Goal: Contribute content: Contribute content

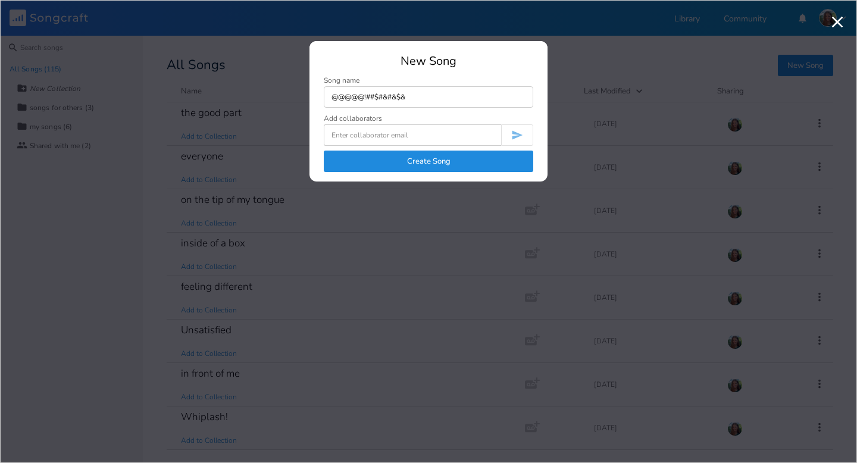
type input "@@@@@!##$#&#&$&"
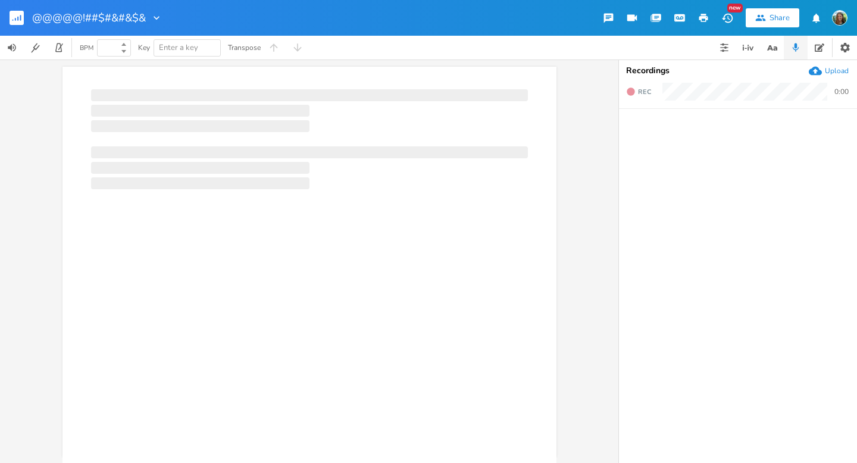
type input "100"
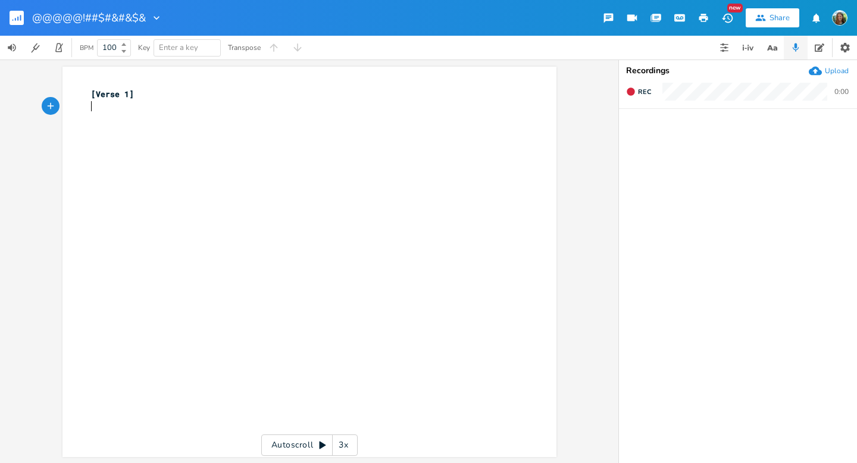
click at [217, 161] on div "xxxxxxxxxx [Verse 1] ​" at bounding box center [319, 273] width 460 height 375
click at [280, 154] on div "[Verse 1] ​ ​" at bounding box center [319, 273] width 460 height 375
click at [207, 166] on div "[Verse 1] ​ ​" at bounding box center [319, 273] width 460 height 375
click at [213, 164] on div "[Verse 1] ​ ​" at bounding box center [319, 273] width 460 height 375
click at [198, 188] on div "[Verse 1] ​ ​" at bounding box center [319, 273] width 460 height 375
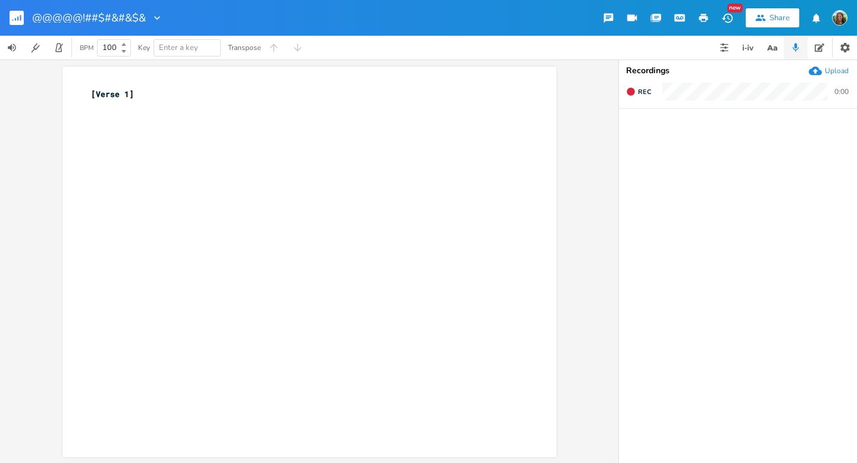
click at [183, 96] on pre "[Verse 1]" at bounding box center [304, 94] width 430 height 13
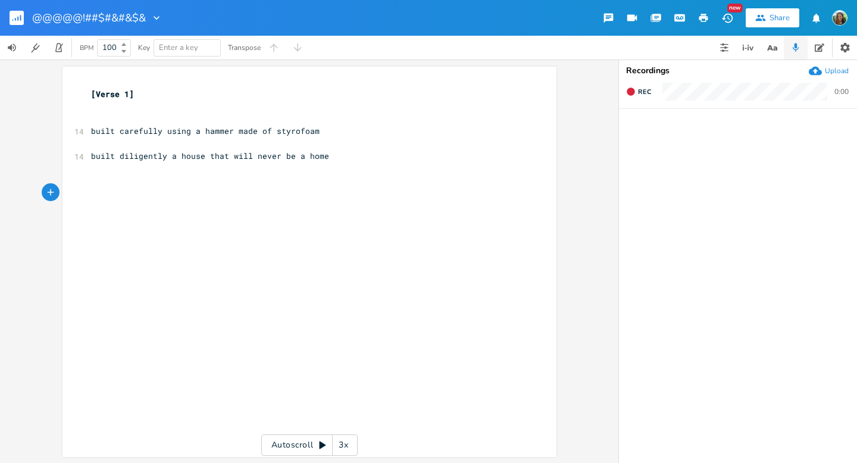
click at [188, 207] on pre "​" at bounding box center [304, 205] width 430 height 13
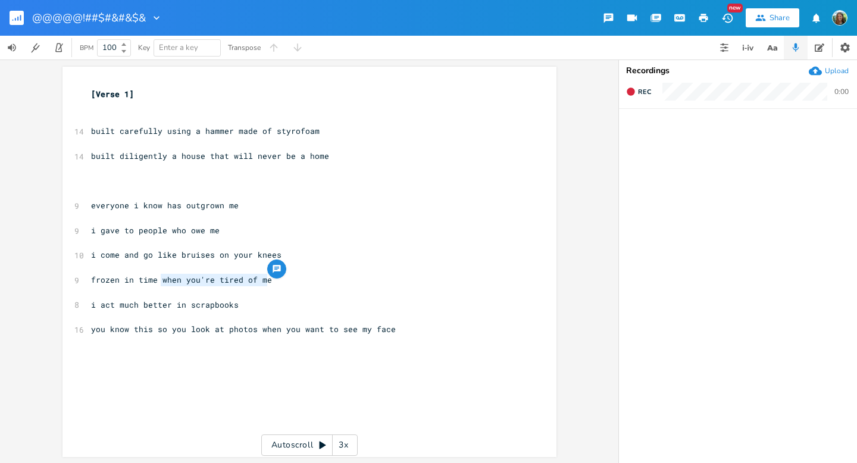
type textarea "when you're tired of me"
drag, startPoint x: 158, startPoint y: 279, endPoint x: 268, endPoint y: 286, distance: 110.4
click at [268, 286] on div "[Verse 1] ​ ​ 14 built carefully using a hammer made of styrofoam ​ 14 built di…" at bounding box center [304, 218] width 430 height 260
click at [310, 262] on pre "​" at bounding box center [304, 267] width 430 height 13
click at [294, 249] on pre "i come and go like bruises on your knees" at bounding box center [304, 255] width 430 height 13
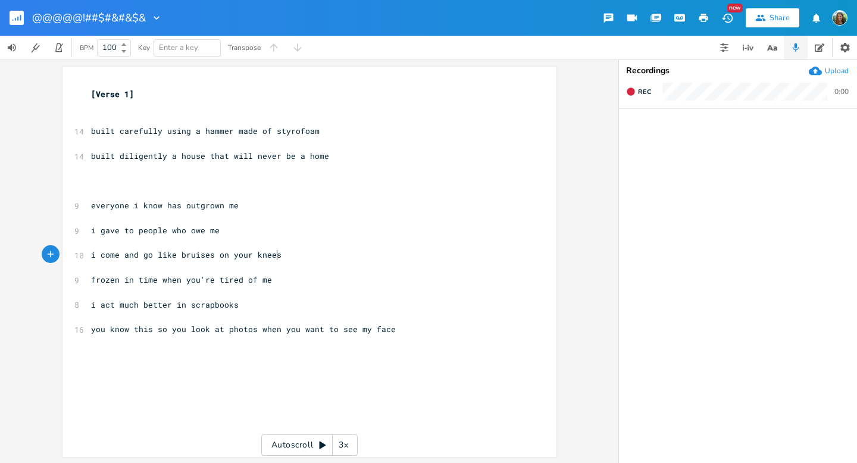
click at [294, 252] on pre "i come and go like bruises on your knees" at bounding box center [304, 255] width 430 height 13
type textarea "and go like"
drag, startPoint x: 174, startPoint y: 258, endPoint x: 121, endPoint y: 253, distance: 53.3
click at [121, 253] on span "i come and go like bruises on your knees" at bounding box center [186, 254] width 191 height 11
click at [150, 255] on span "i come and go like bruises on your knees" at bounding box center [186, 254] width 191 height 11
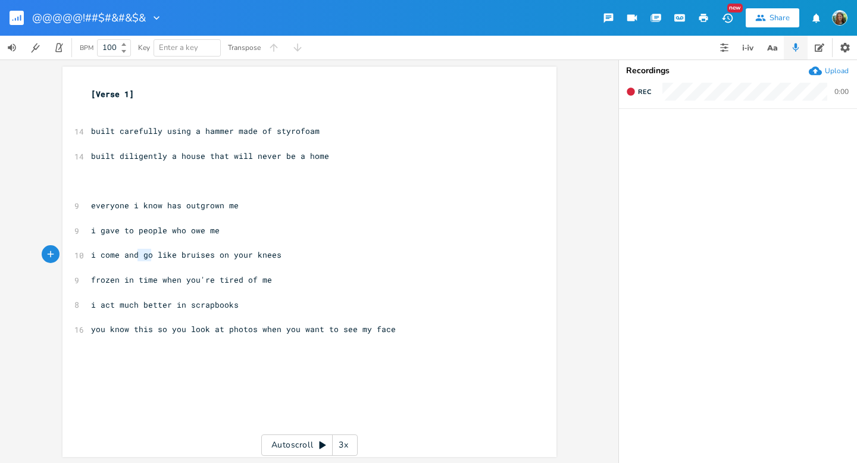
type textarea "and go"
drag, startPoint x: 149, startPoint y: 255, endPoint x: 115, endPoint y: 255, distance: 33.9
click at [115, 255] on span "i come and go like bruises on your knees" at bounding box center [186, 254] width 191 height 11
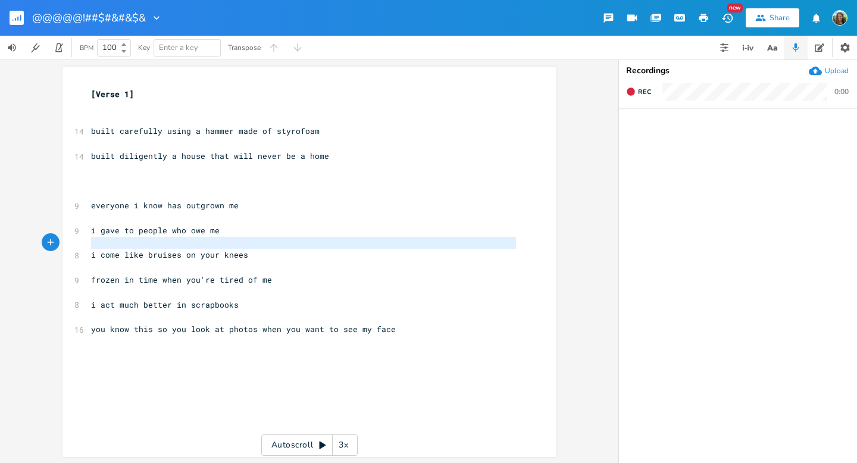
type textarea "i gave to people who owe me"
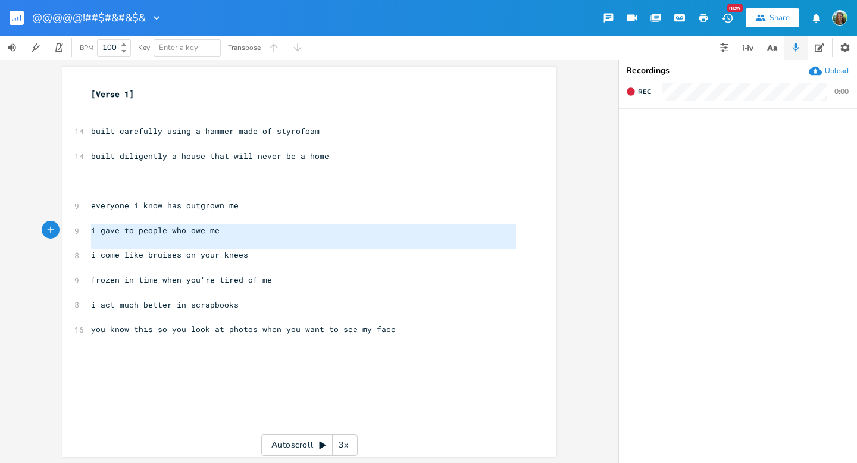
drag, startPoint x: 85, startPoint y: 257, endPoint x: 76, endPoint y: 229, distance: 29.4
click at [76, 229] on div "i gave to people who owe me x [Verse 1] ​ ​ 14 built carefully using a hammer m…" at bounding box center [310, 262] width 494 height 391
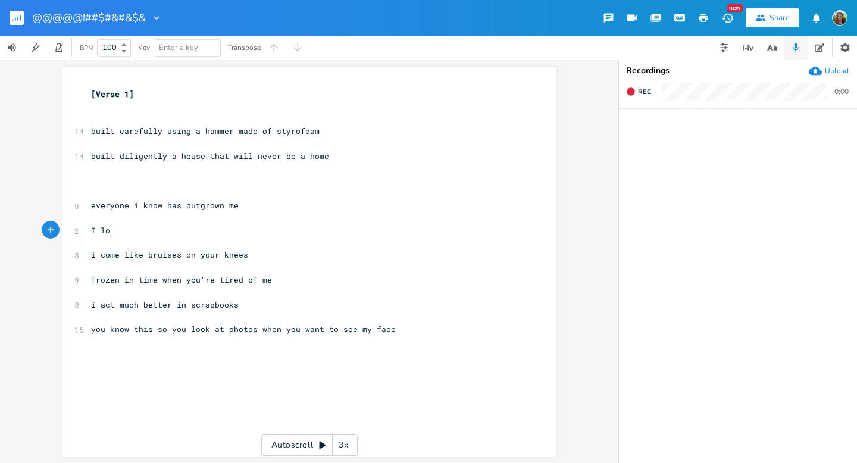
type textarea "I love"
type textarea "ive all alone but not lonely"
type textarea "tired of me"
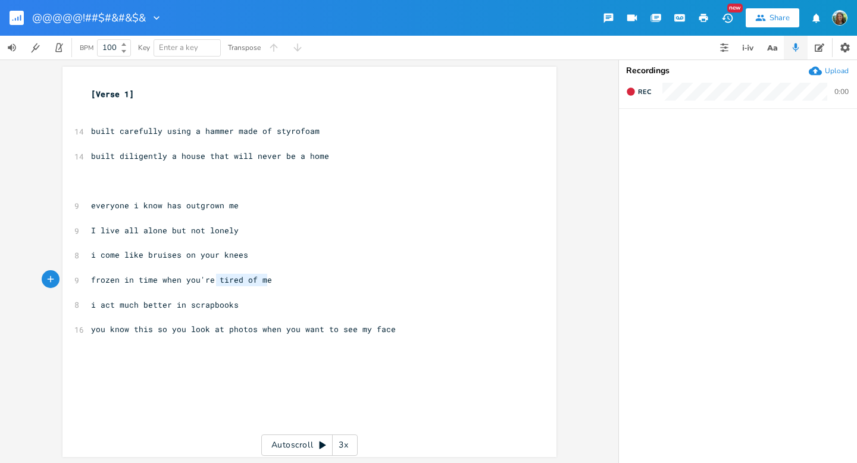
drag, startPoint x: 213, startPoint y: 282, endPoint x: 301, endPoint y: 283, distance: 88.1
click at [301, 283] on pre "frozen in time when you're tired of me" at bounding box center [304, 280] width 430 height 13
type textarea "leaving"
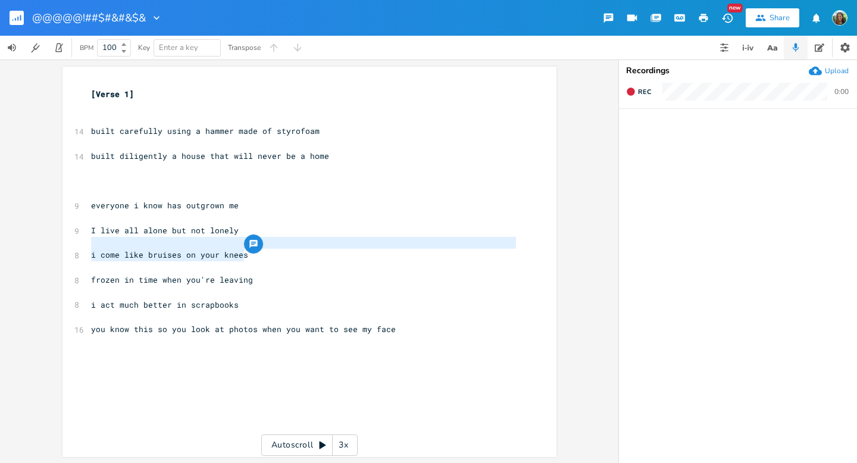
type textarea "i come like bruises on your knees"
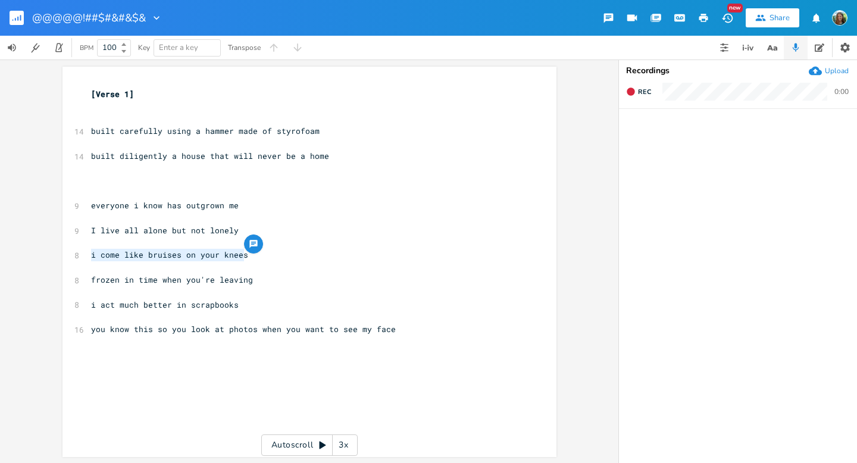
drag, startPoint x: 251, startPoint y: 257, endPoint x: 77, endPoint y: 253, distance: 173.9
click at [77, 253] on div "i come like bruises on your knees x [Verse 1] ​ ​ 14 built carefully using a ha…" at bounding box center [310, 262] width 494 height 391
click at [148, 202] on span "everyone i know has outgrown me" at bounding box center [165, 205] width 148 height 11
type textarea "love"
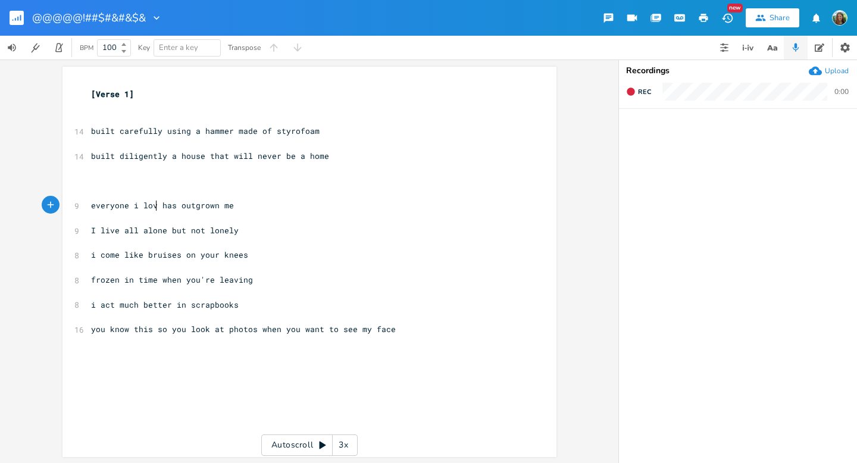
scroll to position [0, 14]
drag, startPoint x: 198, startPoint y: 232, endPoint x: 90, endPoint y: 228, distance: 107.8
click at [91, 228] on span "I live all alone but not lonely" at bounding box center [165, 230] width 148 height 11
type textarea "'m not alone but i"
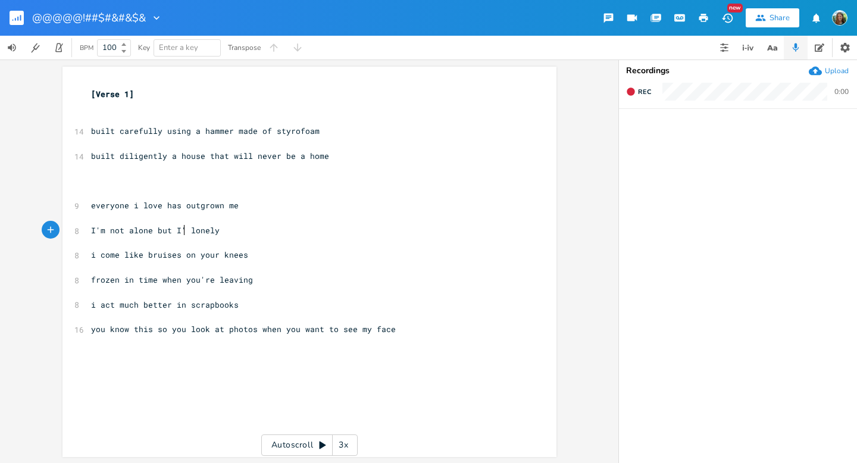
type textarea "I'm"
drag, startPoint x: 252, startPoint y: 256, endPoint x: 79, endPoint y: 249, distance: 172.8
click at [79, 249] on div "i come like bruises on your knees x [Verse 1] ​ ​ 14 built carefully using a ha…" at bounding box center [310, 262] width 494 height 391
type textarea "Being around me is"
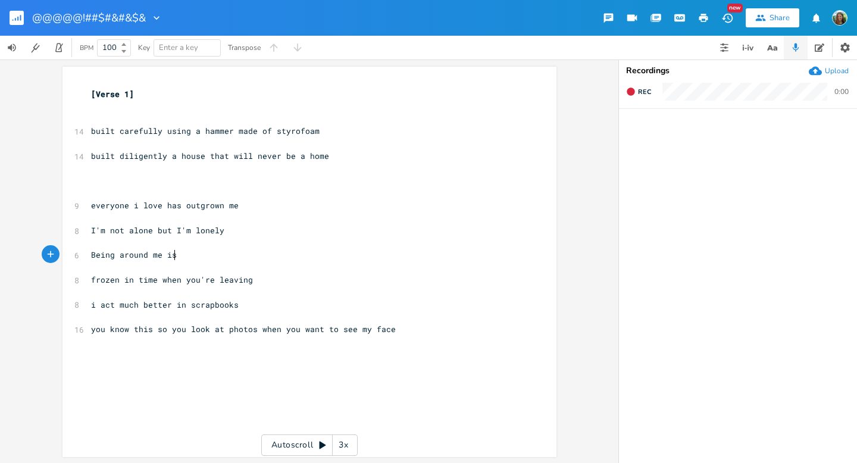
scroll to position [0, 70]
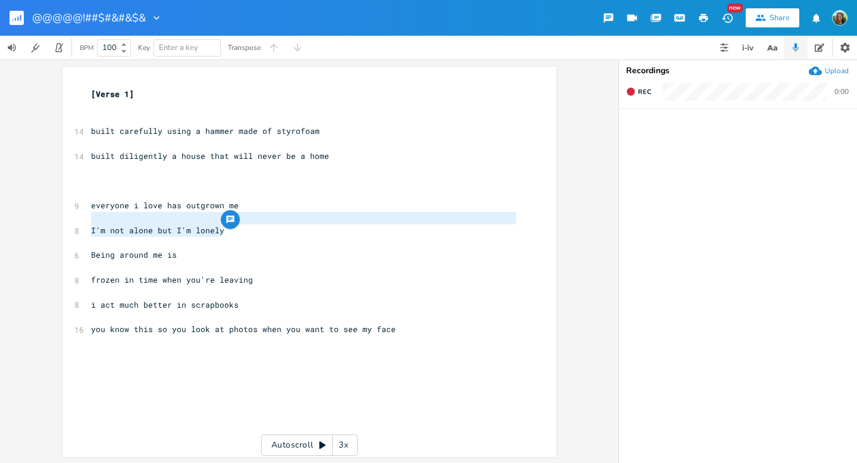
type textarea "I'm not alone but I'm lonely"
drag, startPoint x: 219, startPoint y: 227, endPoint x: 85, endPoint y: 227, distance: 134.5
click at [89, 227] on pre "I'm not alone but I'm lonely" at bounding box center [304, 230] width 430 height 13
click at [174, 257] on span "Being around me is" at bounding box center [134, 254] width 86 height 11
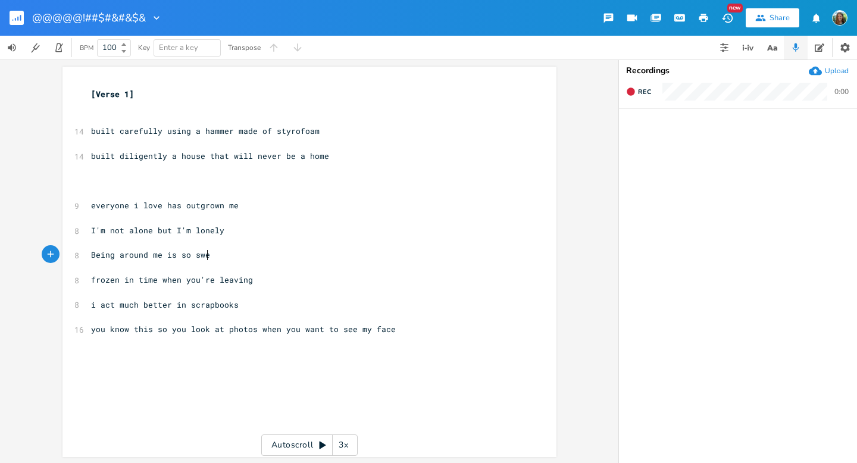
type textarea "so sweet"
click at [91, 279] on span "frozen in time when you're leaving" at bounding box center [172, 279] width 162 height 11
type textarea "but I'm"
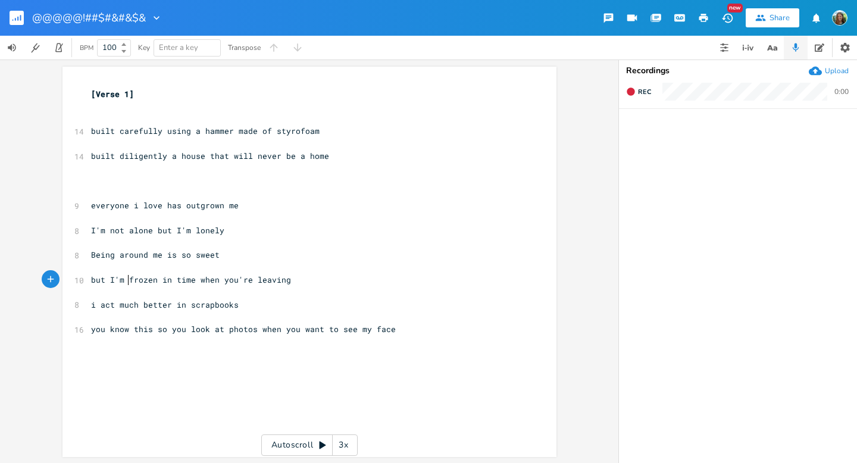
click at [202, 281] on span "but I'm frozen in time when you're leaving" at bounding box center [191, 279] width 200 height 11
type textarea "once"
drag, startPoint x: 219, startPoint y: 279, endPoint x: 291, endPoint y: 282, distance: 71.5
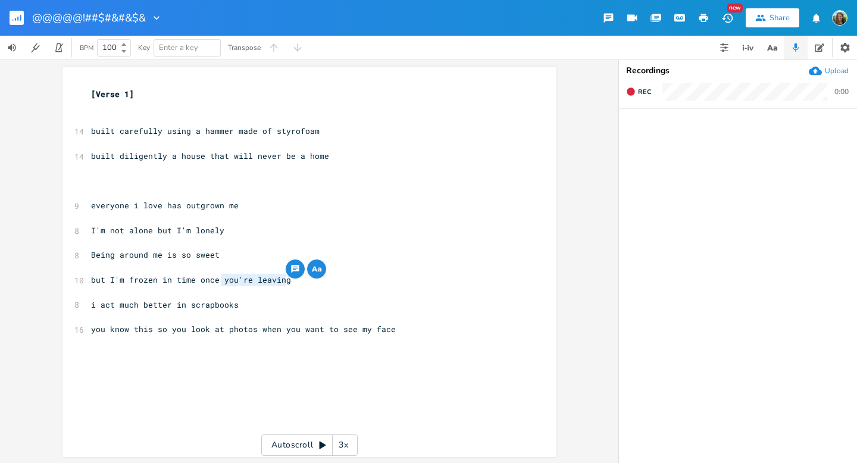
click at [291, 282] on pre "but I'm frozen in time once you're leaving" at bounding box center [304, 280] width 430 height 13
type textarea "you leave"
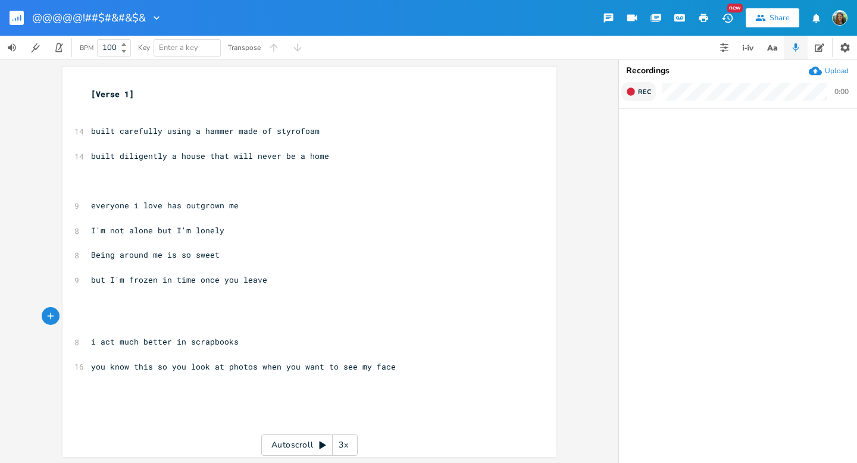
click at [641, 88] on span "Rec" at bounding box center [644, 92] width 13 height 9
click at [638, 87] on button "End" at bounding box center [639, 91] width 35 height 19
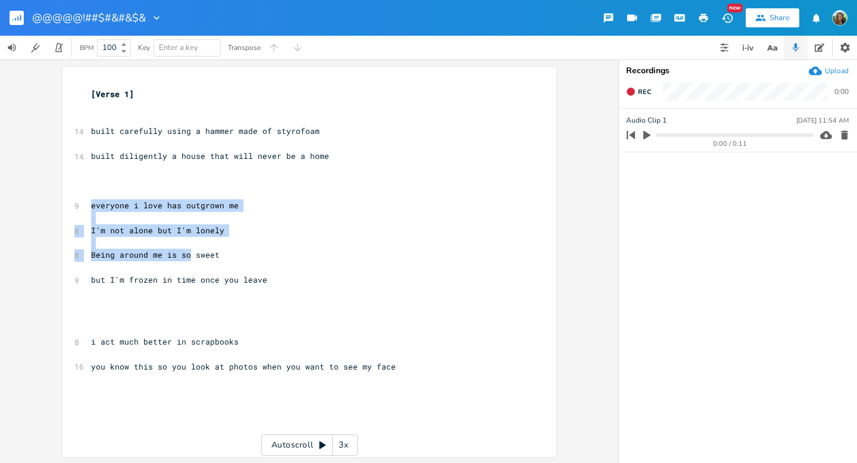
drag, startPoint x: 84, startPoint y: 201, endPoint x: 184, endPoint y: 259, distance: 115.5
click at [184, 259] on div "x [Verse 1] ​ ​ 14 built carefully using a hammer made of styrofoam ​ 14 built …" at bounding box center [310, 262] width 494 height 391
click at [84, 205] on div "x [Verse 1] ​ ​ 14 built carefully using a hammer made of styrofoam ​ 14 built …" at bounding box center [310, 262] width 494 height 391
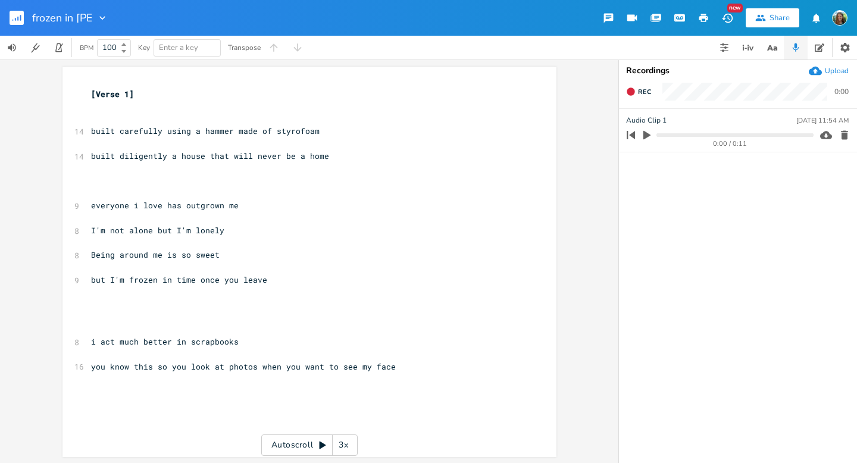
type input "frozen in time"
click at [105, 104] on pre "​" at bounding box center [304, 107] width 430 height 13
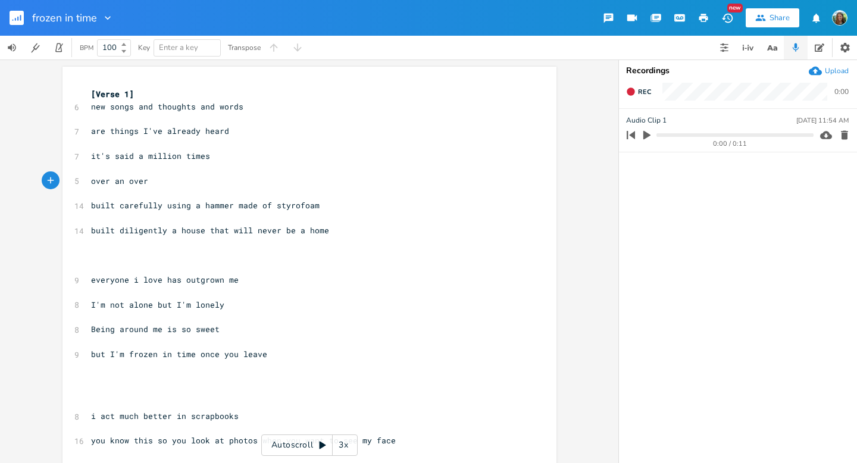
click at [83, 127] on div "x [Verse 1] 6 new songs and thoughts and words ​ 7 are things I've already hear…" at bounding box center [310, 272] width 494 height 410
click at [89, 131] on pre "are things I've already heard" at bounding box center [304, 131] width 430 height 13
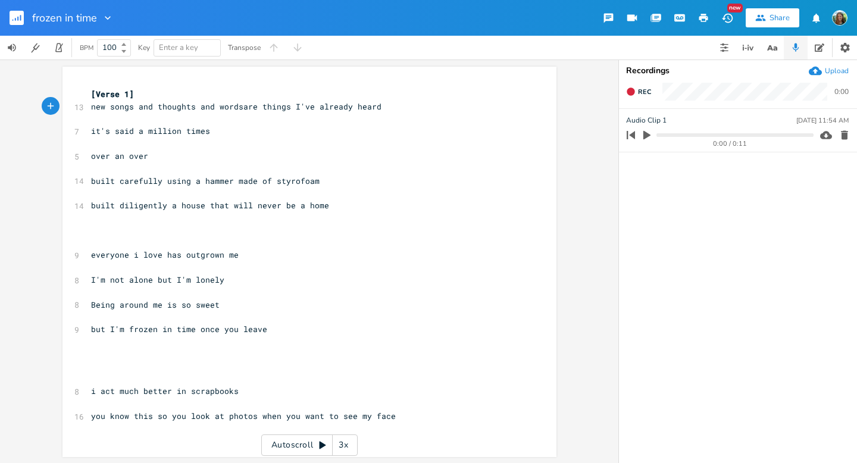
scroll to position [0, 1]
click at [323, 108] on span "new songs and thoughts and words are things I've already heard" at bounding box center [238, 106] width 295 height 11
type textarea "never"
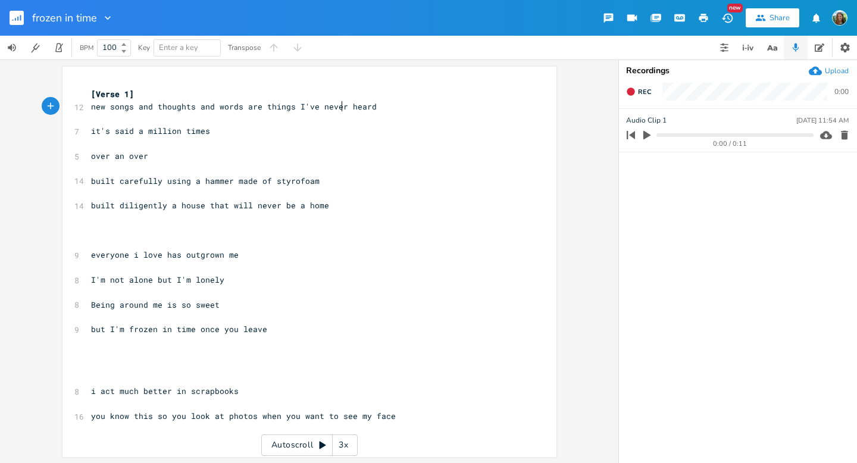
click at [83, 160] on div "never x [Verse 1] 12 new songs and thoughts and words are things I've never hea…" at bounding box center [310, 262] width 494 height 391
click at [89, 158] on pre "over an over" at bounding box center [304, 156] width 430 height 13
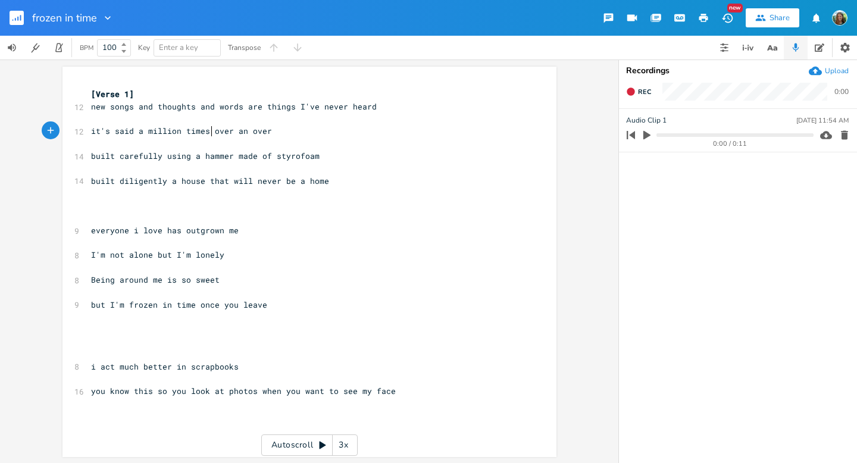
scroll to position [0, 2]
click at [259, 133] on span "it's said a million times over an over" at bounding box center [181, 131] width 181 height 11
type textarea "over"
click at [259, 133] on span "it's said a million times over an over" at bounding box center [181, 131] width 181 height 11
click at [113, 133] on span "it's said a million times over" at bounding box center [162, 131] width 143 height 11
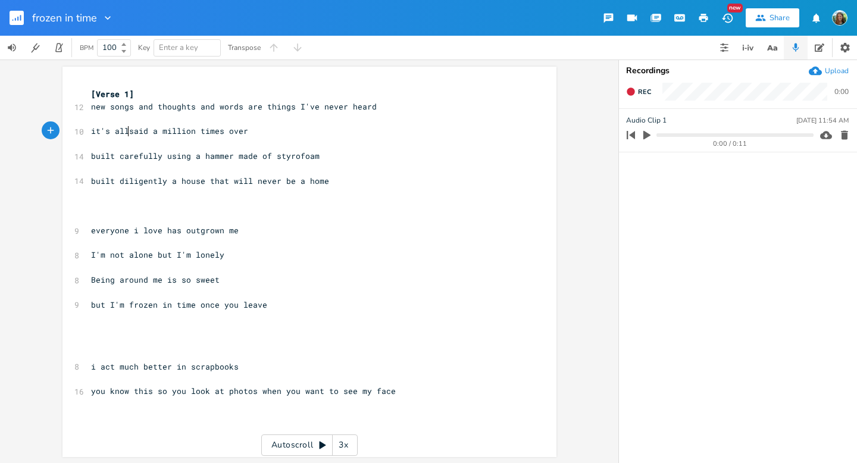
type textarea "all"
click at [109, 223] on pre "​" at bounding box center [304, 218] width 430 height 13
click at [108, 346] on pre "​" at bounding box center [304, 342] width 430 height 13
type textarea "C F"
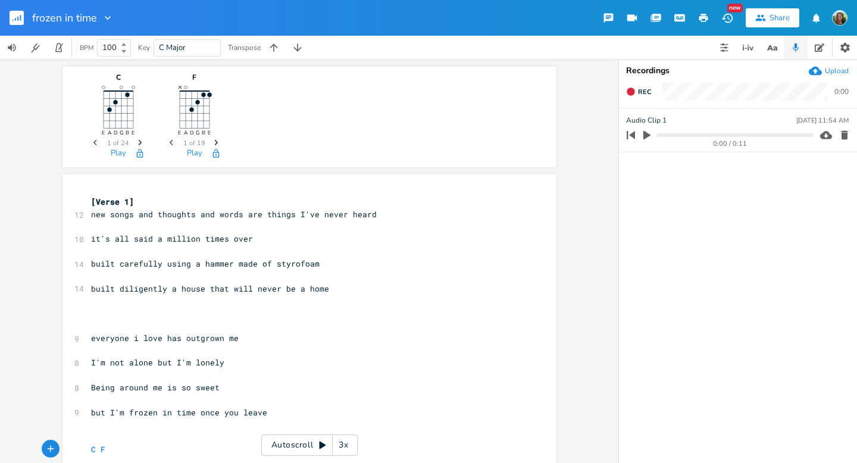
scroll to position [109, 0]
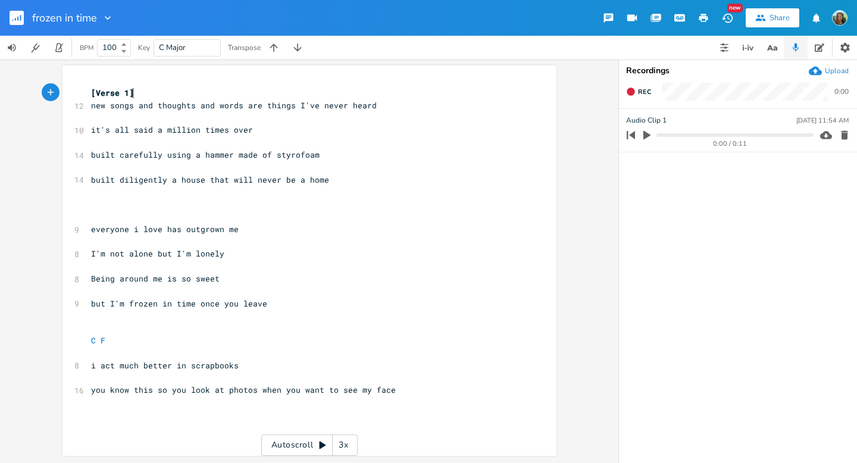
click at [143, 89] on pre "[Verse 1]" at bounding box center [304, 93] width 430 height 13
type textarea "\"
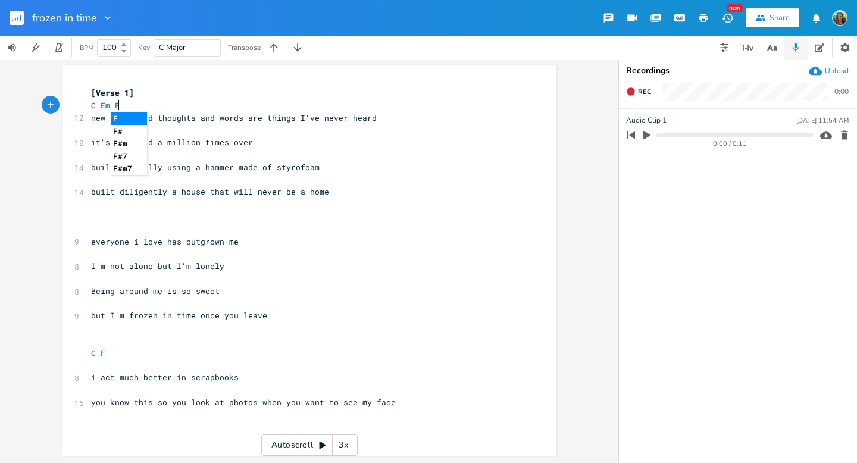
scroll to position [0, 27]
type textarea "C Em F A G"
click at [301, 203] on pre "​" at bounding box center [304, 204] width 430 height 13
click at [104, 232] on pre "​" at bounding box center [304, 229] width 430 height 13
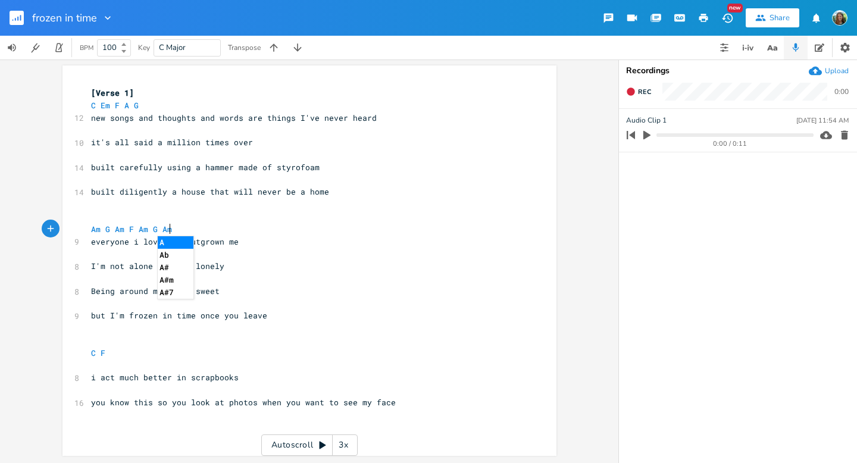
scroll to position [0, 80]
type textarea "Am G Am F Am G Am F"
click at [343, 286] on pre "Being around me is so sweet" at bounding box center [304, 291] width 430 height 13
click at [271, 141] on pre "it's all said a million times over" at bounding box center [304, 142] width 430 height 13
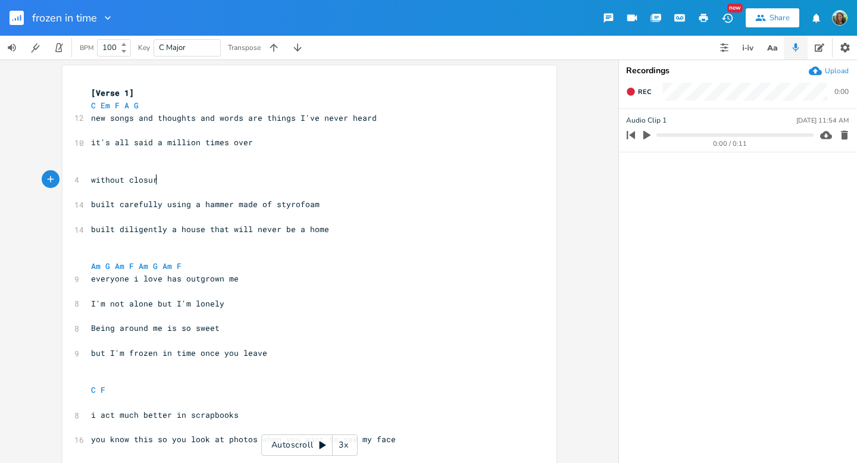
type textarea "without closure"
click at [89, 182] on pre "without closure" at bounding box center [304, 180] width 430 height 13
type textarea "the most beautiful love without"
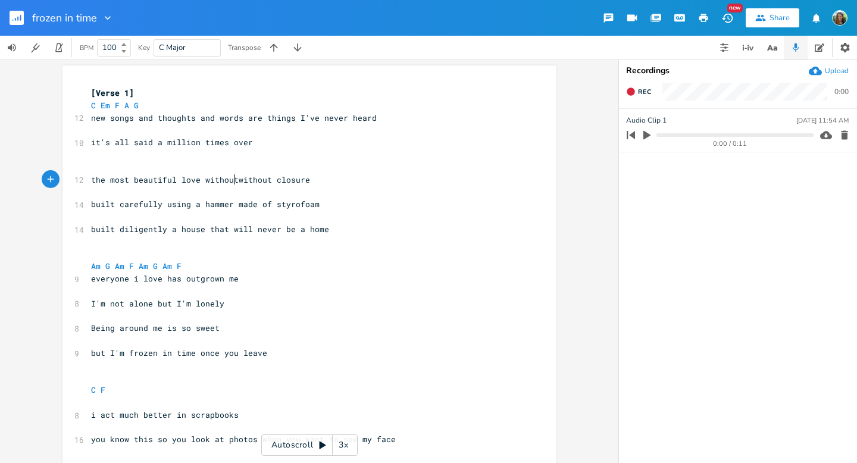
scroll to position [0, 113]
drag, startPoint x: 87, startPoint y: 180, endPoint x: 232, endPoint y: 177, distance: 145.3
click at [232, 177] on div "the most beautiful love without x [Verse 1] C Em F A G 12 new songs and thought…" at bounding box center [310, 270] width 494 height 410
type textarea "an ongoing love that needs"
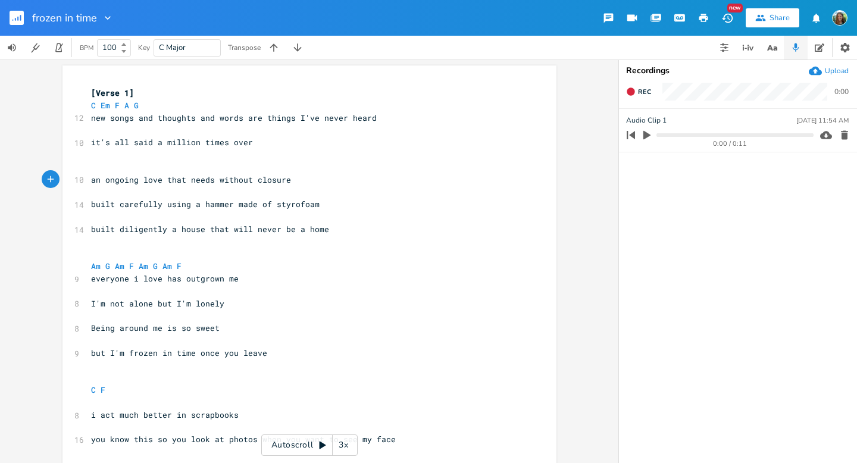
click at [229, 185] on pre "an ongoing love that needs without closure" at bounding box center [304, 180] width 430 height 13
type textarea "without"
click at [229, 185] on pre "an ongoing love that needs without closure" at bounding box center [304, 180] width 430 height 13
click at [128, 167] on pre "​" at bounding box center [304, 167] width 430 height 13
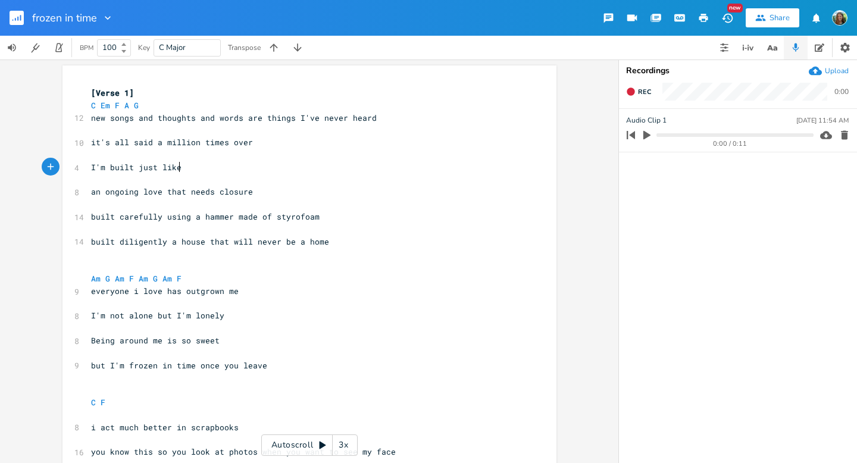
scroll to position [0, 59]
type textarea "I'm built just like a dream, you lov"
type textarea "and you cheirsh me"
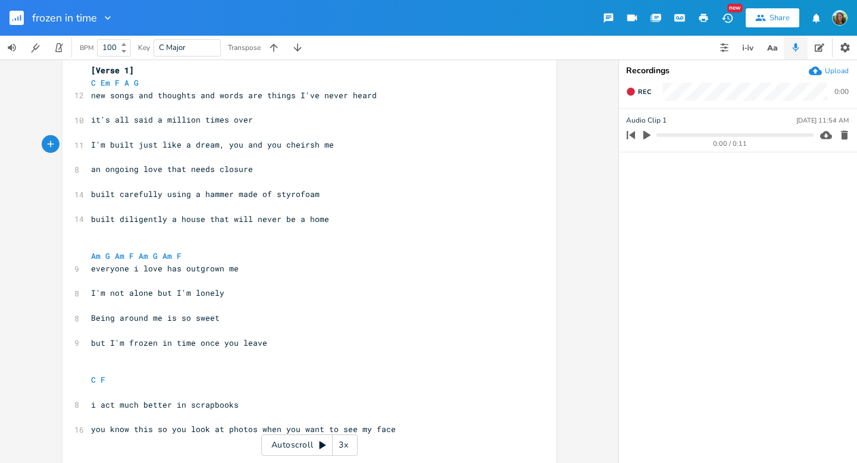
scroll to position [140, 0]
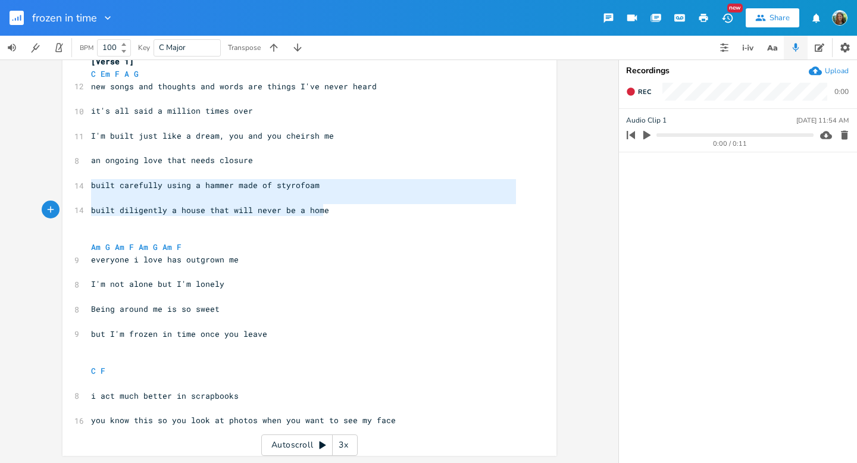
type textarea "built carefully using a hammer made of styrofoam built diligently a house that …"
drag, startPoint x: 87, startPoint y: 182, endPoint x: 355, endPoint y: 224, distance: 271.2
click at [355, 224] on div "[Verse 1] C Em F A G 12 new songs and thoughts and words are things I've never …" at bounding box center [304, 247] width 430 height 384
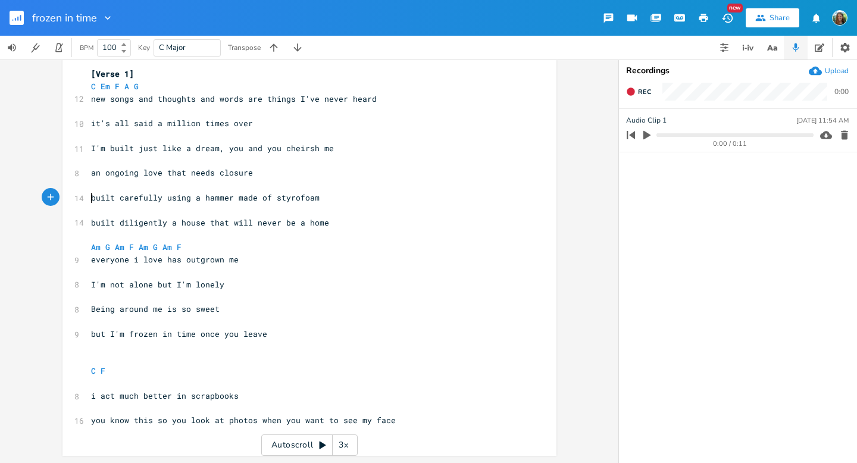
scroll to position [115, 0]
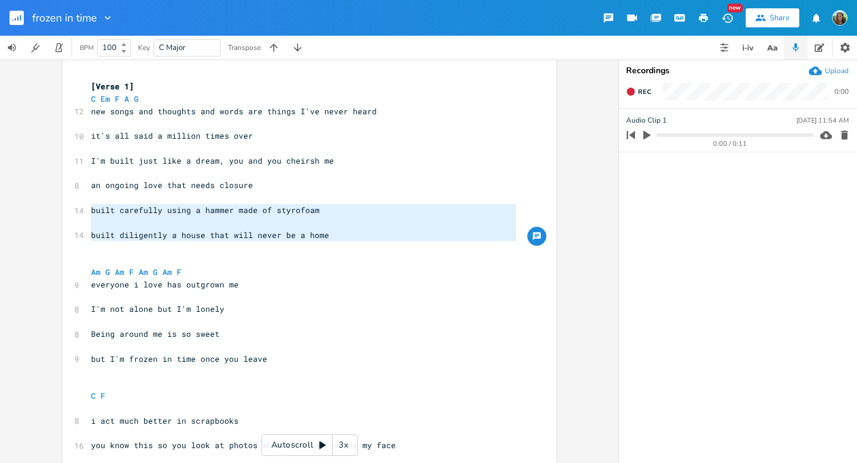
type textarea "built carefully using a hammer made of styrofoam built diligently a house that …"
click at [242, 236] on span "built diligently a house that will never be a home" at bounding box center [210, 235] width 238 height 11
type textarea "built carefully using a hammer made of styrofoam built diligently a house that …"
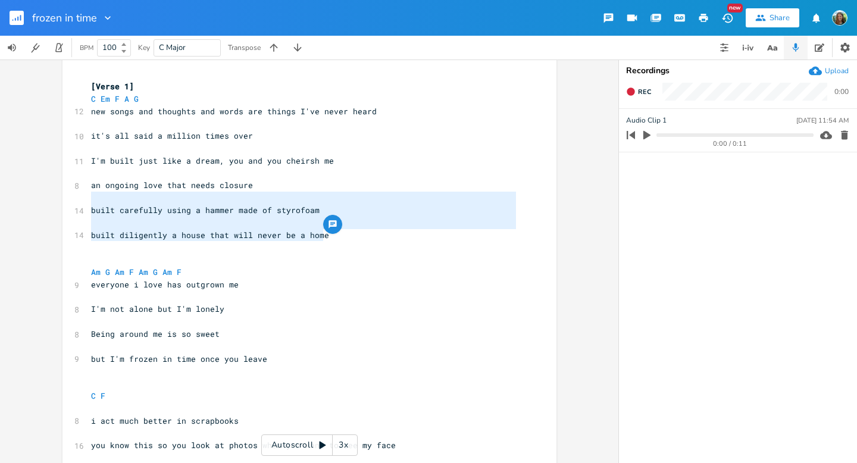
drag, startPoint x: 326, startPoint y: 237, endPoint x: 70, endPoint y: 202, distance: 257.8
click at [70, 202] on div "built carefully using a hammer made of styrofoam built diligently a house that …" at bounding box center [310, 270] width 494 height 422
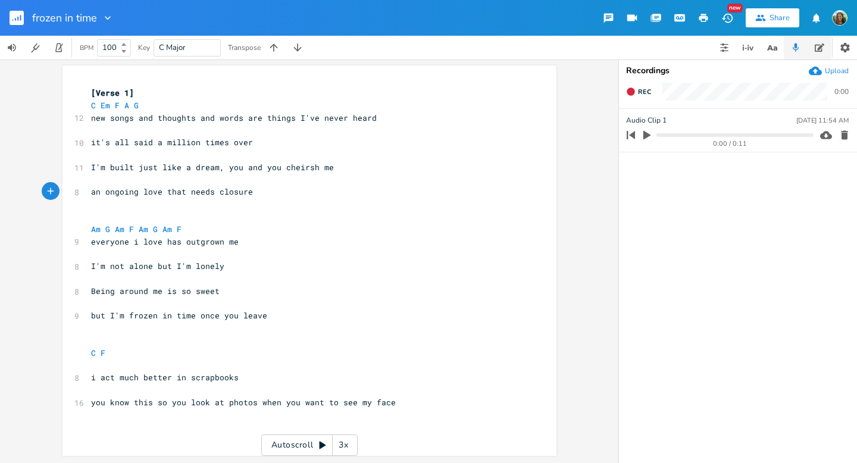
click at [823, 51] on icon "button" at bounding box center [820, 48] width 10 height 10
click at [735, 113] on textarea at bounding box center [738, 273] width 238 height 380
paste textarea "built carefully using a hammer made of styrofoam built diligently a house that …"
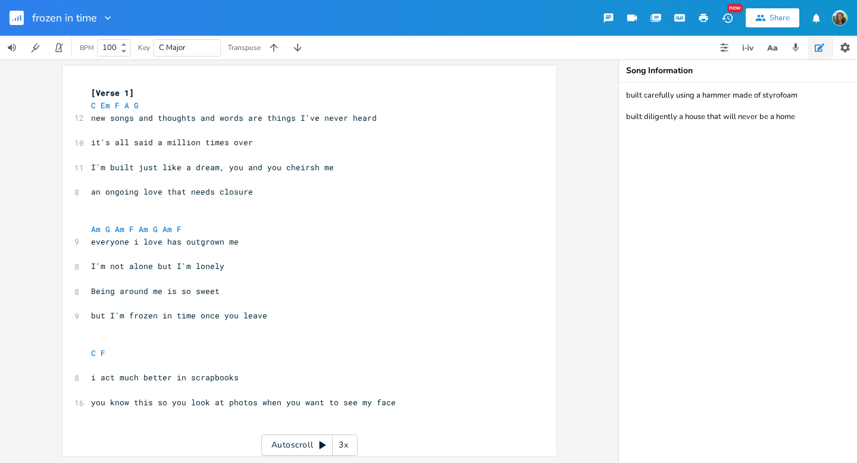
type textarea "built carefully using a hammer made of styrofoam built diligently a house that …"
click at [498, 228] on pre "Am G Am F Am G Am F" at bounding box center [304, 229] width 430 height 13
click at [286, 279] on pre "​" at bounding box center [304, 279] width 430 height 13
click at [277, 191] on pre "an ongoing love that needs closure" at bounding box center [304, 192] width 430 height 13
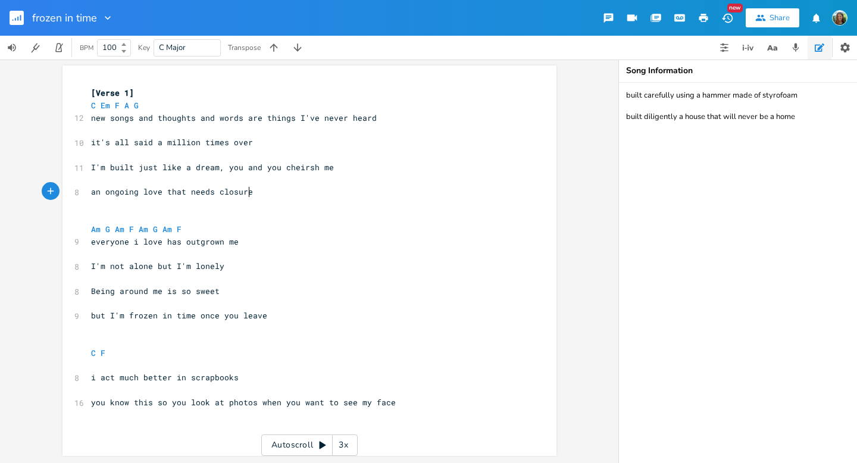
click at [180, 219] on pre "​" at bounding box center [304, 217] width 430 height 13
click at [256, 168] on span "I'm built just like a dream, you and you cheirsh me" at bounding box center [212, 167] width 243 height 11
type textarea "love"
type textarea "tha"
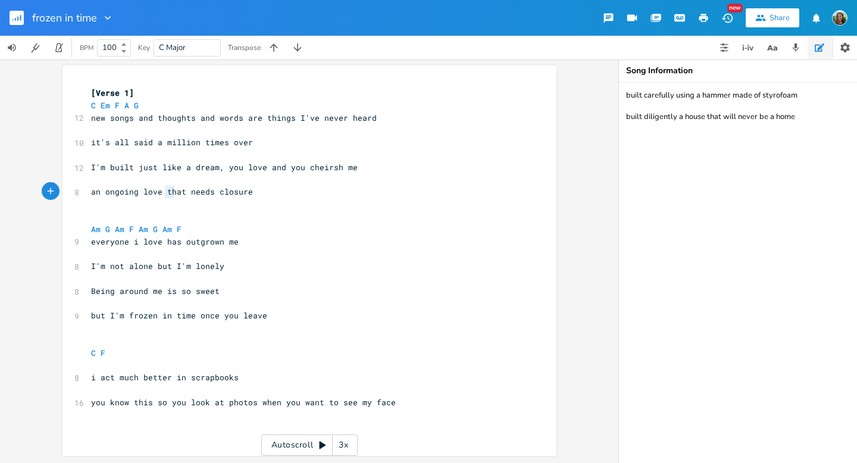
drag, startPoint x: 161, startPoint y: 193, endPoint x: 177, endPoint y: 195, distance: 15.6
click at [177, 195] on span "an ongoing love that needs closure" at bounding box center [172, 191] width 162 height 11
click at [196, 207] on pre "​" at bounding box center [304, 204] width 430 height 13
type textarea "that"
drag, startPoint x: 163, startPoint y: 193, endPoint x: 187, endPoint y: 196, distance: 24.5
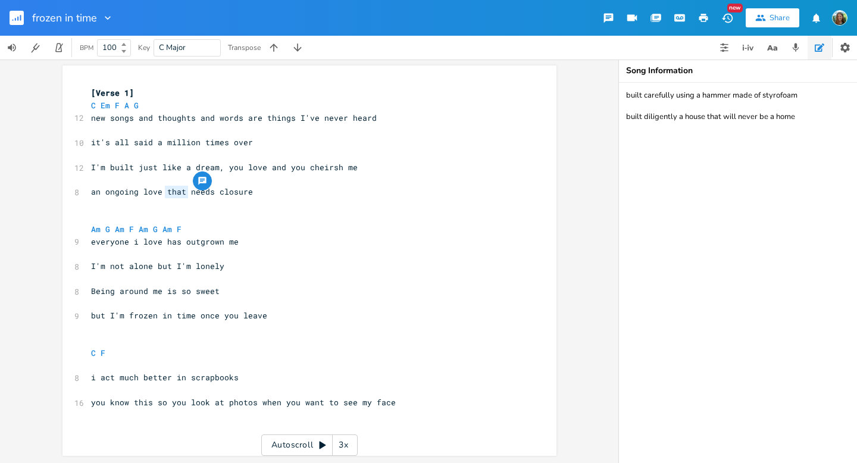
click at [187, 196] on span "an ongoing love that needs closure" at bounding box center [172, 191] width 162 height 11
type textarea "no"
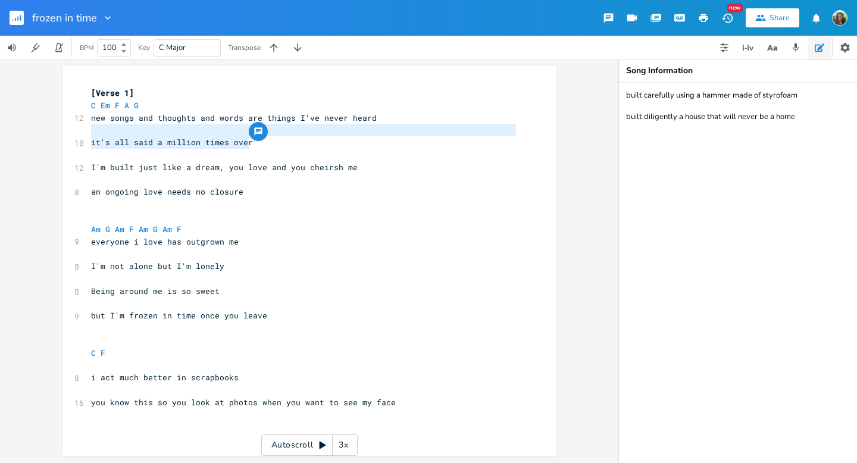
type textarea "new songs and thoughts and words are things I've never heard it's all said a mi…"
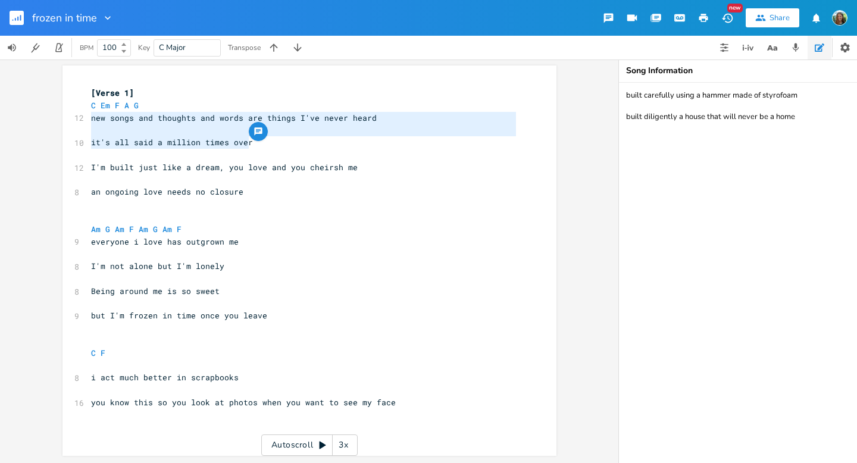
drag, startPoint x: 256, startPoint y: 141, endPoint x: 86, endPoint y: 121, distance: 170.8
click at [89, 121] on div "[Verse 1] C Em F A G 12 new songs and thoughts and words are things I've never …" at bounding box center [304, 254] width 430 height 335
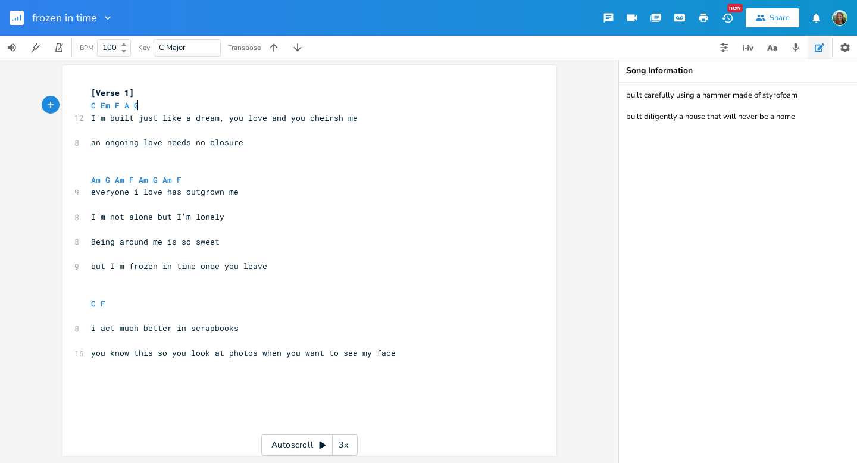
click at [252, 151] on pre "​" at bounding box center [304, 155] width 430 height 13
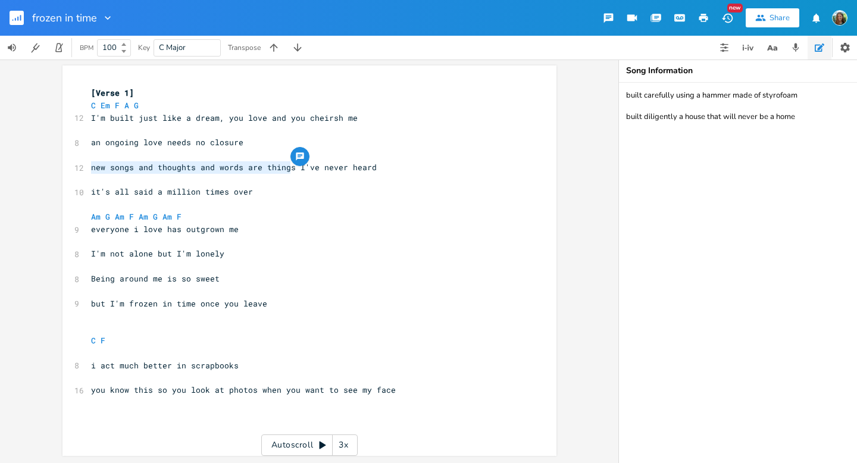
drag, startPoint x: 87, startPoint y: 170, endPoint x: 286, endPoint y: 167, distance: 198.9
click at [286, 167] on span "new songs and thoughts and words are things I've never heard" at bounding box center [234, 167] width 286 height 11
type textarea "new songs and thoughts and words are things"
click at [216, 171] on span "new songs and thoughts and words are things I've never heard" at bounding box center [234, 167] width 286 height 11
type textarea "and thoughts and"
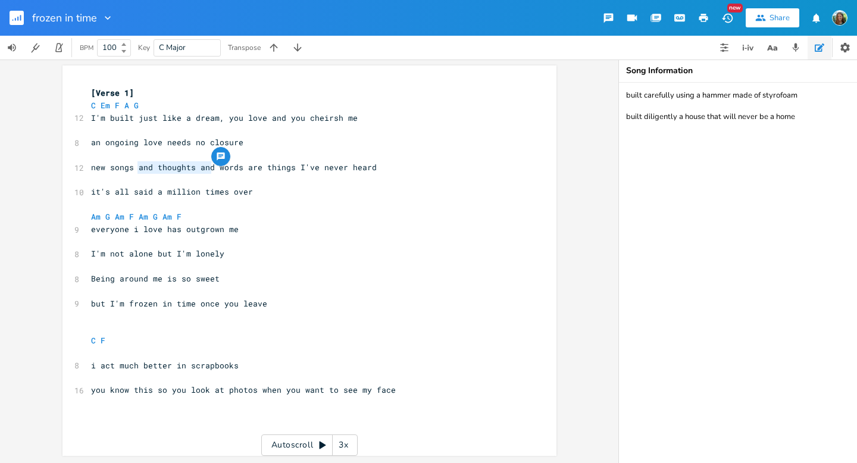
drag, startPoint x: 206, startPoint y: 169, endPoint x: 136, endPoint y: 165, distance: 70.3
click at [136, 165] on span "new songs and thoughts and words are things I've never heard" at bounding box center [234, 167] width 286 height 11
drag, startPoint x: 237, startPoint y: 169, endPoint x: 80, endPoint y: 163, distance: 156.7
click at [80, 163] on div "new songs and thoughts and words x [Verse 1] C Em F A G 12 I'm built just like …" at bounding box center [310, 260] width 494 height 391
type textarea """
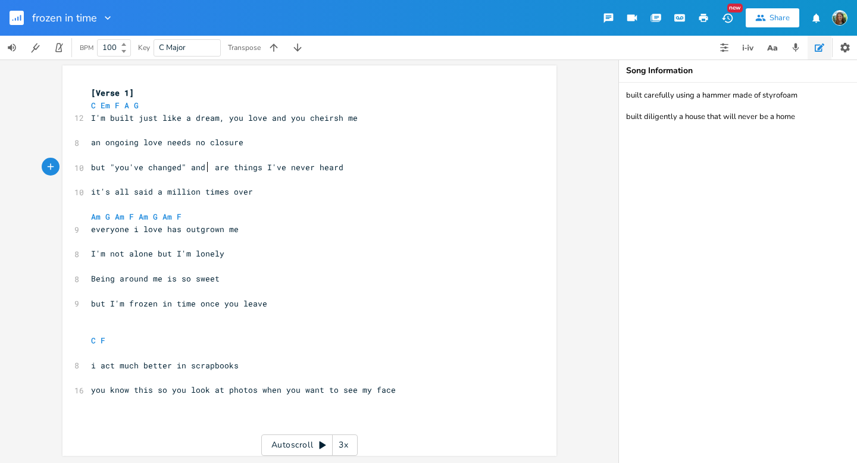
scroll to position [0, 95]
type textarea "but "you've changed" and ""
type textarea "bridges burned"
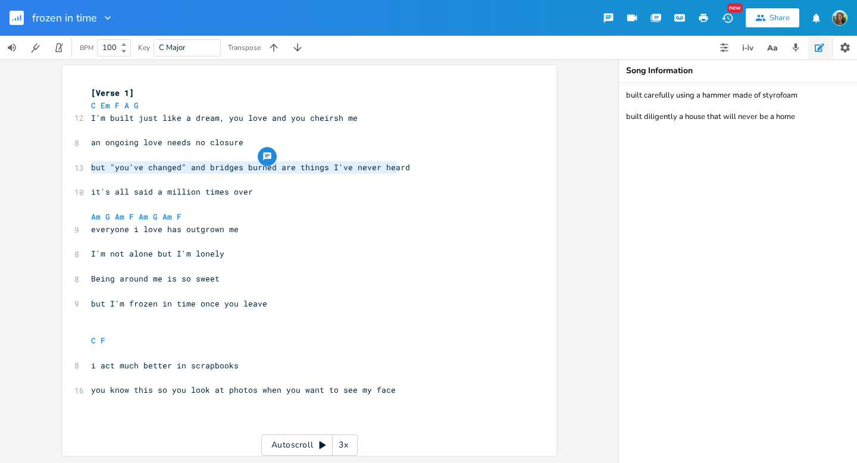
type textarea "but "you've changed" and bridges burned are things I've never heard"
drag, startPoint x: 85, startPoint y: 167, endPoint x: 397, endPoint y: 165, distance: 312.5
click at [397, 165] on pre "but "you've changed" and bridges burned are things I've never heard" at bounding box center [304, 167] width 430 height 13
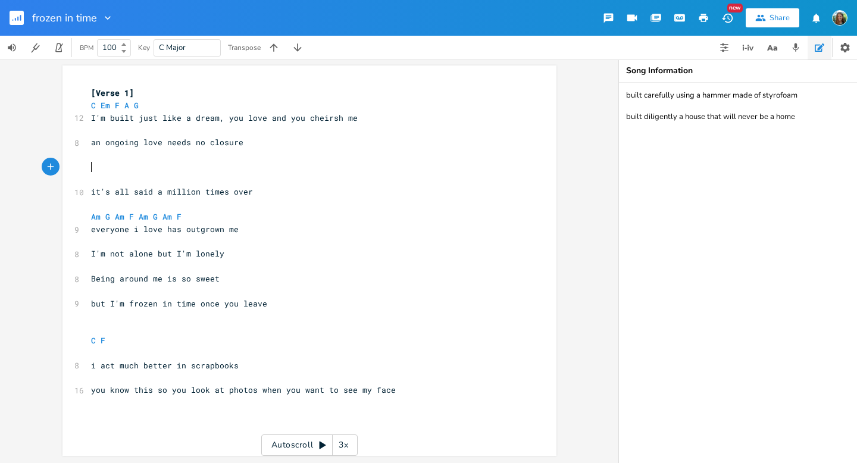
click at [318, 120] on span "I'm built just like a dream, you love and you cheirsh me" at bounding box center [224, 118] width 267 height 11
type textarea "i"
click at [93, 167] on pre "​" at bounding box center [304, 167] width 430 height 13
type textarea "But you"
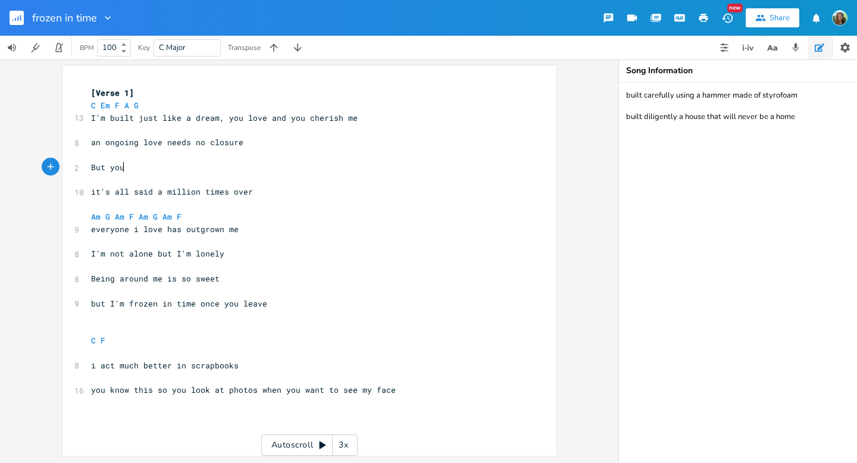
scroll to position [0, 27]
type textarea "but "you've changed" and bridges burned are things I've never heard"
type textarea "new songs and thoughts and words"
type textarea "but"
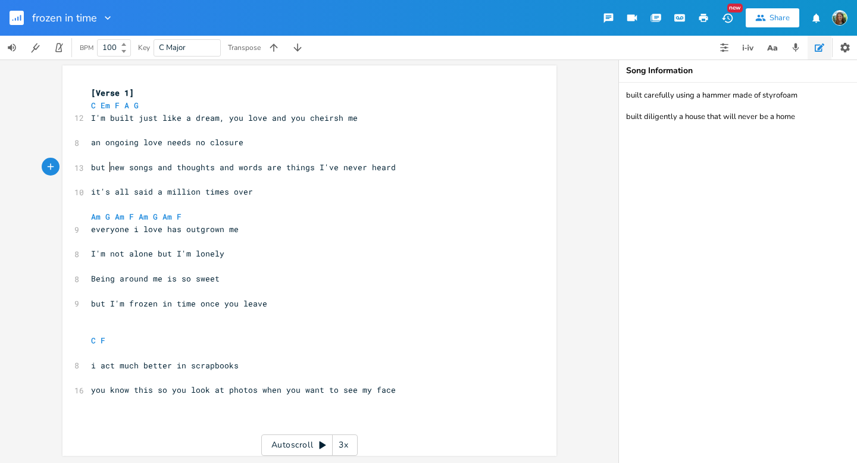
click at [322, 121] on span "I'm built just like a dream, you love and you cheirsh me" at bounding box center [224, 118] width 267 height 11
type textarea "ri"
drag, startPoint x: 98, startPoint y: 367, endPoint x: 232, endPoint y: 366, distance: 134.0
click at [232, 366] on pre "i act much better in scrapbooks" at bounding box center [304, 366] width 430 height 13
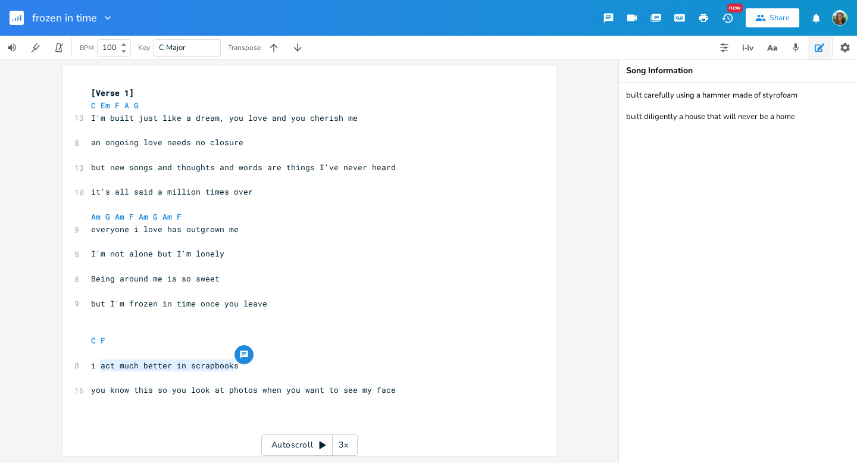
type textarea "l"
type textarea "thrive in scrapbook and ra"
type textarea "earvi"
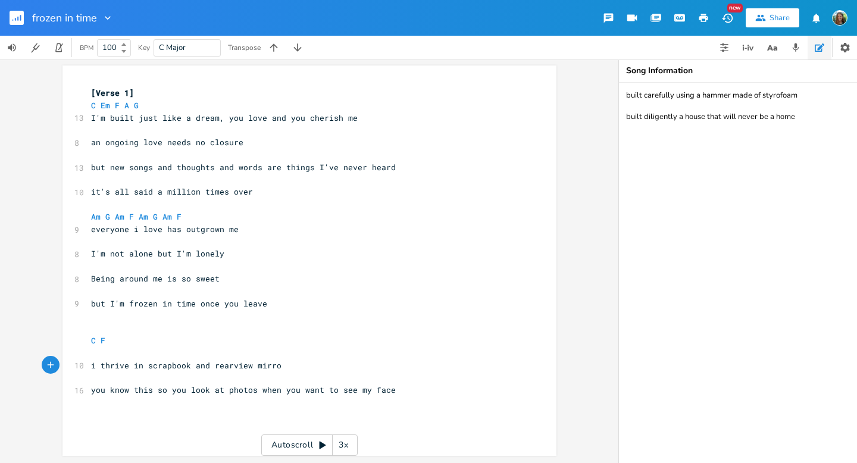
type textarea "iew mirros"
type textarea "rs on long drives"
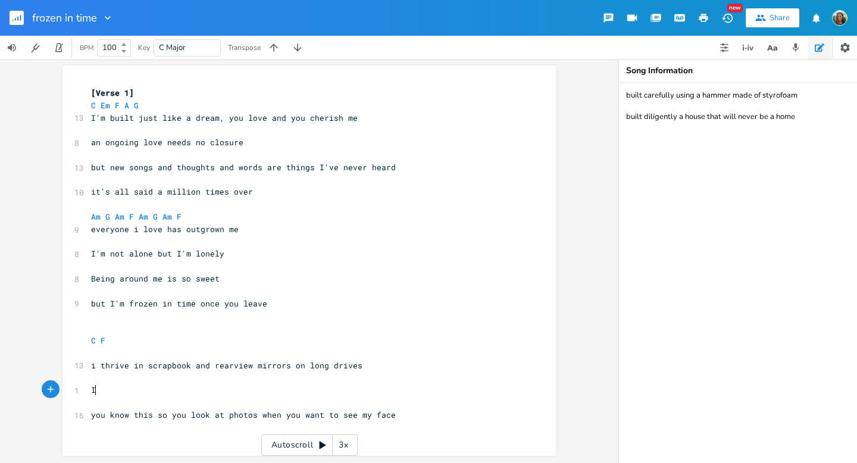
type textarea "I"
type textarea "truy"
type textarea "y to express my longing in every "goodbye""
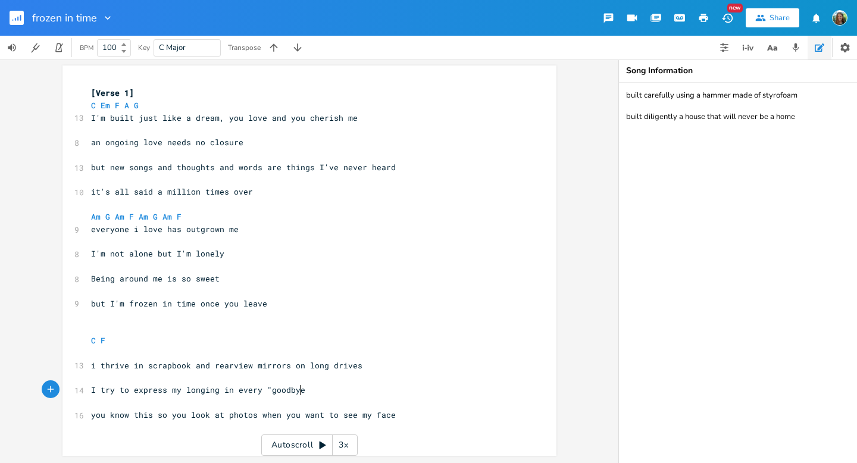
scroll to position [0, 153]
click at [264, 303] on pre "but I'm frozen in time once you leave" at bounding box center [304, 304] width 430 height 13
type textarea "me"
drag, startPoint x: 131, startPoint y: 368, endPoint x: 382, endPoint y: 363, distance: 251.3
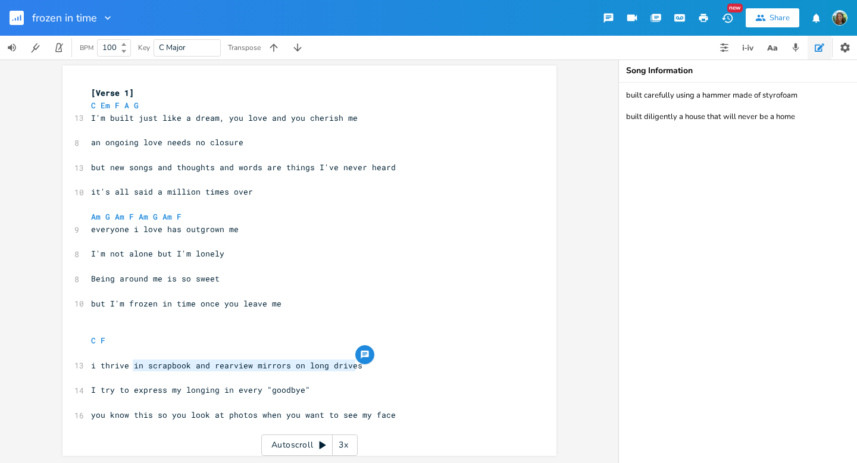
click at [382, 363] on pre "i thrive in scrapbook and rearview mirrors on long drives" at bounding box center [304, 366] width 430 height 13
type textarea "in scrapbook and rearview mirrors on long drives"
click at [210, 369] on span "i thrive in scrapbook and rearview mirrors on long drives" at bounding box center [226, 365] width 271 height 11
type textarea "in scrapbook and"
drag, startPoint x: 210, startPoint y: 369, endPoint x: 129, endPoint y: 370, distance: 81.0
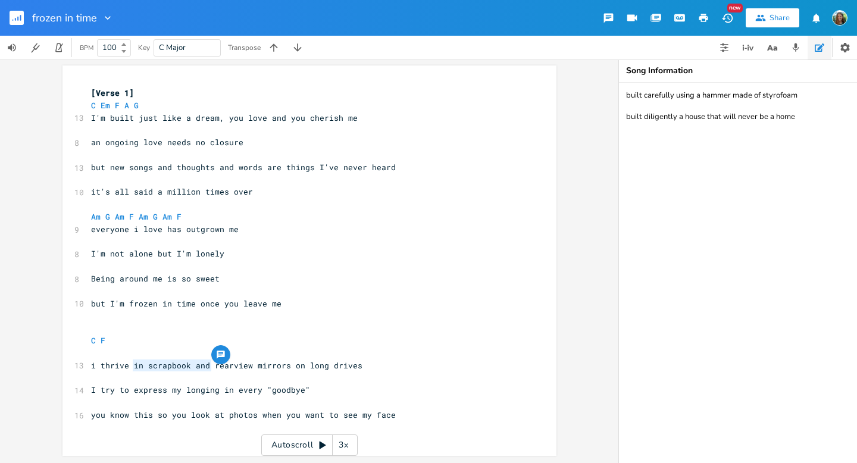
click at [129, 370] on pre "i thrive in scrapbook and rearview mirrors on long drives" at bounding box center [304, 366] width 430 height 13
type textarea "every "goodbye""
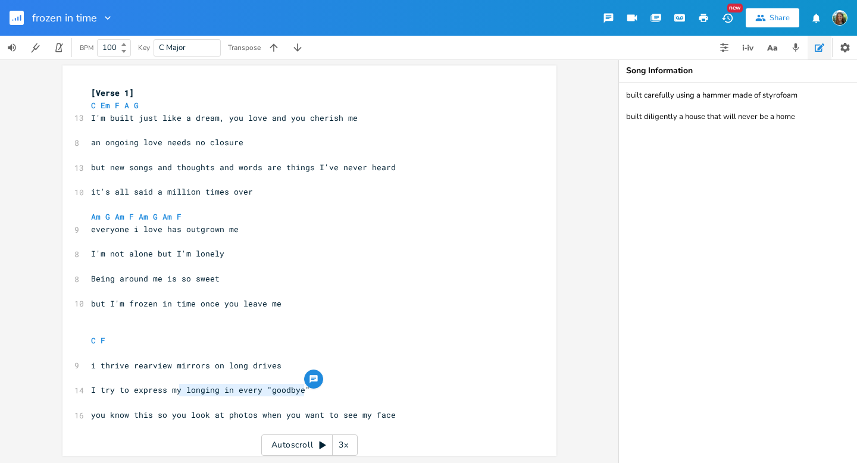
drag, startPoint x: 301, startPoint y: 393, endPoint x: 174, endPoint y: 392, distance: 126.8
click at [174, 392] on pre "I try to express my longing in every "goodbye"" at bounding box center [304, 390] width 430 height 13
type textarea "self in goodbyes"
click at [130, 364] on span "i thrive rearview mirrors on long drives" at bounding box center [186, 365] width 191 height 11
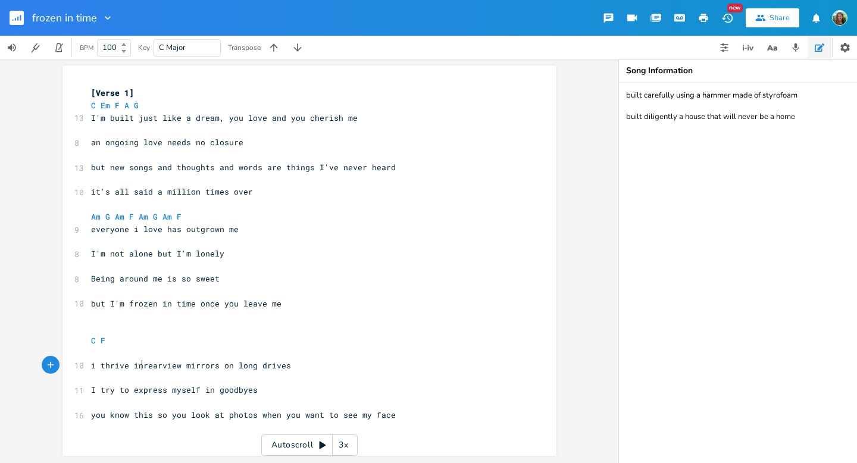
type textarea "in"
click at [295, 304] on pre "but I'm frozen in time once you leave me" at bounding box center [304, 304] width 430 height 13
click at [121, 325] on pre "​" at bounding box center [304, 328] width 430 height 13
click at [117, 348] on pre "​" at bounding box center [304, 353] width 430 height 13
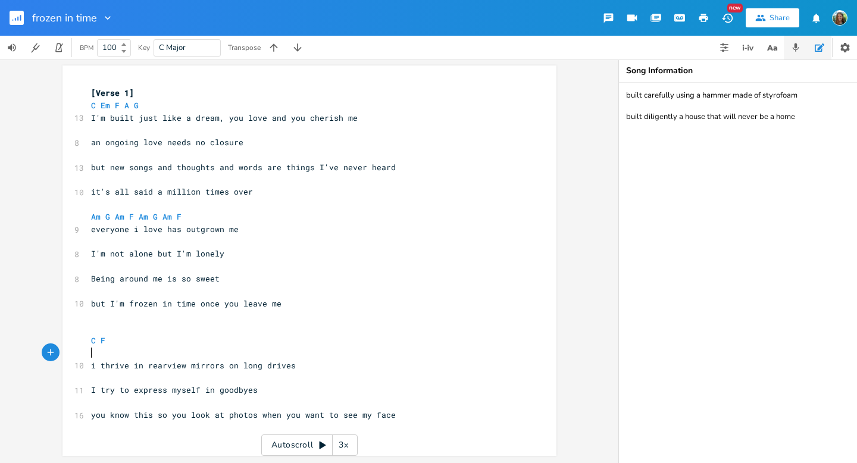
click at [801, 44] on button "button" at bounding box center [796, 48] width 24 height 24
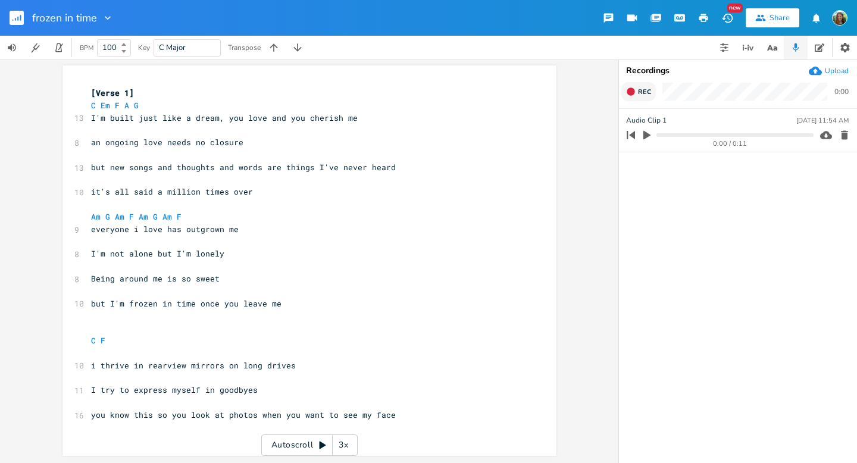
click at [645, 97] on button "Rec" at bounding box center [639, 91] width 35 height 19
click at [645, 97] on button "End" at bounding box center [639, 91] width 35 height 19
click at [645, 92] on span "Rec" at bounding box center [644, 92] width 13 height 9
click at [648, 101] on button "End" at bounding box center [639, 91] width 35 height 19
click at [310, 303] on pre "but I'm frozen in time once you leave me" at bounding box center [304, 304] width 430 height 13
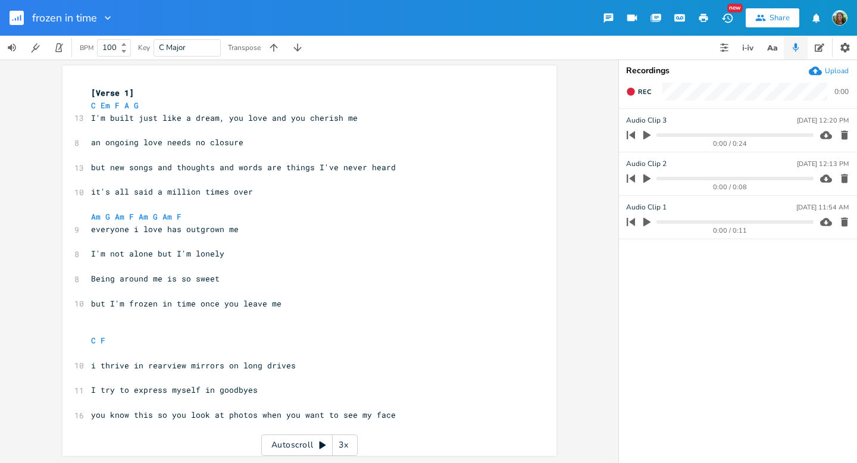
scroll to position [0, 0]
click at [141, 339] on pre "C F" at bounding box center [304, 341] width 430 height 13
click at [183, 312] on pre "​" at bounding box center [304, 316] width 430 height 13
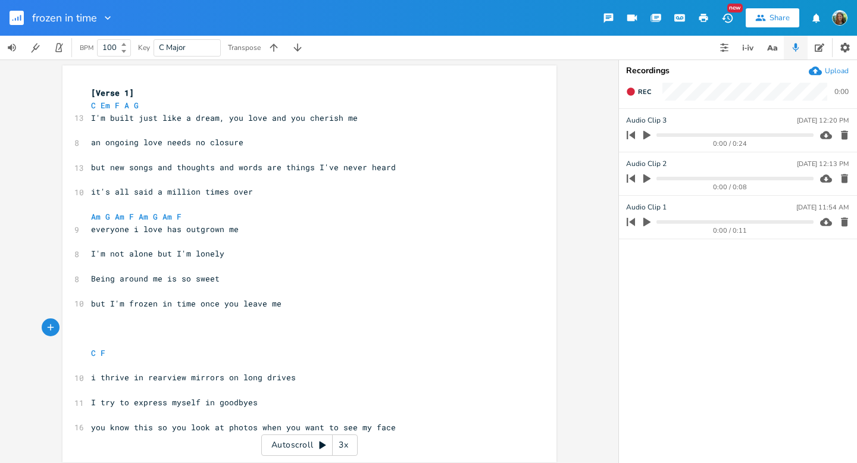
scroll to position [115, 0]
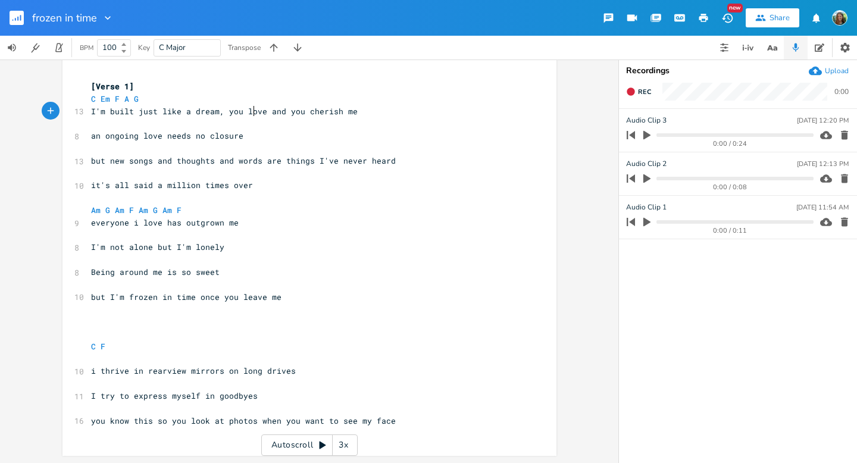
click at [248, 113] on span "I'm built just like a dream, you love and you cherish me" at bounding box center [224, 111] width 267 height 11
type textarea "like"
click at [291, 114] on span "I'm built just like a dream, you like and you cherish me" at bounding box center [224, 111] width 267 height 11
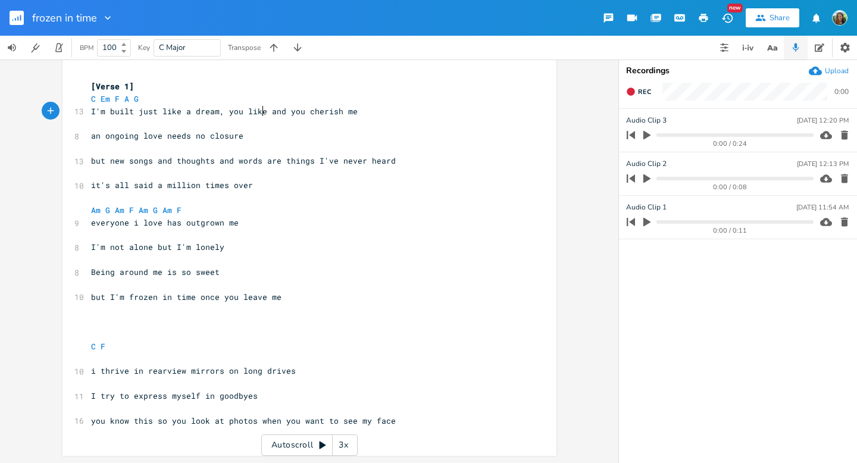
type textarea "you"
click at [291, 114] on span "I'm built just like a dream, you like and you cherish me" at bounding box center [224, 111] width 267 height 11
click at [248, 112] on span "I'm built just like a dream, you like and cherish me" at bounding box center [217, 111] width 252 height 11
type textarea "enjoy"
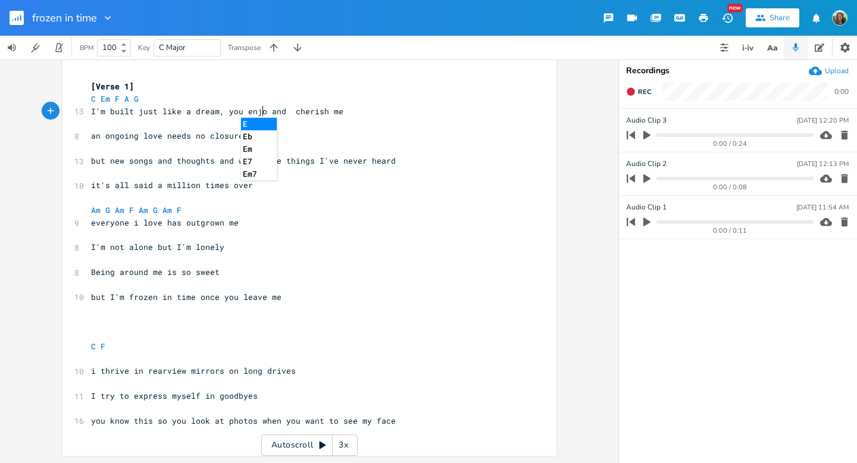
scroll to position [0, 18]
click at [293, 114] on span "I'm built just like a dream, you enjoy and cherish me" at bounding box center [219, 111] width 257 height 11
click at [293, 113] on span "I'm built just like a dream, you enjoy and cherish me" at bounding box center [217, 111] width 252 height 11
click at [826, 43] on button "button" at bounding box center [820, 48] width 24 height 24
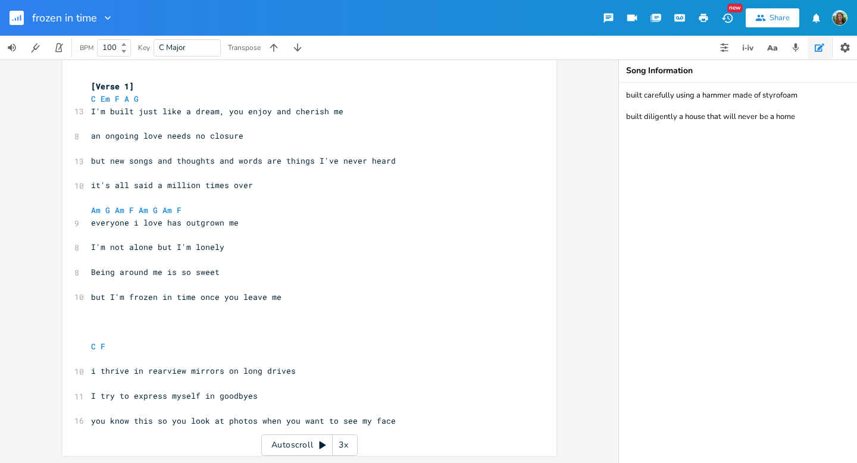
click at [699, 129] on textarea "built carefully using a hammer made of styrofoam built diligently a house that …" at bounding box center [738, 273] width 238 height 380
click at [201, 377] on pre "​" at bounding box center [304, 383] width 430 height 13
type textarea "mirrors"
click at [201, 377] on pre "​" at bounding box center [304, 383] width 430 height 13
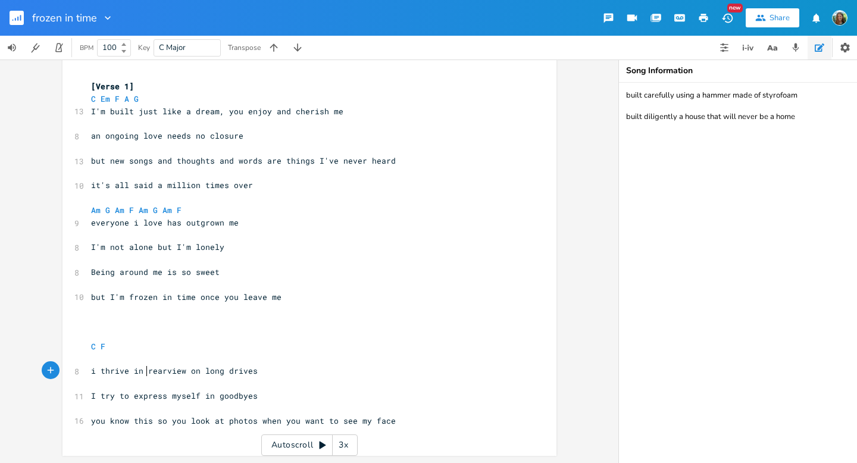
click at [142, 370] on span "i thrive in rearview on long drives" at bounding box center [174, 371] width 167 height 11
type textarea "the"
click at [173, 377] on pre "​" at bounding box center [304, 383] width 430 height 13
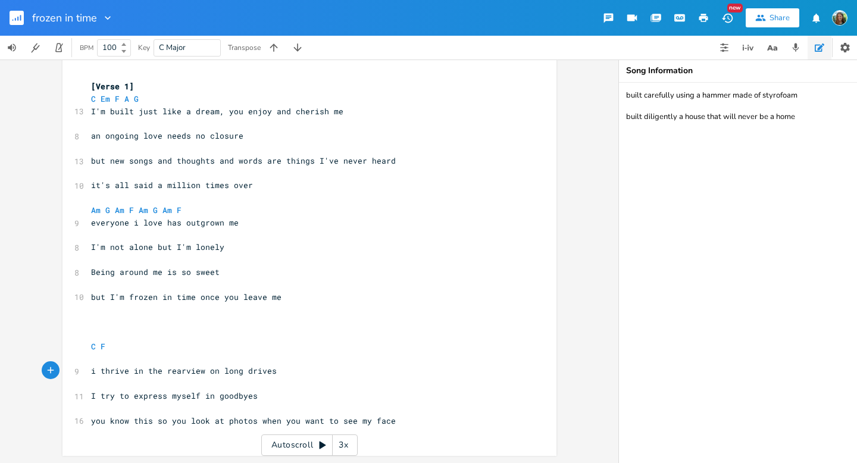
click at [180, 395] on span "I try to express myself in goodbyes" at bounding box center [174, 396] width 167 height 11
type textarea "myself"
click at [180, 395] on span "I try to express myself in goodbyes" at bounding box center [174, 396] width 167 height 11
click at [140, 397] on span "I try to express in goodbyes" at bounding box center [157, 396] width 133 height 11
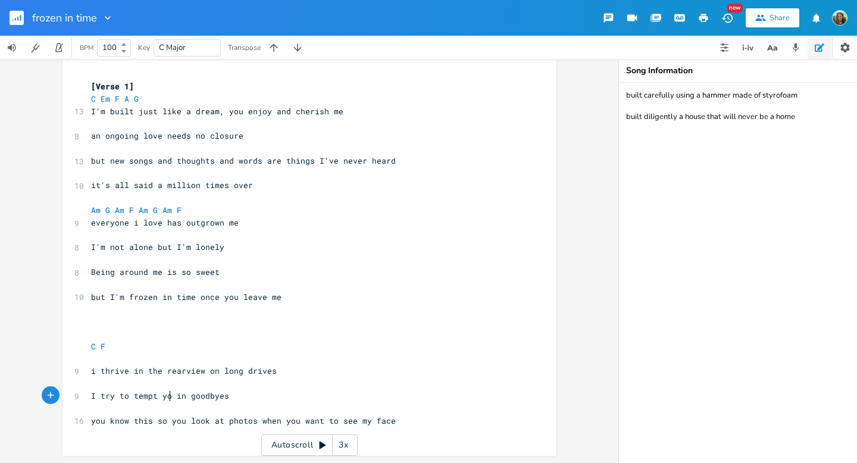
type textarea "tempt you"
click at [300, 365] on pre "i thrive in the rearview on long drives" at bounding box center [304, 371] width 430 height 13
click at [288, 374] on pre "i thrive in the rearview on long drives" at bounding box center [304, 371] width 430 height 13
type textarea "and"
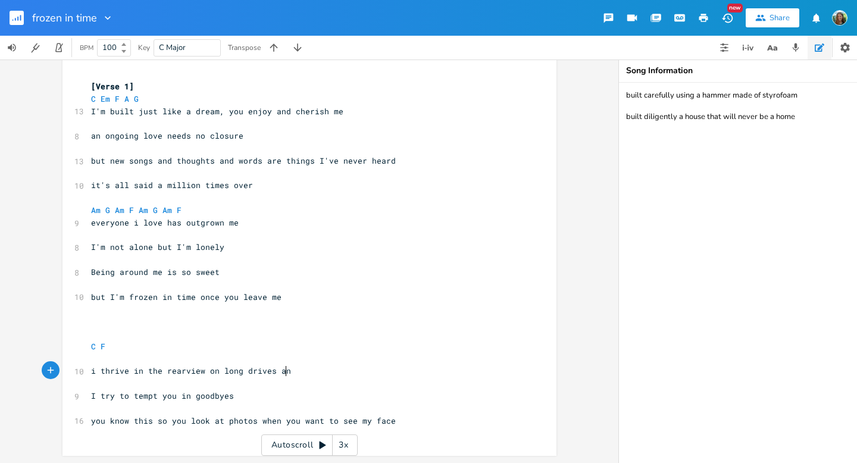
scroll to position [0, 14]
click at [261, 395] on pre "I try to tempt you in goodbyes" at bounding box center [304, 396] width 430 height 13
type textarea "and"
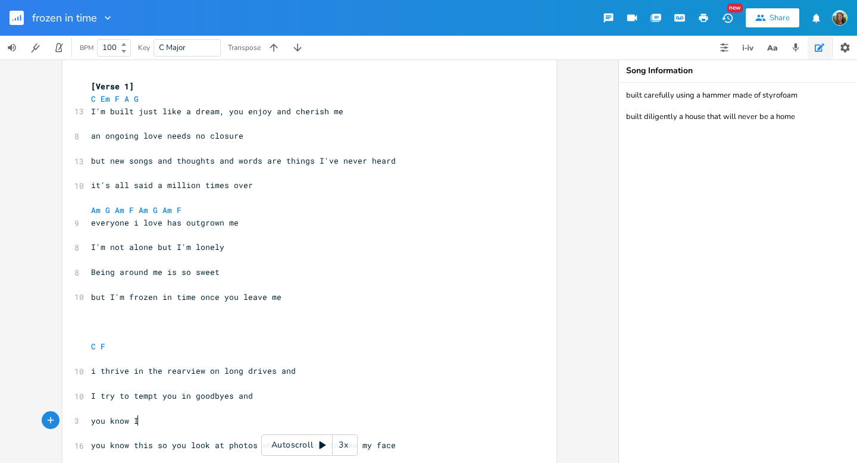
type textarea "you know I"
type textarea "'ll always be here when u"
type textarea "you come home"
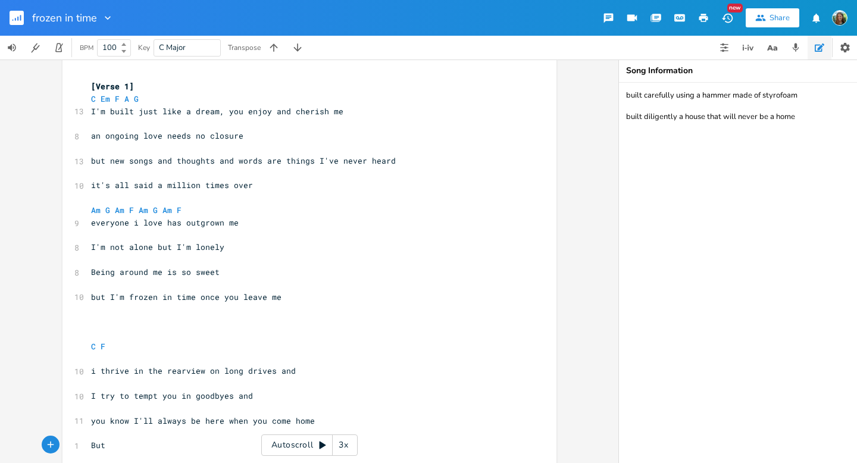
scroll to position [165, 0]
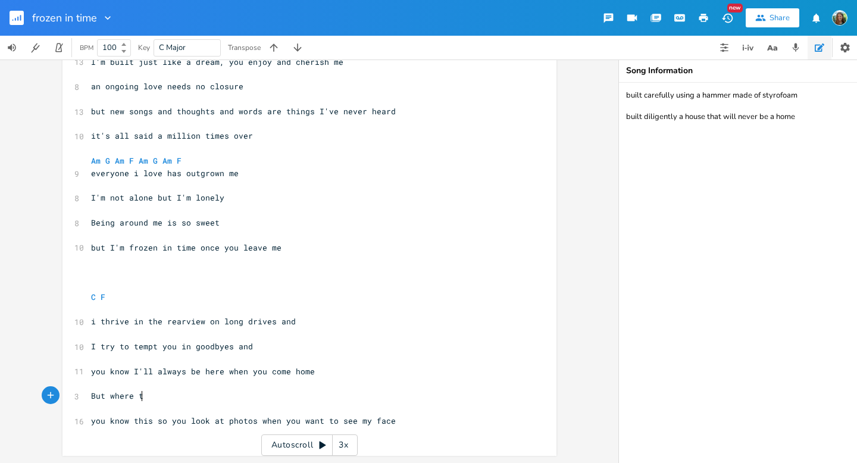
type textarea "But where to"
type textarea "do I escp"
type textarea "aoe w"
type textarea "pe when th"
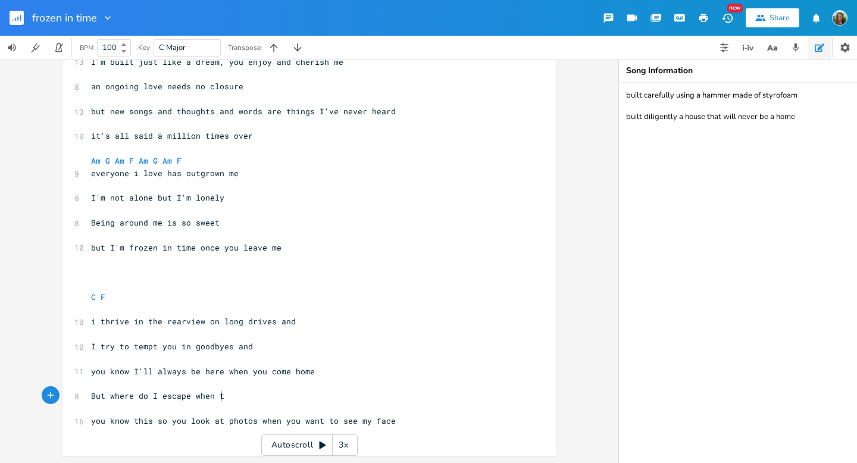
scroll to position [0, 39]
type textarea "here's nowhere to go"
click at [361, 348] on pre "I try to tempt you in goodbyes and" at bounding box center [304, 347] width 430 height 13
drag, startPoint x: 318, startPoint y: 399, endPoint x: 87, endPoint y: 394, distance: 231.0
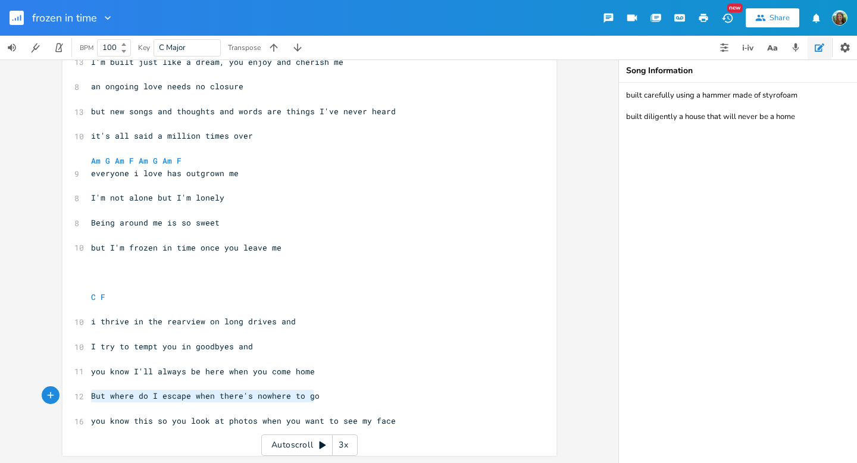
click at [89, 394] on pre "But where do I escape when there's nowhere to go" at bounding box center [304, 396] width 430 height 13
type textarea "But it"
type textarea "I'm only an esc"
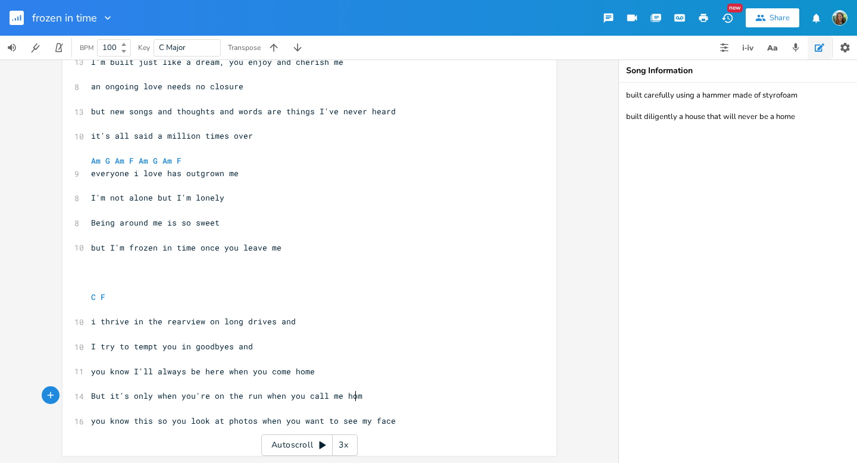
type textarea "it's only when you're on the run when you call me home"
drag, startPoint x: 198, startPoint y: 373, endPoint x: 314, endPoint y: 376, distance: 116.7
click at [314, 376] on pre "you know I'll always be here when you come home" at bounding box center [304, 372] width 430 height 13
type textarea "wherevee"
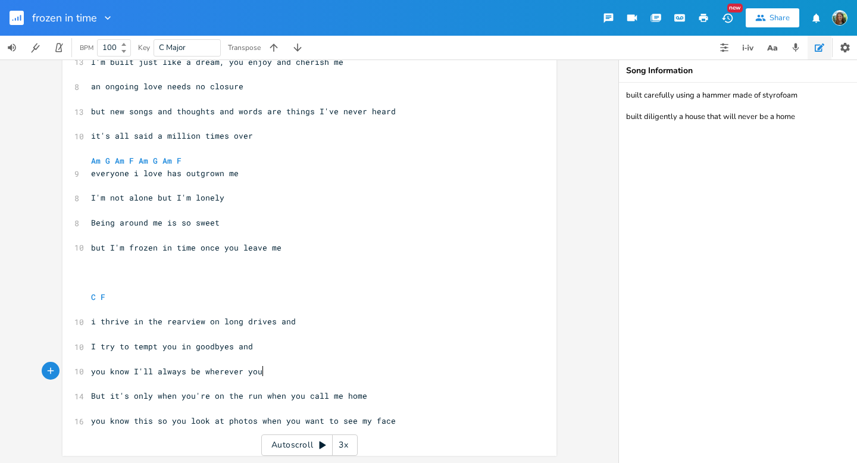
scroll to position [0, 28]
type textarea "r you go"
click at [146, 373] on span "you know I'll always be wherever you go" at bounding box center [184, 371] width 186 height 11
type textarea "d"
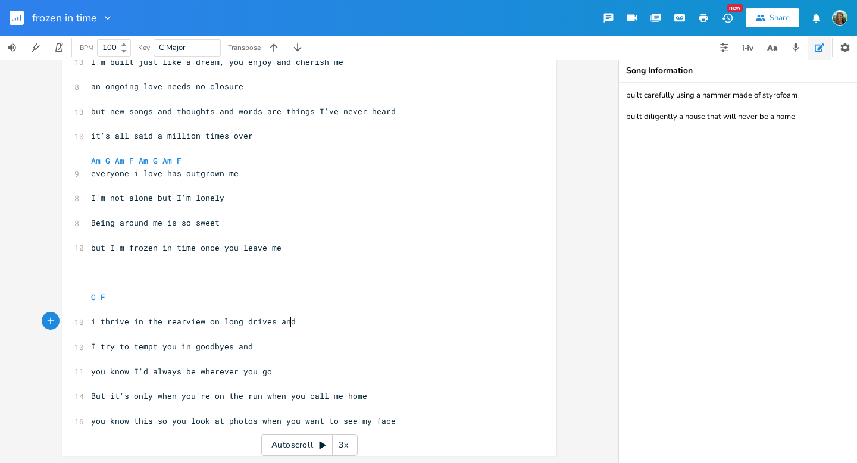
click at [292, 322] on pre "i thrive in the rearview on long drives and" at bounding box center [304, 322] width 430 height 13
click at [364, 395] on pre "But it's only when you're on the run when you call me home" at bounding box center [304, 396] width 430 height 13
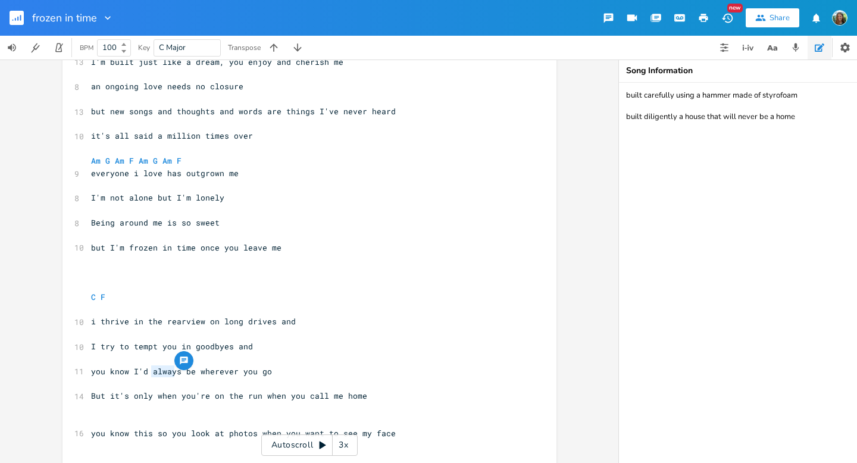
type textarea "always"
drag, startPoint x: 148, startPoint y: 372, endPoint x: 176, endPoint y: 376, distance: 28.3
click at [176, 376] on pre "you know I'd always be wherever you go" at bounding box center [304, 372] width 430 height 13
click at [215, 373] on span "you know I'd always be wherever you go" at bounding box center [181, 371] width 181 height 11
type textarea "wherever"
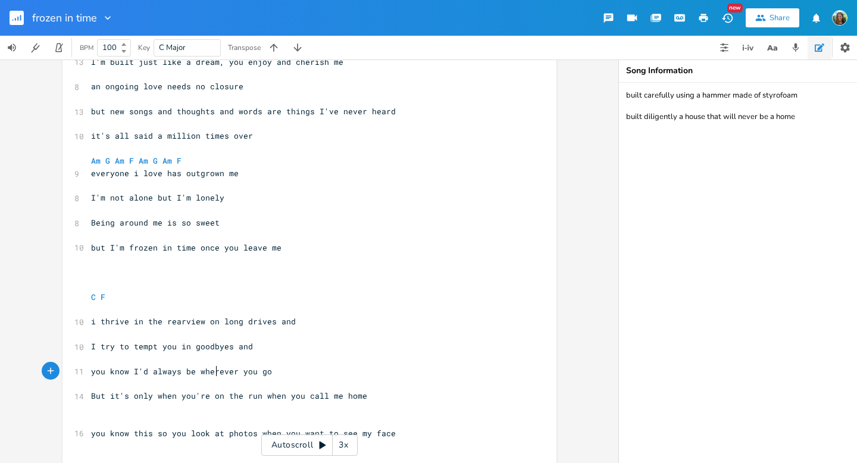
click at [215, 373] on span "you know I'd always be wherever you go" at bounding box center [181, 371] width 181 height 11
click at [142, 373] on span "you know I'd always be wherever you go" at bounding box center [181, 371] width 181 height 11
type textarea "ll"
click at [226, 374] on span "you know I'll always be wherever you go" at bounding box center [184, 371] width 186 height 11
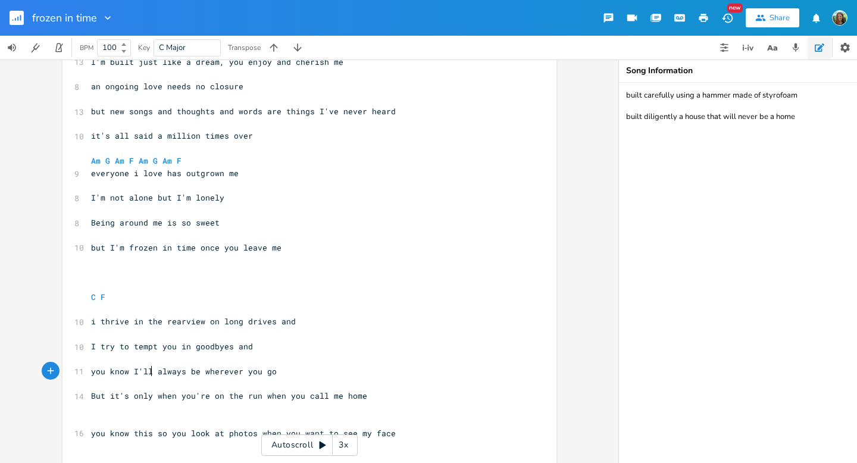
type textarea "wherever"
click at [226, 374] on span "you know I'll always be wherever you go" at bounding box center [184, 371] width 186 height 11
type textarea "go where"
type textarea "run to wh"
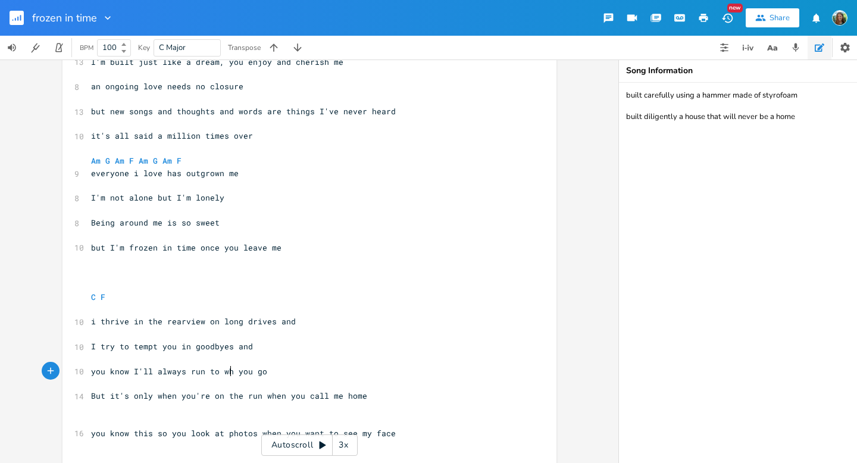
scroll to position [0, 33]
type textarea "be where"
type textarea "always be wher"
drag, startPoint x: 152, startPoint y: 372, endPoint x: 219, endPoint y: 375, distance: 66.7
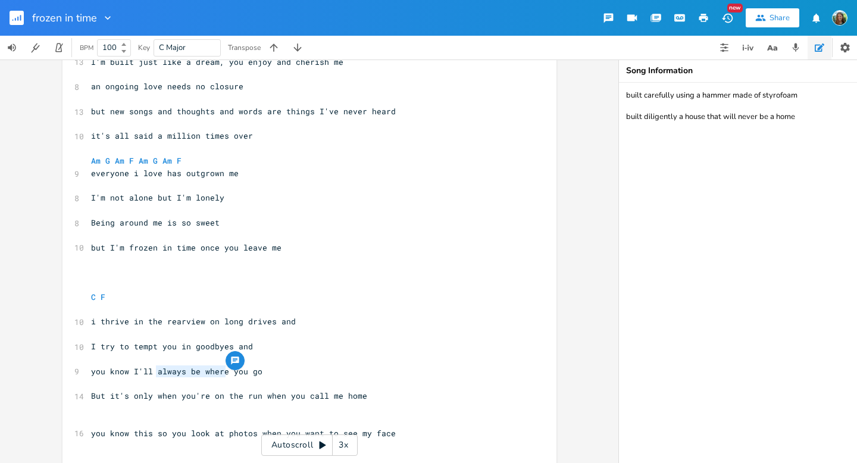
click at [219, 375] on span "you know I'll always be where you go" at bounding box center [176, 371] width 171 height 11
type textarea "be where you decide to"
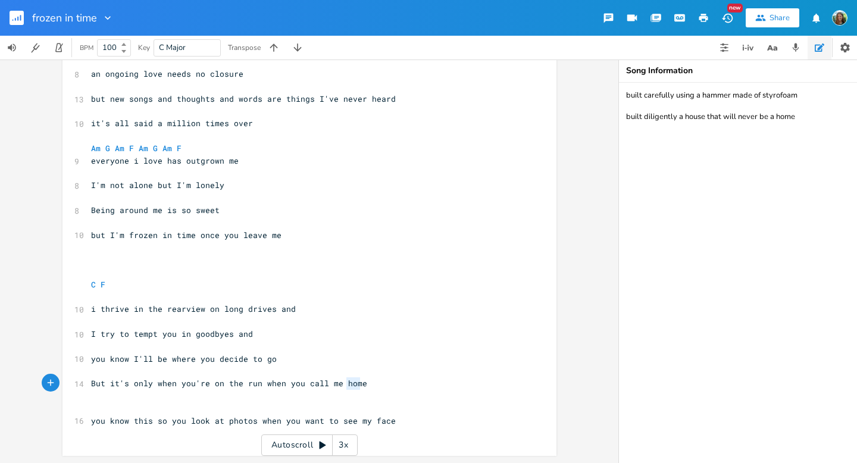
type textarea "home"
drag, startPoint x: 366, startPoint y: 383, endPoint x: 339, endPoint y: 380, distance: 26.4
click at [339, 380] on pre "But it's only when you're on the run when you call me home" at bounding box center [304, 383] width 430 height 13
type textarea "ll be where you decide to go"
drag, startPoint x: 140, startPoint y: 359, endPoint x: 267, endPoint y: 359, distance: 126.8
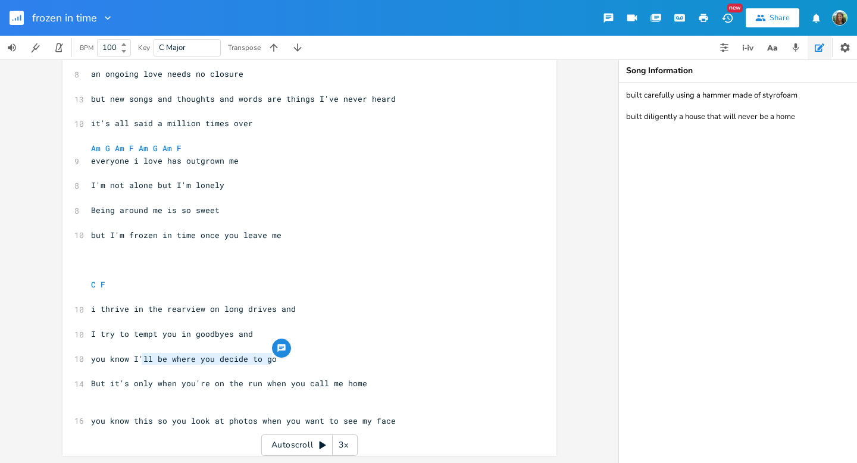
click at [267, 359] on span "you know I'll be where you decide to go" at bounding box center [184, 359] width 186 height 11
click at [365, 380] on pre "But it's only when you're on the run when you call me home" at bounding box center [304, 383] width 430 height 13
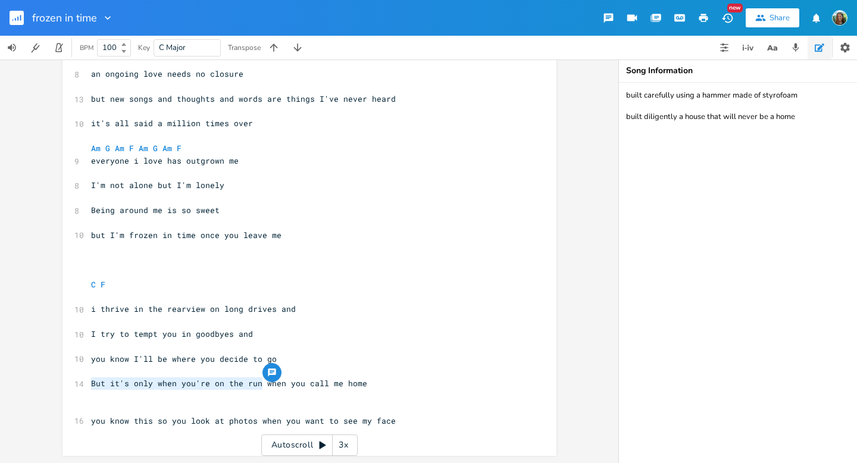
type textarea "But it's only when you're on the run wh"
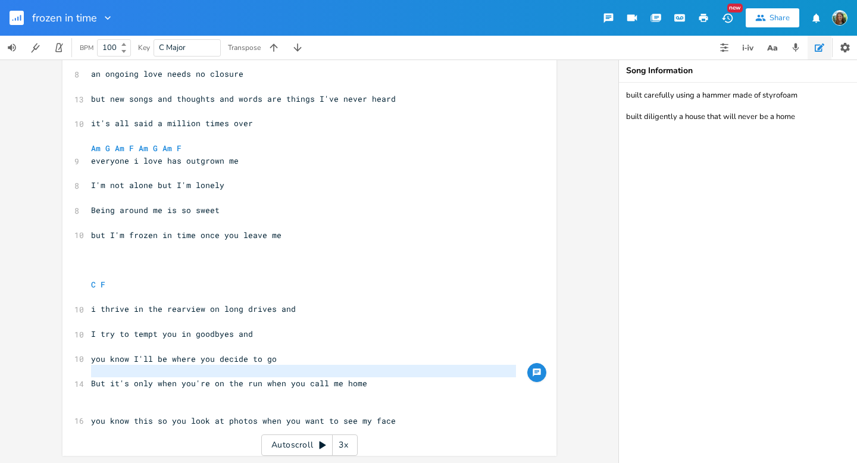
type textarea "But it's only when you're on the run when you ca"
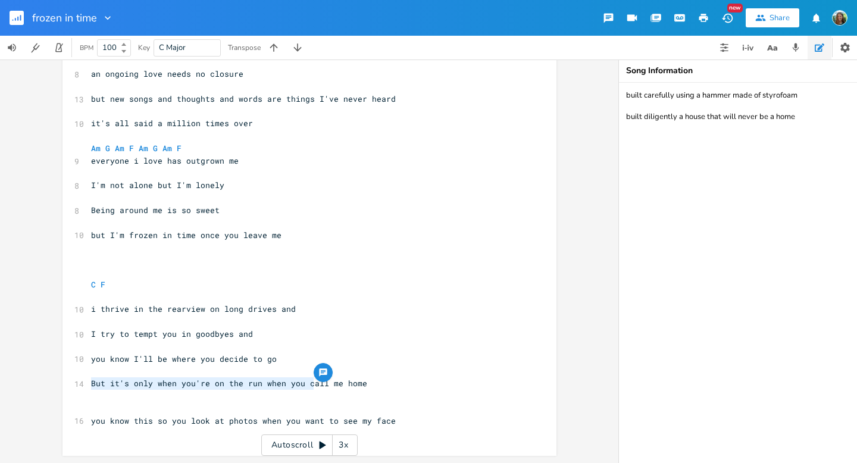
drag, startPoint x: 87, startPoint y: 384, endPoint x: 311, endPoint y: 389, distance: 224.5
click at [311, 389] on pre "But it's only when you're on the run when you call me home" at bounding box center [304, 383] width 430 height 13
click at [147, 314] on span "i thrive in the rearview on long drives and" at bounding box center [193, 309] width 205 height 11
click at [83, 309] on div "x [Verse 1] C Em F A G 13 I'm built just like a dream, you enjoy and cherish me…" at bounding box center [310, 226] width 494 height 459
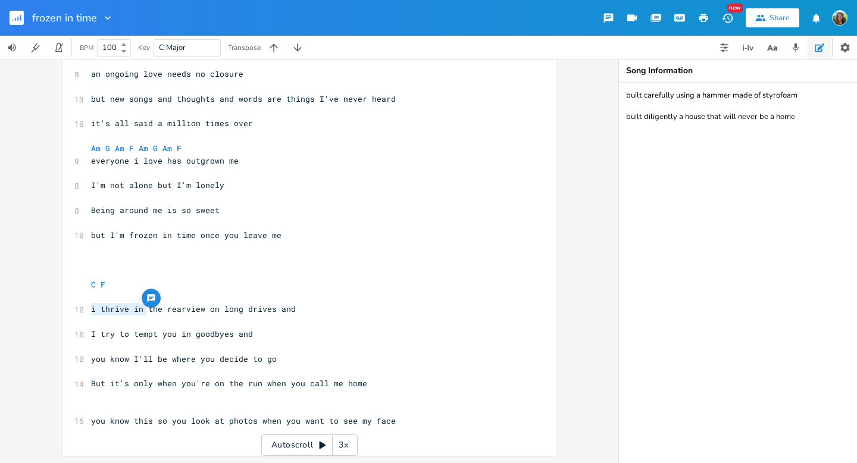
type textarea "i thrive in"
drag, startPoint x: 86, startPoint y: 312, endPoint x: 139, endPoint y: 314, distance: 53.0
click at [139, 314] on pre "i thrive in the rearview on long drives and" at bounding box center [304, 309] width 430 height 13
click at [105, 313] on span "i thrive in the rearview on long drives and" at bounding box center [193, 309] width 205 height 11
type textarea "thrive"
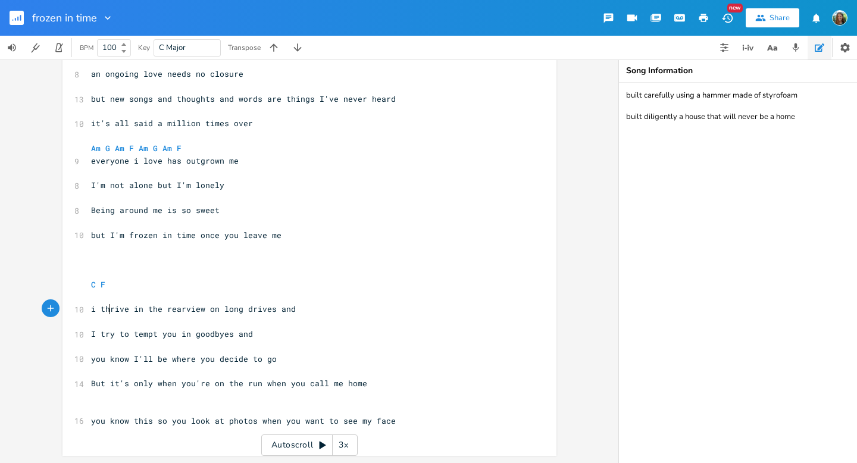
click at [105, 313] on span "i thrive in the rearview on long drives and" at bounding box center [193, 309] width 205 height 11
type textarea "you see me"
click at [286, 312] on span "you see me in the rearview on long drives and" at bounding box center [198, 309] width 214 height 11
type textarea "and"
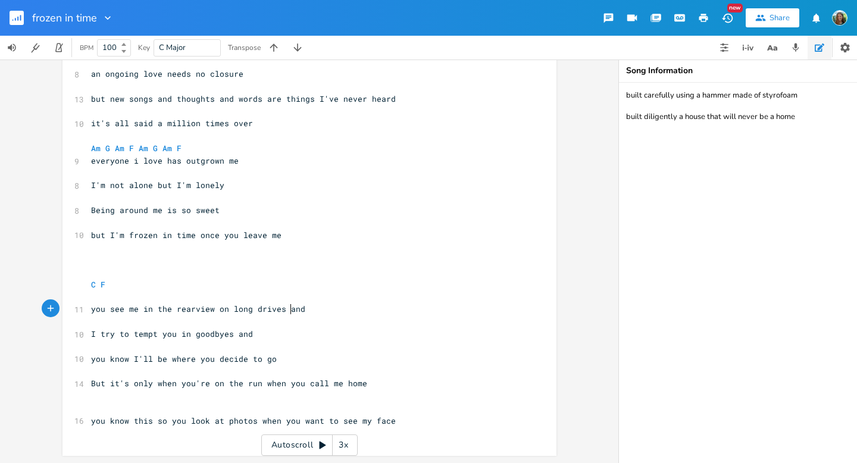
click at [286, 312] on span "you see me in the rearview on long drives and" at bounding box center [198, 309] width 214 height 11
drag, startPoint x: 110, startPoint y: 335, endPoint x: 78, endPoint y: 332, distance: 32.3
click at [89, 332] on div "10 I try to tempt you in goodbyes and" at bounding box center [304, 334] width 430 height 13
type textarea "I feel the need"
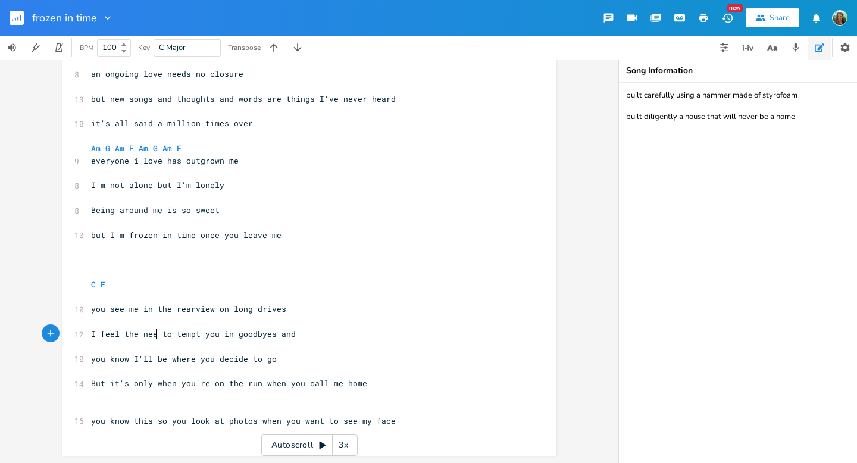
scroll to position [0, 50]
click at [286, 333] on span "I feel the need to tempt you in goodbyes and" at bounding box center [196, 334] width 210 height 11
type textarea "and"
click at [286, 333] on span "I feel the need to tempt you in goodbyes and" at bounding box center [196, 334] width 210 height 11
type textarea "you see me"
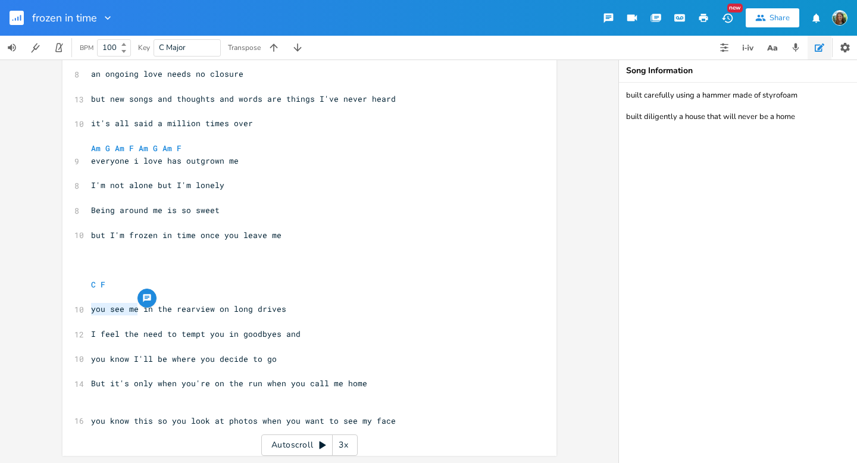
drag, startPoint x: 87, startPoint y: 311, endPoint x: 133, endPoint y: 311, distance: 45.8
click at [133, 311] on span "you see me in the rearview on long drives" at bounding box center [188, 309] width 195 height 11
click at [183, 316] on pre "​" at bounding box center [304, 322] width 430 height 13
click at [91, 335] on span "I feel the need to tempt you in goodbyes and" at bounding box center [196, 334] width 210 height 11
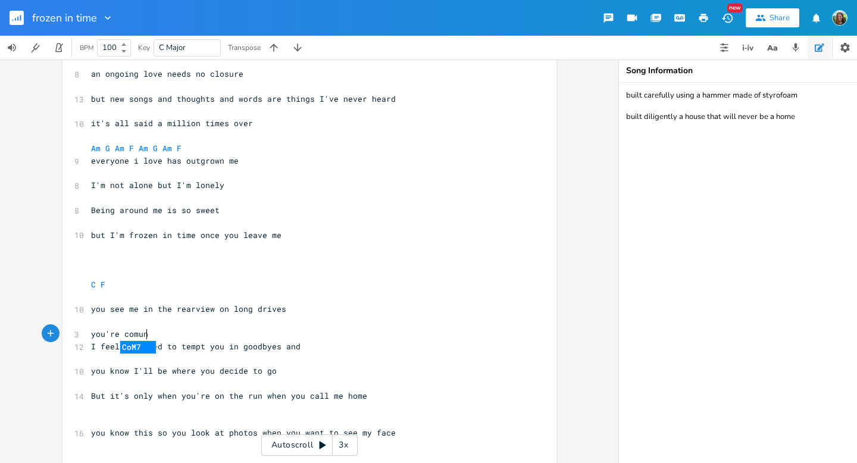
type textarea "you're comung"
type textarea "ing back to me on long island"
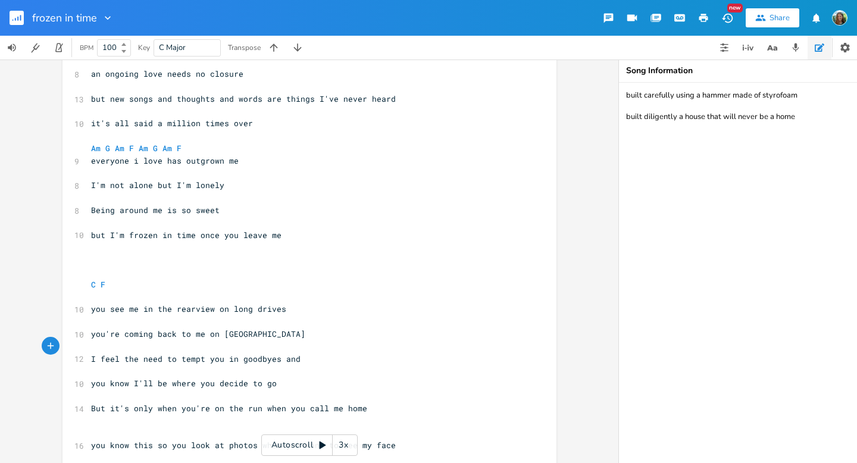
click at [140, 337] on span "you're coming back to me on long island" at bounding box center [198, 334] width 214 height 11
type textarea "goibv"
type textarea "ng"
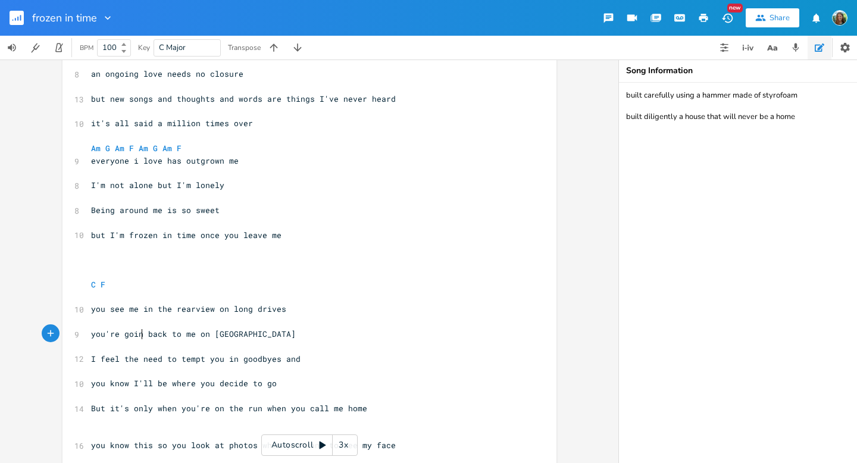
scroll to position [0, 8]
type textarea "e on"
drag, startPoint x: 208, startPoint y: 338, endPoint x: 189, endPoint y: 338, distance: 19.1
click at [189, 338] on span "you're going back to me on long island" at bounding box center [196, 334] width 210 height 11
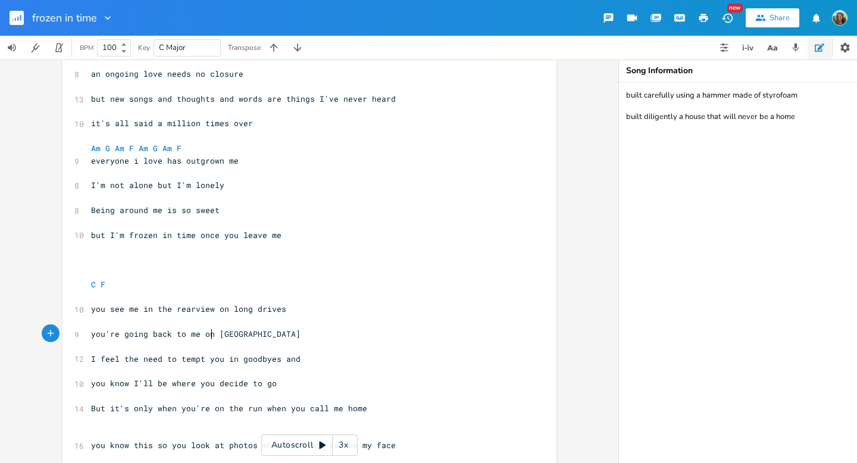
type textarea "me on"
drag, startPoint x: 207, startPoint y: 338, endPoint x: 183, endPoint y: 338, distance: 23.8
click at [183, 338] on span "you're going back to me on long island" at bounding box center [196, 334] width 210 height 11
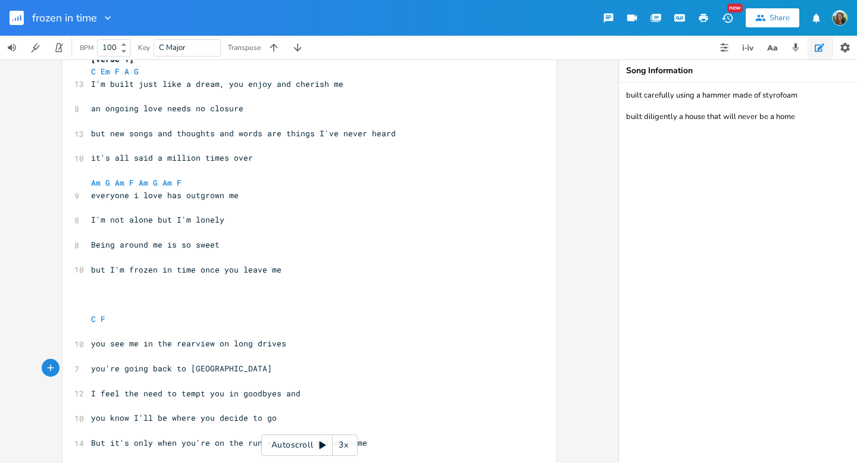
scroll to position [151, 0]
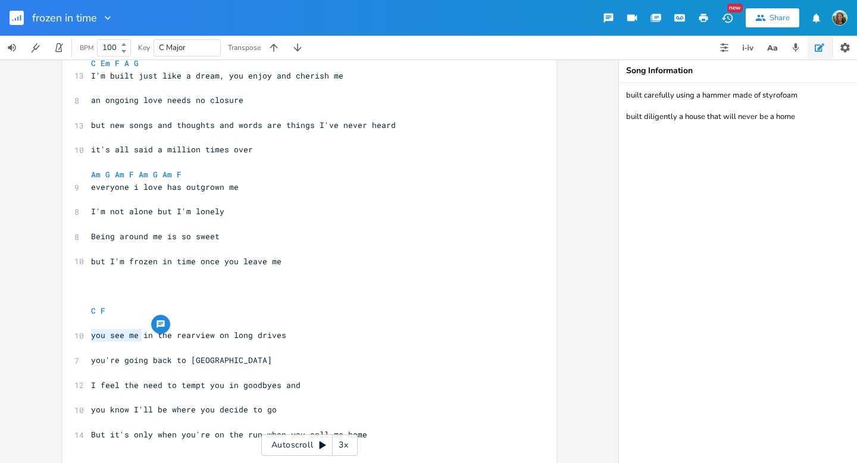
type textarea "you see me"
drag, startPoint x: 86, startPoint y: 336, endPoint x: 132, endPoint y: 330, distance: 45.7
click at [132, 330] on pre "you see me in the rearview on long drives" at bounding box center [304, 335] width 430 height 13
click at [193, 383] on span "I feel the need to tempt you in goodbyes and" at bounding box center [196, 385] width 210 height 11
click at [90, 369] on pre "​" at bounding box center [304, 373] width 430 height 13
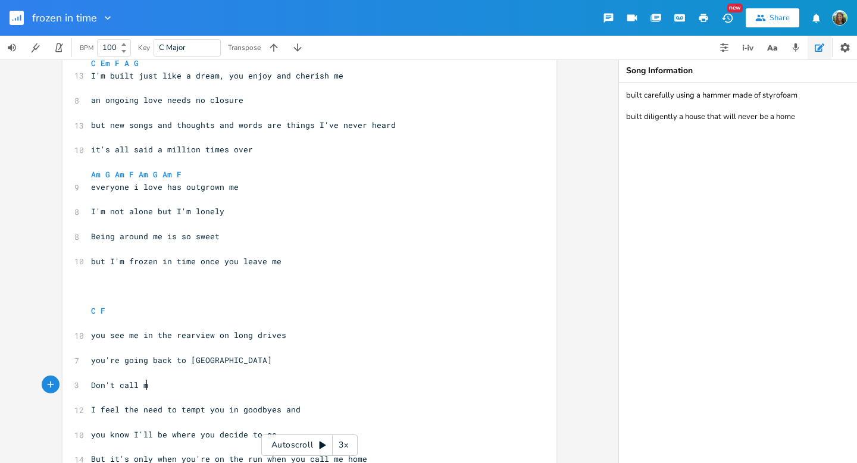
scroll to position [0, 46]
type textarea "Don't call me,"
type textarea "I'm not alone but I'm lonely"
drag, startPoint x: 222, startPoint y: 213, endPoint x: 88, endPoint y: 215, distance: 134.0
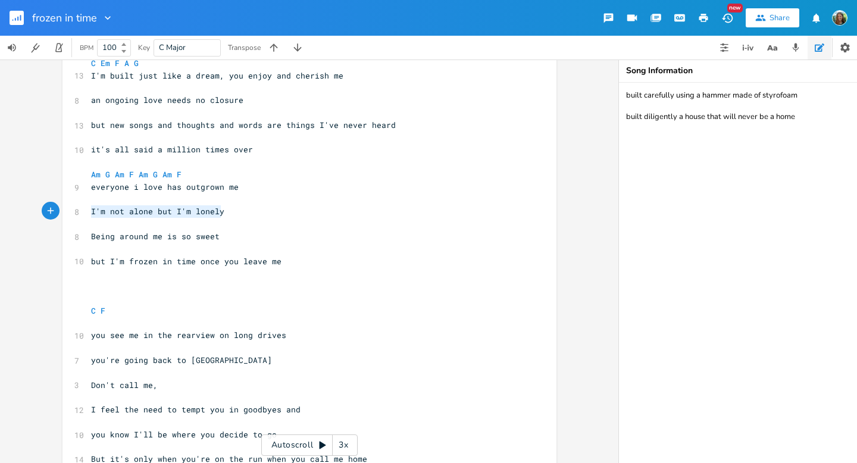
click at [89, 215] on pre "I'm not alone but I'm lonely" at bounding box center [304, 211] width 430 height 13
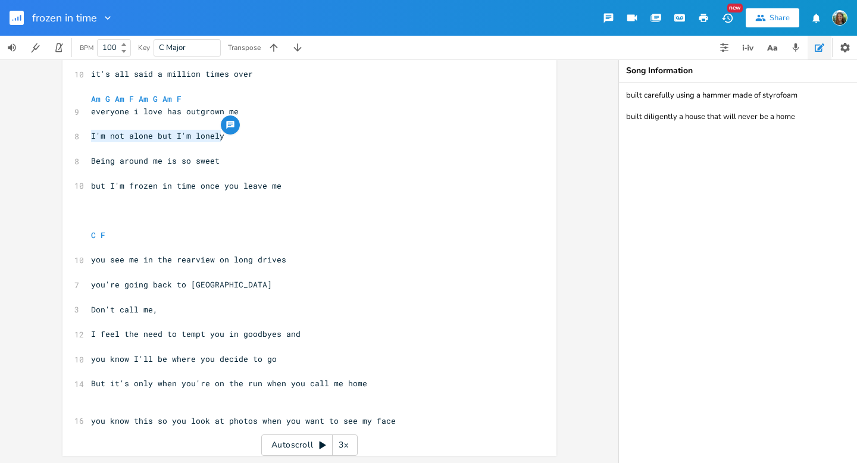
click at [207, 314] on pre "Don't call me," at bounding box center [304, 310] width 430 height 13
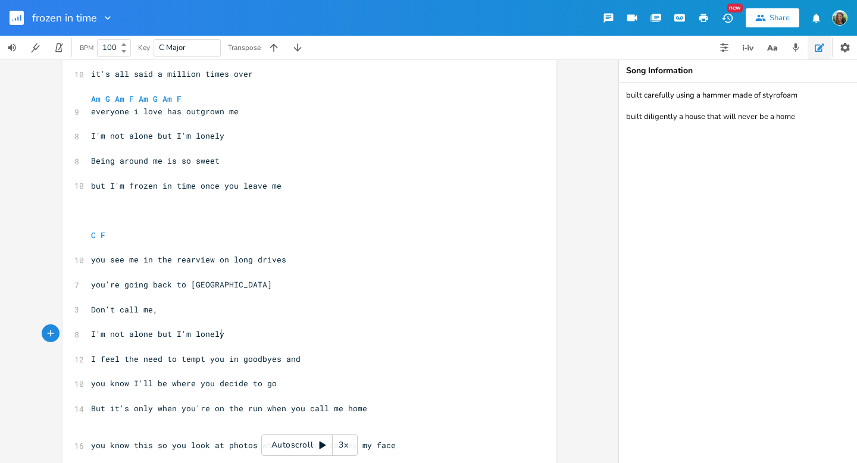
click at [325, 261] on pre "you see me in the rearview on long drives" at bounding box center [304, 260] width 430 height 13
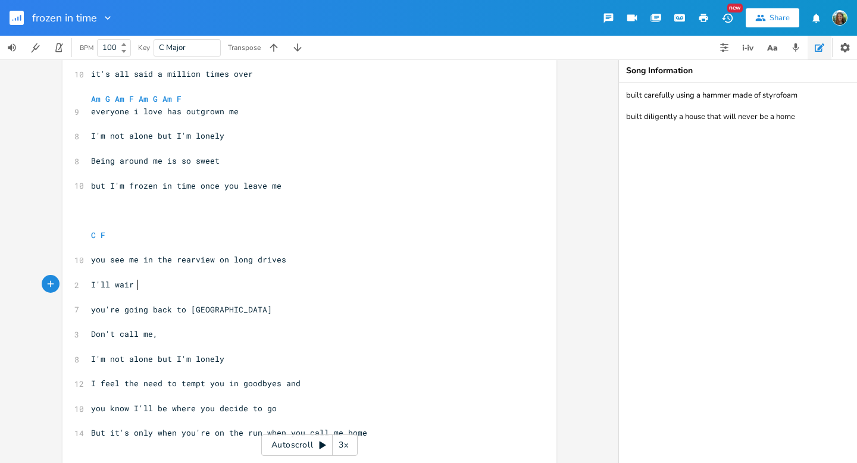
type textarea "I'll wair ="
type textarea "t for your call and say "I'm fibne"
type textarea "ne""
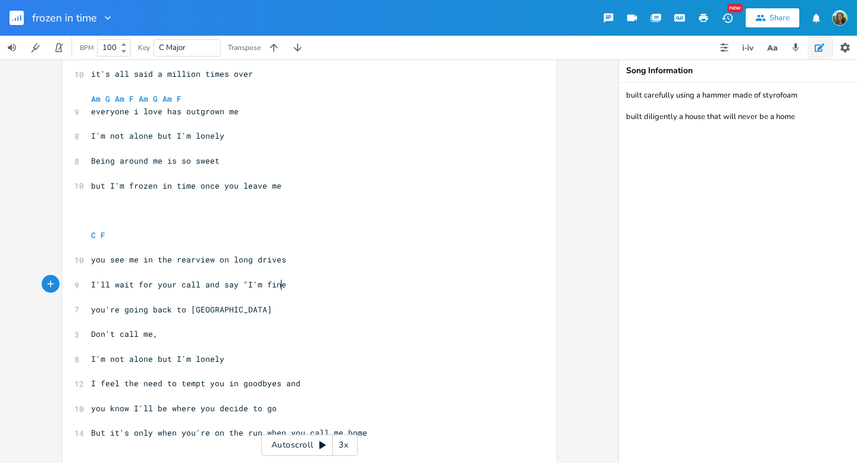
scroll to position [0, 11]
click at [223, 285] on span "I'll wait for your call and say "I'm fine"" at bounding box center [191, 284] width 200 height 11
type textarea "I'll wait for your call and say "I'm fine""
click at [223, 285] on span "I'll wait for your call and say "I'm fine"" at bounding box center [191, 284] width 200 height 11
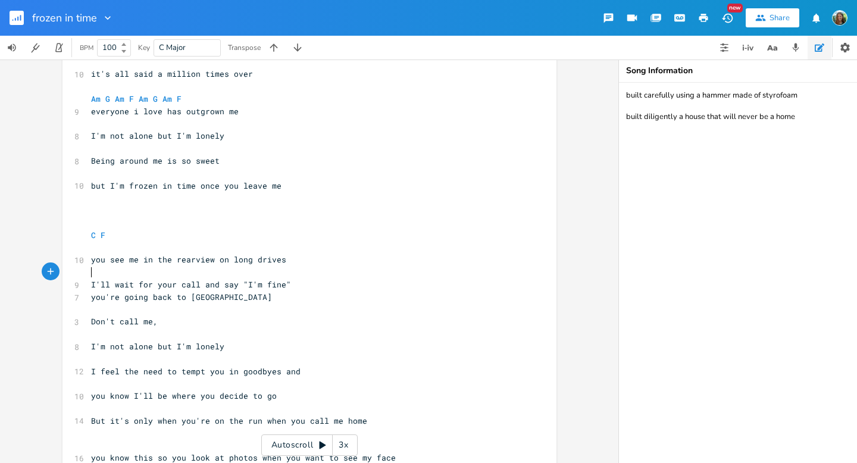
drag, startPoint x: 291, startPoint y: 278, endPoint x: 142, endPoint y: 278, distance: 149.4
click at [142, 279] on pre "I'll wait for your call and say "I'm fine"" at bounding box center [304, 285] width 430 height 13
type textarea "I'll wait for your call and say "I'm fine""
drag, startPoint x: 287, startPoint y: 284, endPoint x: 75, endPoint y: 283, distance: 211.9
click at [75, 283] on div "I'll wait for your call and say "I'm fine" x [Verse 1] C Em F A G 13 I'm built …" at bounding box center [310, 221] width 494 height 546
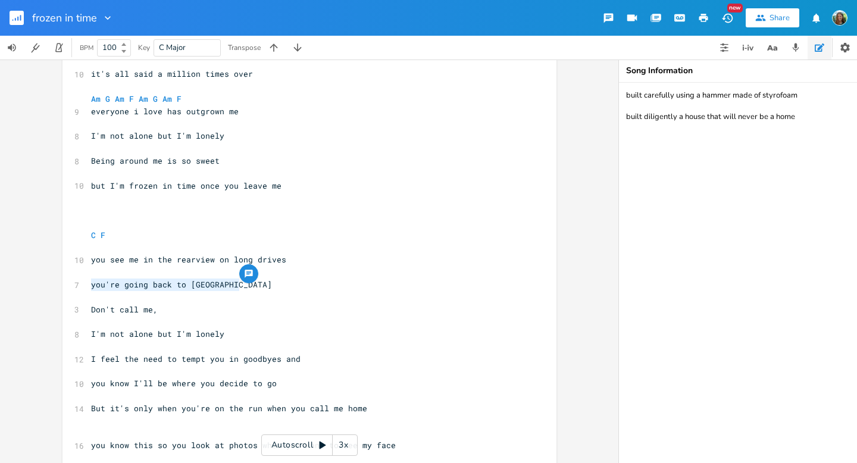
drag, startPoint x: 88, startPoint y: 282, endPoint x: 246, endPoint y: 290, distance: 158.6
click at [246, 290] on pre "you're going back to long island" at bounding box center [304, 285] width 430 height 13
type textarea "I'm coming back fron t"
type textarea "m the island"
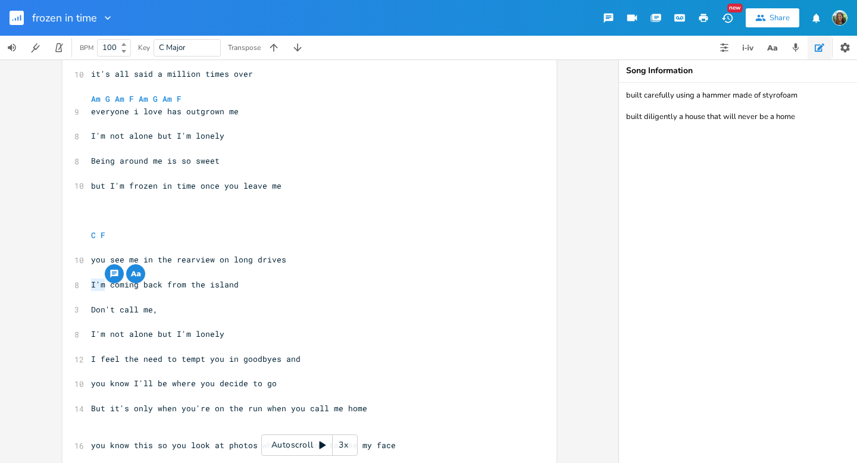
drag, startPoint x: 102, startPoint y: 285, endPoint x: 86, endPoint y: 280, distance: 17.2
click at [89, 280] on pre "I'm coming back from the island" at bounding box center [304, 285] width 430 height 13
type textarea "You're"
click at [133, 285] on span "You're coming back from the island" at bounding box center [172, 284] width 162 height 11
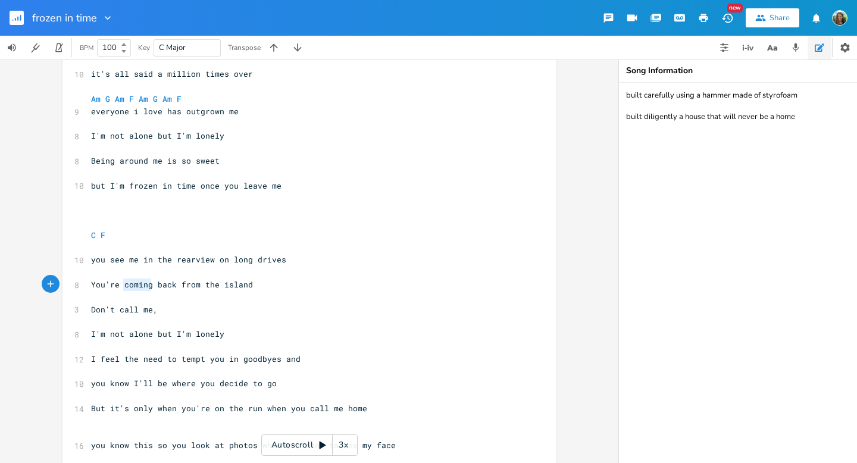
click at [133, 285] on span "You're coming back from the island" at bounding box center [172, 284] width 162 height 11
type textarea "going"
click at [180, 291] on pre "​" at bounding box center [304, 297] width 430 height 13
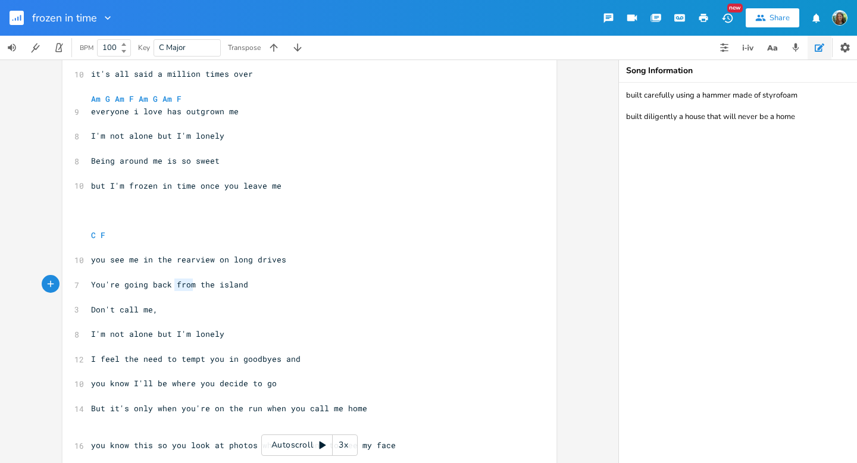
click at [180, 291] on pre "​" at bounding box center [304, 297] width 430 height 13
type textarea "to"
type textarea "Don't call me,"
drag, startPoint x: 160, startPoint y: 310, endPoint x: 42, endPoint y: 311, distance: 118.5
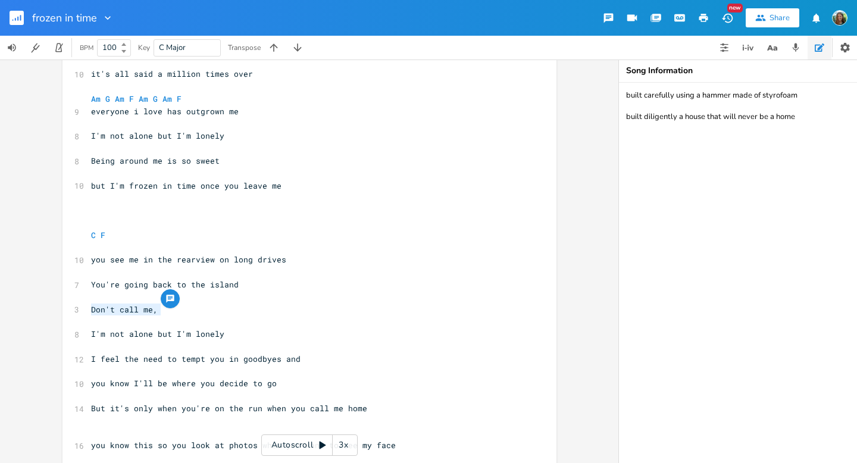
click at [42, 311] on div "C E A D G B E Previous 1 of 24 Next Play Em E A D G B E Previous 1 of 25 Next P…" at bounding box center [309, 262] width 619 height 404
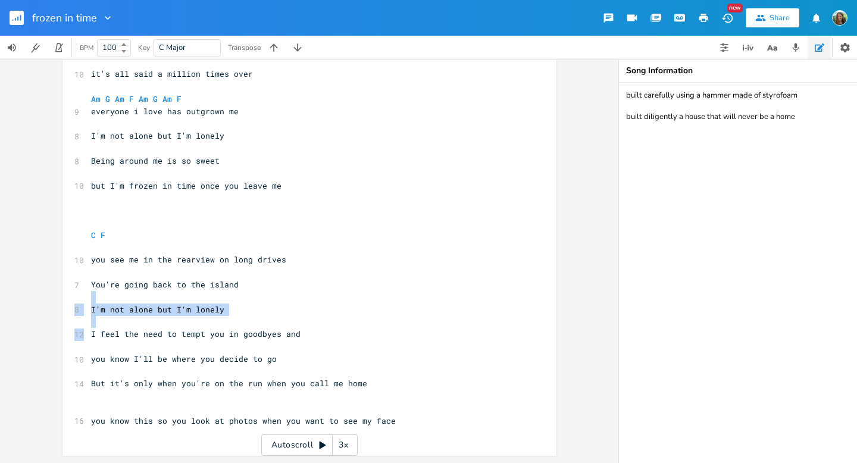
drag, startPoint x: 83, startPoint y: 332, endPoint x: 80, endPoint y: 299, distance: 32.9
click at [80, 299] on div "x [Verse 1] C Em F A G 13 I'm built just like a dream, you enjoy and cherish me…" at bounding box center [310, 202] width 494 height 508
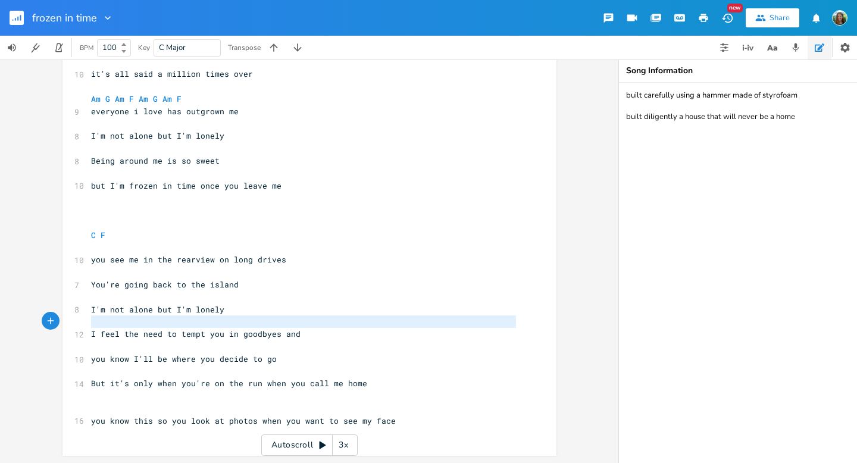
type textarea "I'm not alone but I'm lonely"
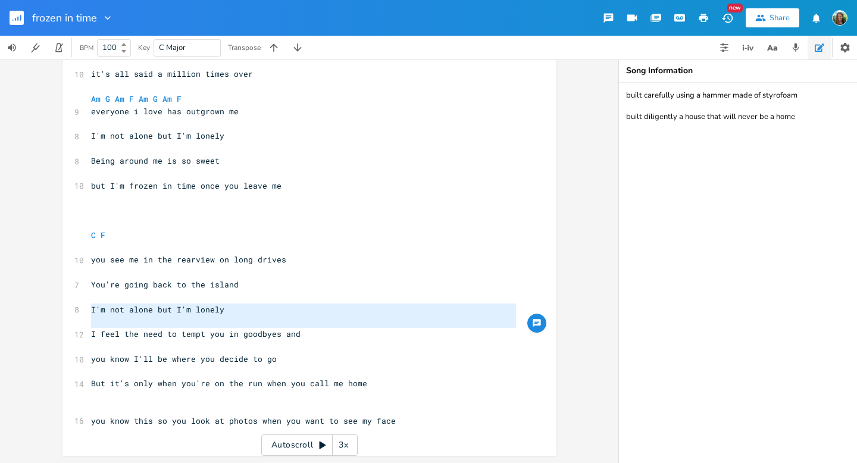
drag, startPoint x: 85, startPoint y: 332, endPoint x: 82, endPoint y: 311, distance: 21.1
click at [82, 311] on div "I'm not alone but I'm lonely x [Verse 1] C Em F A G 13 I'm built just like a dr…" at bounding box center [310, 202] width 494 height 508
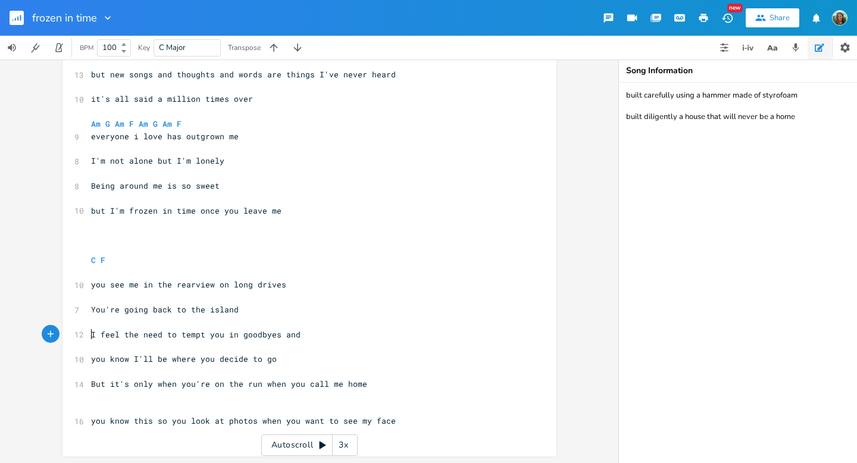
click at [281, 338] on span "I feel the need to tempt you in goodbyes and" at bounding box center [196, 334] width 210 height 11
click at [280, 336] on span "I feel the need to tempt you in goodbyes and" at bounding box center [196, 334] width 210 height 11
click at [279, 337] on span "I feel the need to tempt you in goodbyes and" at bounding box center [196, 334] width 210 height 11
click at [273, 336] on span "I feel the need to tempt you in goodbyes and" at bounding box center [196, 334] width 210 height 11
click at [98, 238] on pre "​" at bounding box center [304, 235] width 430 height 13
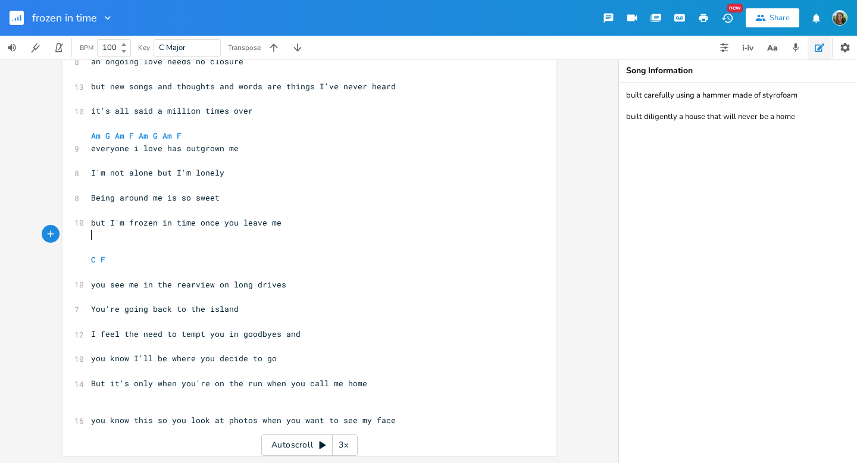
scroll to position [190, 0]
click at [124, 275] on pre "​" at bounding box center [304, 272] width 430 height 13
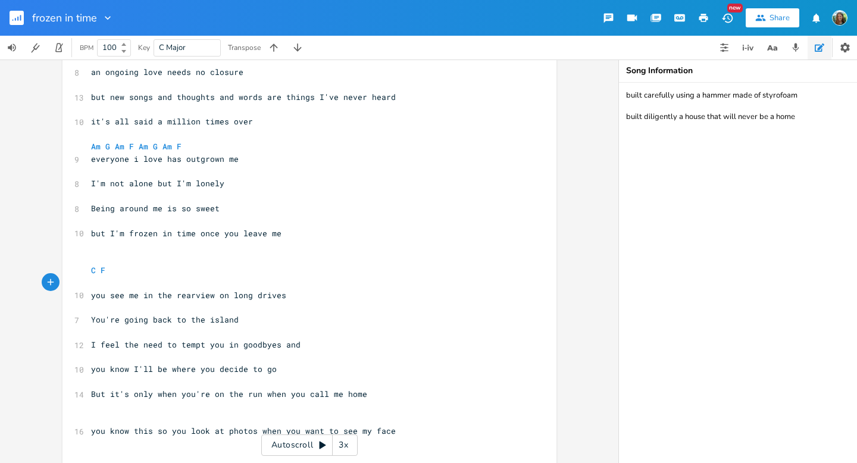
scroll to position [182, 0]
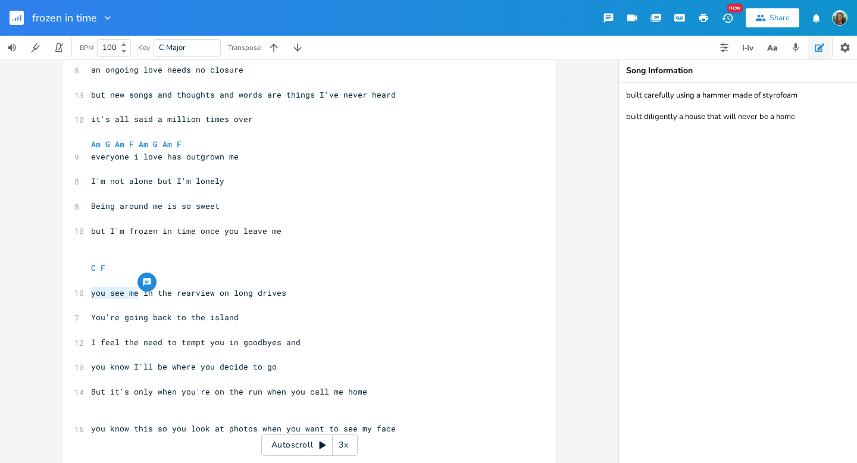
drag, startPoint x: 132, startPoint y: 294, endPoint x: 85, endPoint y: 296, distance: 47.7
click at [89, 296] on pre "you see me in the rearview on long drives" at bounding box center [304, 293] width 430 height 13
type textarea "I see you"
drag, startPoint x: 114, startPoint y: 321, endPoint x: 86, endPoint y: 321, distance: 27.4
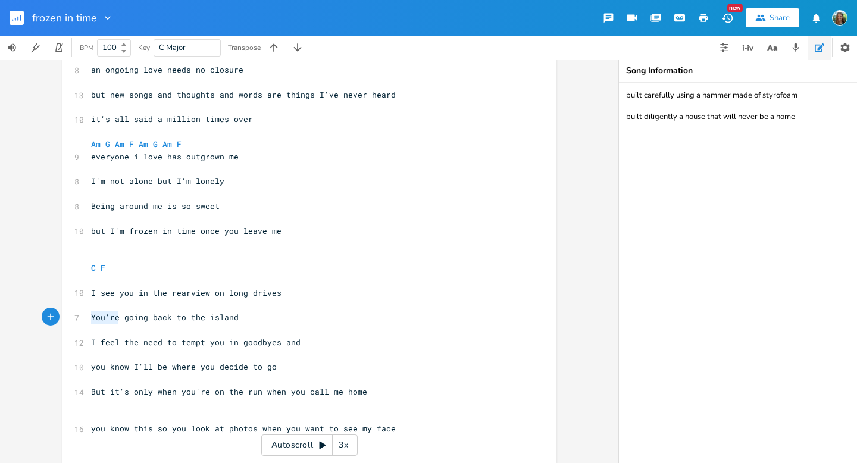
click at [89, 321] on pre "You're going back to the island" at bounding box center [304, 317] width 430 height 13
type textarea "I'm"
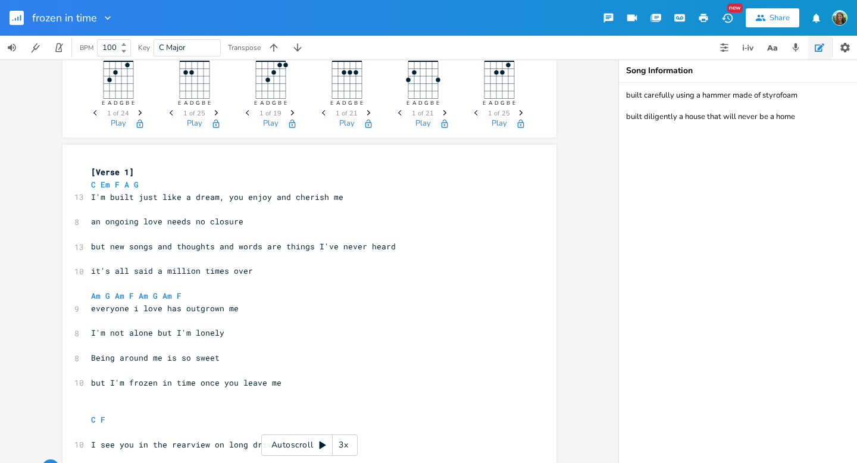
scroll to position [30, 0]
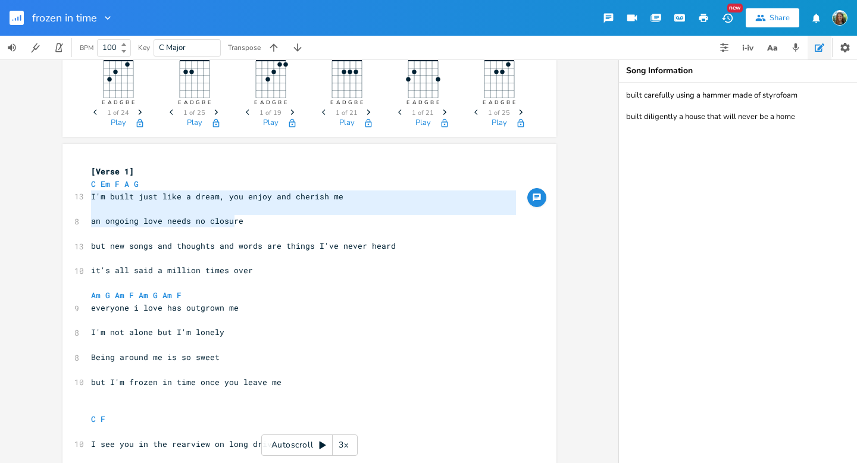
type textarea "I'm built just like a dream, you enjoy and cherish me an ongoing love needs no …"
drag, startPoint x: 86, startPoint y: 193, endPoint x: 236, endPoint y: 224, distance: 153.1
click at [236, 224] on div "[Verse 1] C Em F A G 13 I'm built just like a dream, you enjoy and cherish me ​…" at bounding box center [304, 381] width 430 height 433
click at [91, 196] on span "I'm built just like a dream, you enjoy and cherish me" at bounding box center [217, 196] width 252 height 11
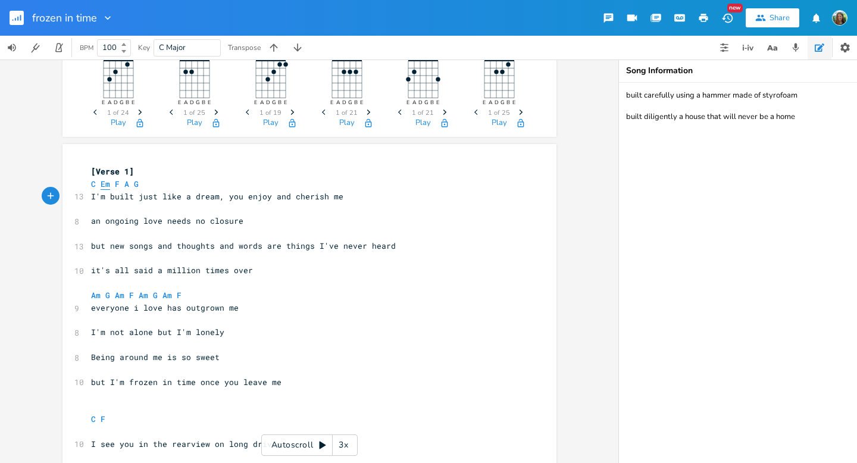
scroll to position [183, 0]
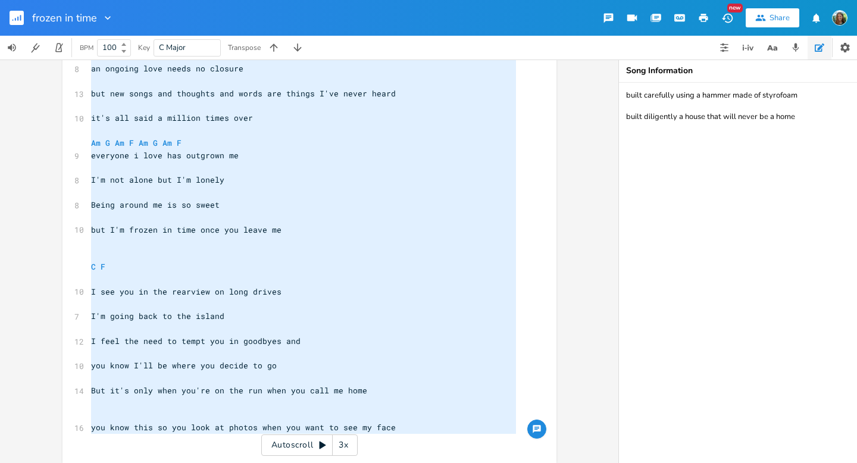
type textarea "[Verse 1] C Em F A G I'm built just like a dream, you enjoy and cherish me an o…"
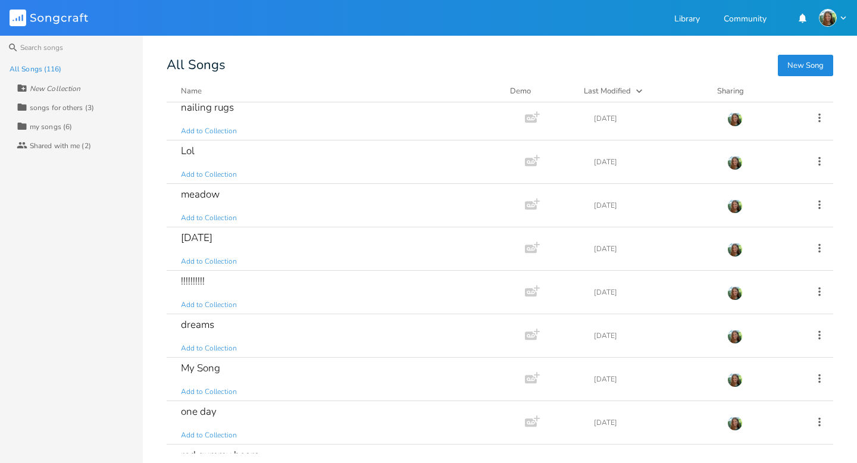
scroll to position [1062, 0]
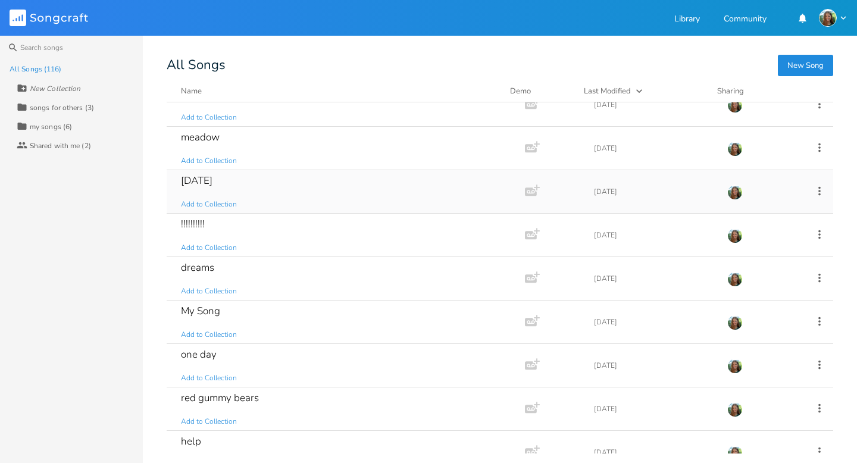
click at [213, 182] on div "groundhog day" at bounding box center [197, 181] width 32 height 10
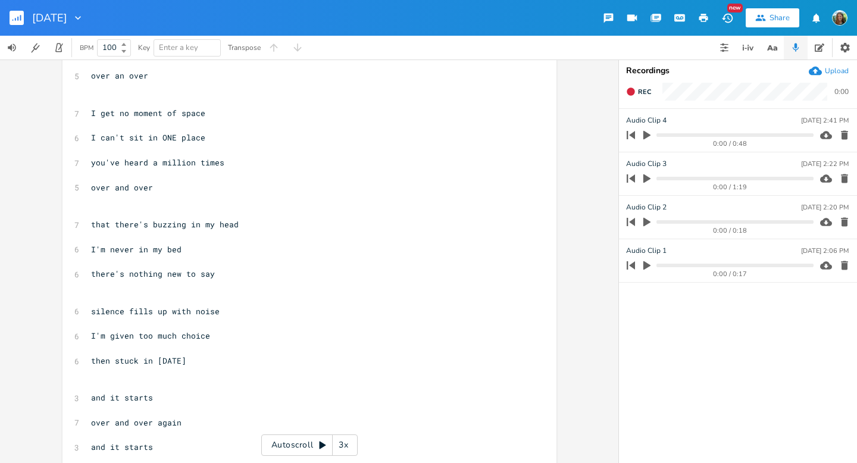
scroll to position [124, 0]
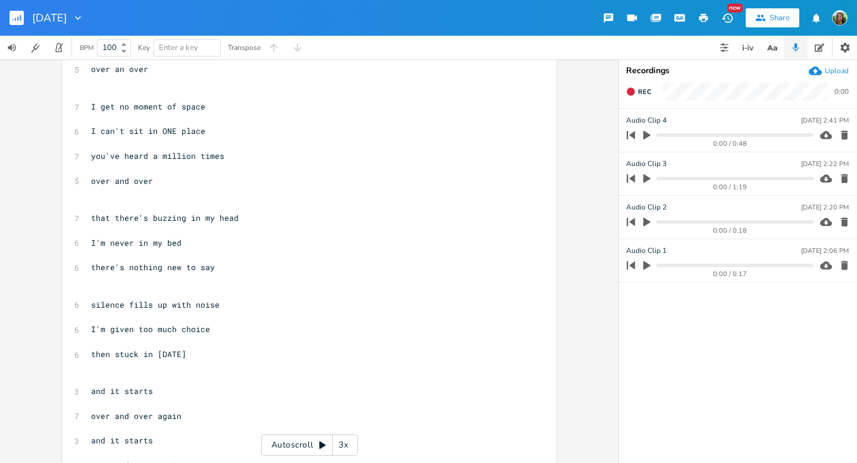
click at [317, 124] on pre "​" at bounding box center [304, 119] width 430 height 13
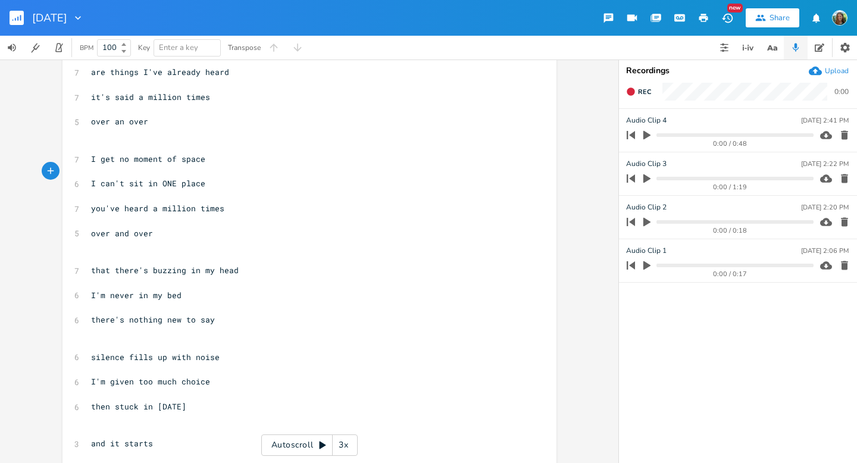
scroll to position [0, 0]
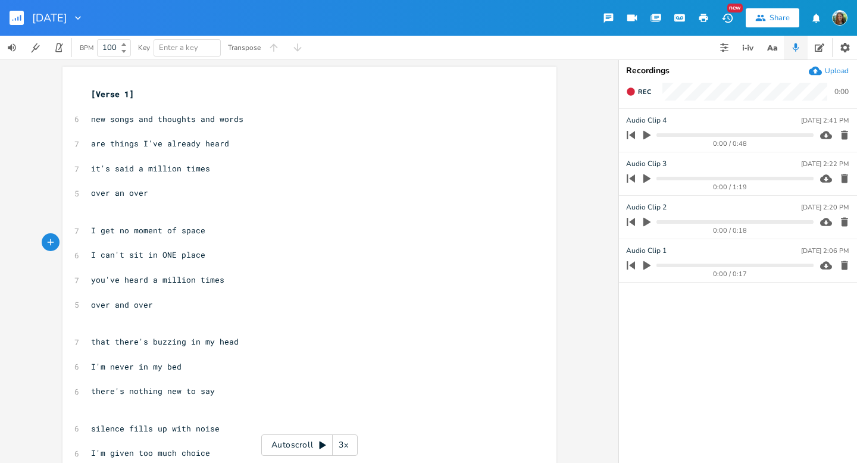
type textarea "w"
click at [154, 193] on pre "over an over" at bounding box center [304, 193] width 430 height 13
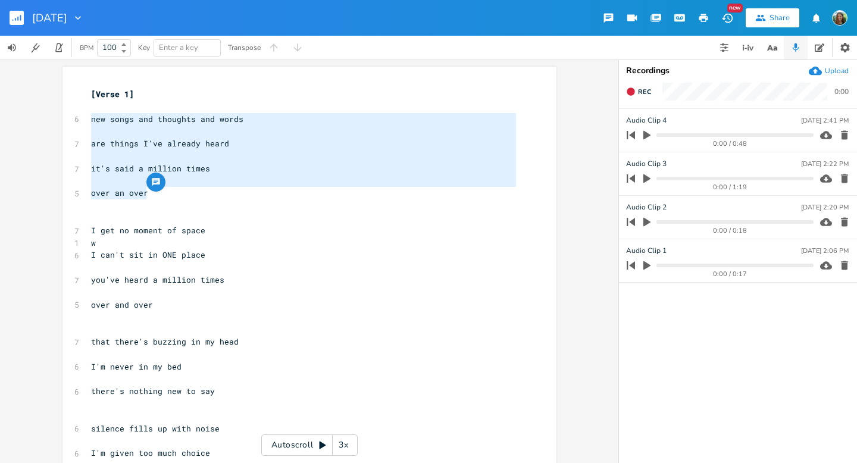
drag, startPoint x: 154, startPoint y: 193, endPoint x: 78, endPoint y: 124, distance: 102.8
click at [78, 124] on div "new songs and thoughts and words are things I've already heard it's said a mill…" at bounding box center [310, 340] width 494 height 546
type textarea "new songs and thoughts and words are things I've already heard it's said a mill…"
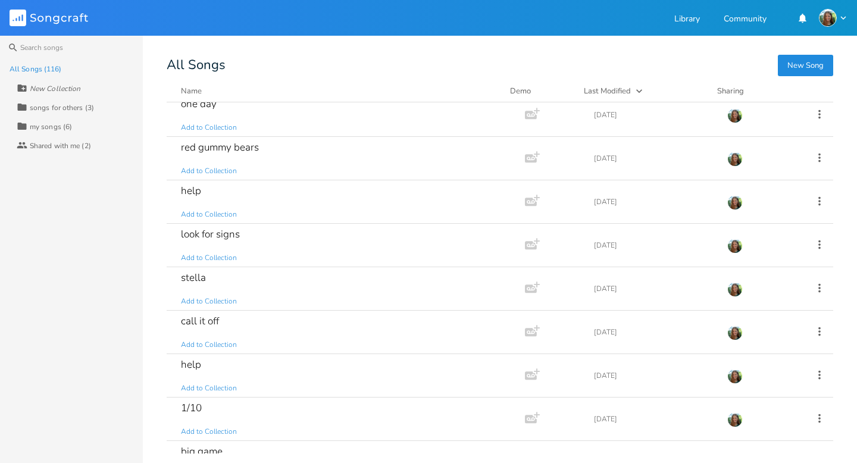
scroll to position [1314, 0]
click at [230, 233] on div "look for signs" at bounding box center [210, 233] width 59 height 10
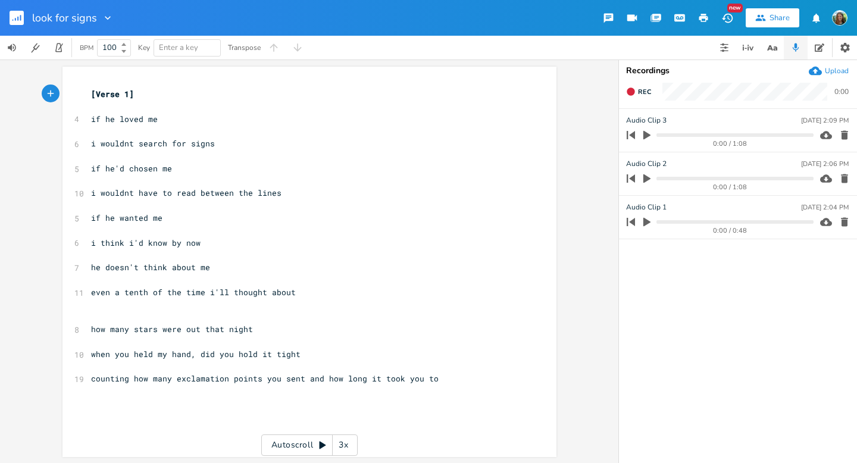
scroll to position [1, 0]
click at [630, 92] on icon "button" at bounding box center [631, 92] width 8 height 8
click at [630, 92] on rect "button" at bounding box center [631, 92] width 7 height 7
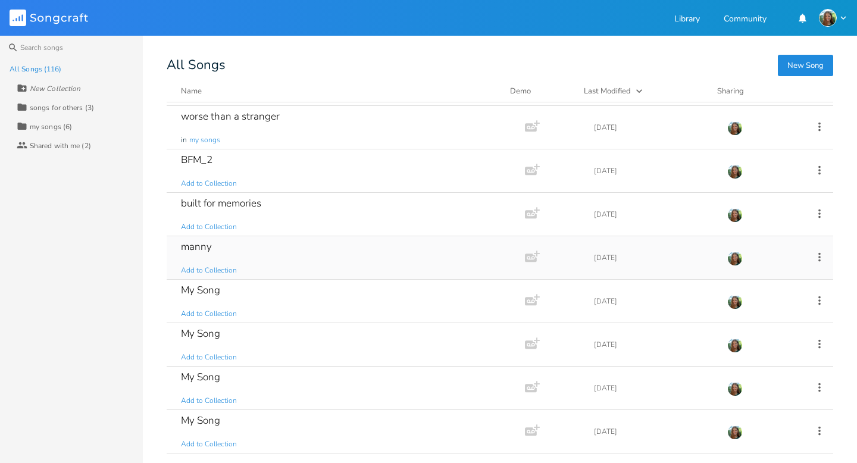
scroll to position [2942, 0]
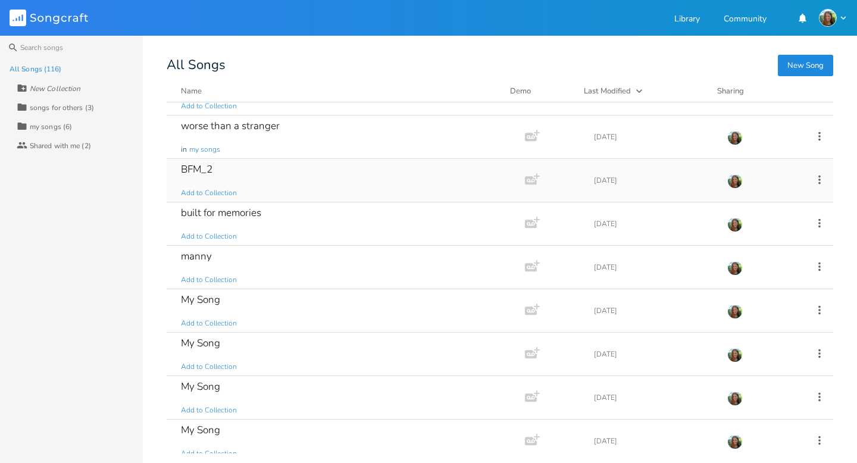
click at [203, 167] on div "BFM_2" at bounding box center [197, 169] width 32 height 10
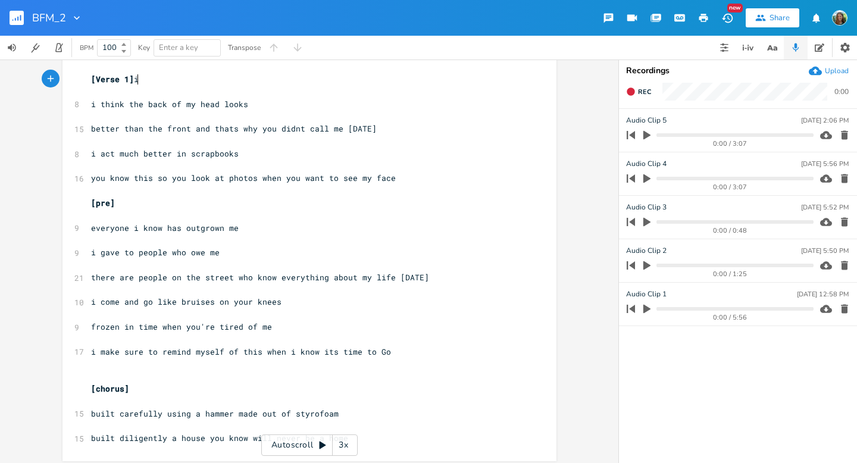
scroll to position [20, 0]
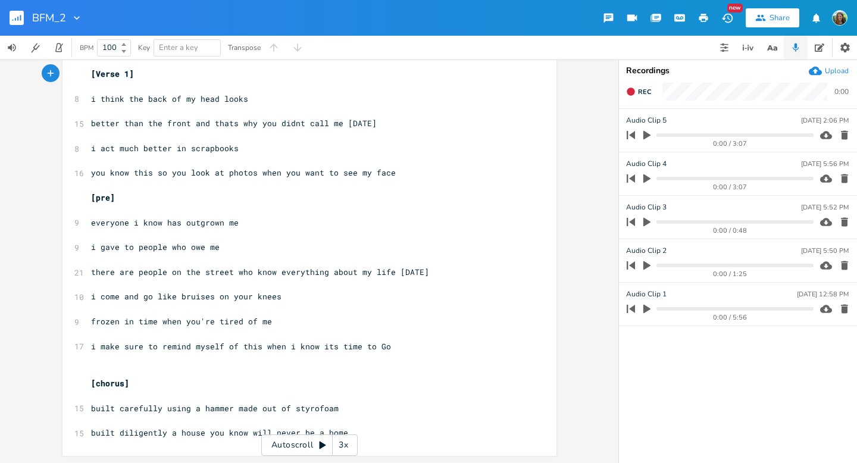
click at [253, 231] on pre "​" at bounding box center [304, 235] width 430 height 13
click at [380, 431] on pre "built diligently a house you know will never be a home" at bounding box center [304, 433] width 430 height 13
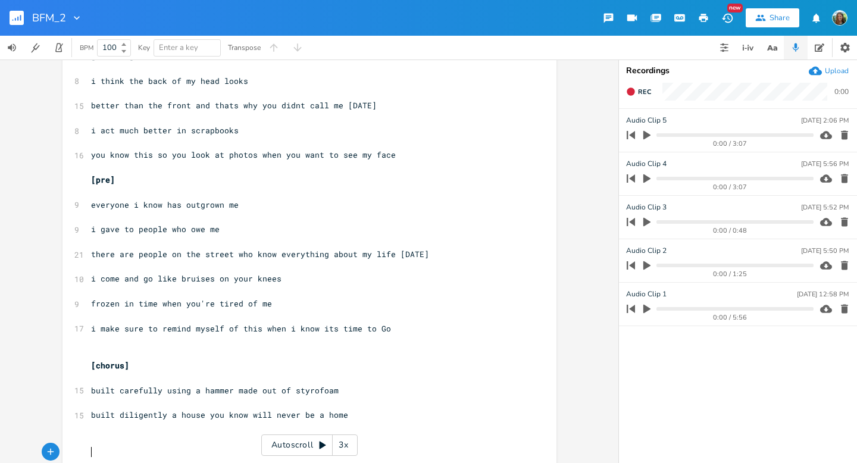
scroll to position [57, 0]
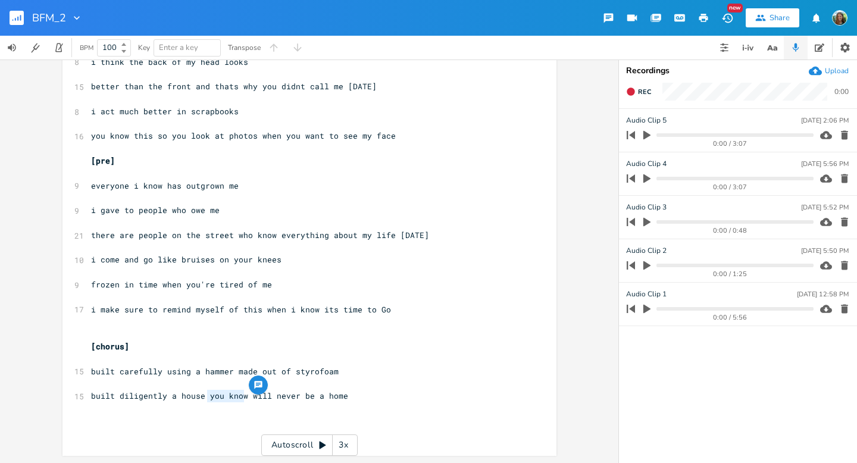
drag, startPoint x: 203, startPoint y: 399, endPoint x: 241, endPoint y: 401, distance: 38.1
click at [241, 401] on pre "built diligently a house you know will never be a home" at bounding box center [304, 396] width 430 height 13
type textarea "that"
click at [260, 370] on span "built carefully using a hammer made out of styrofoam" at bounding box center [215, 371] width 248 height 11
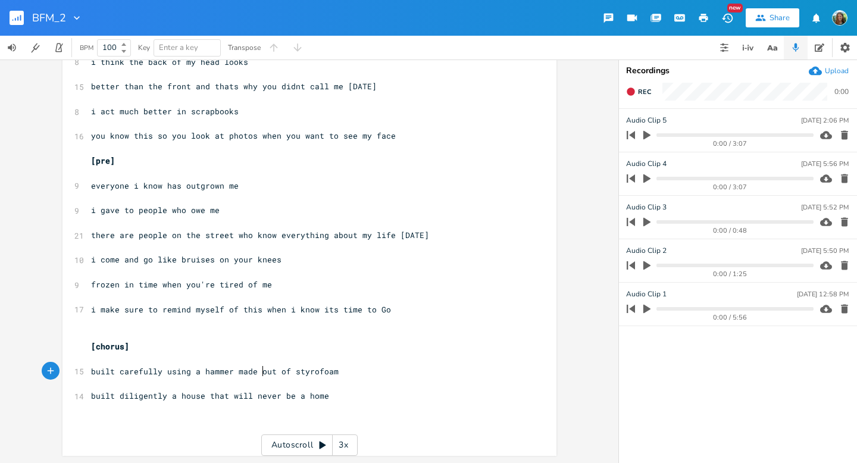
type textarea "out"
click at [260, 370] on span "built carefully using a hammer made out of styrofoam" at bounding box center [215, 371] width 248 height 11
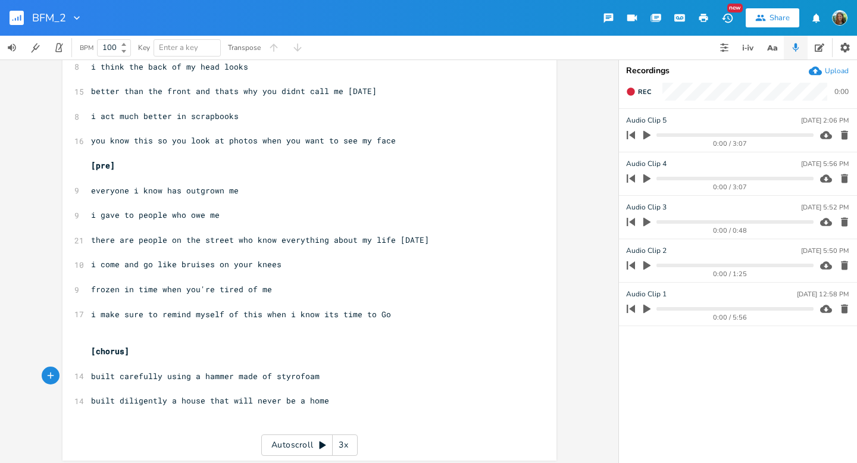
scroll to position [57, 0]
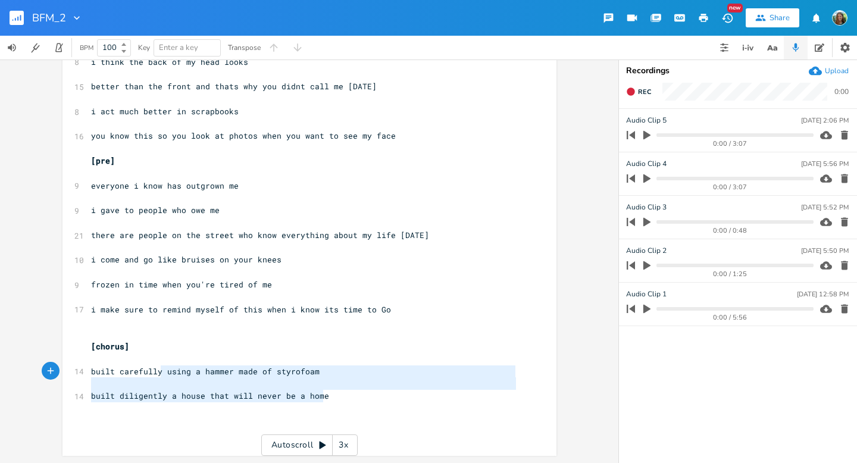
drag, startPoint x: 344, startPoint y: 395, endPoint x: 155, endPoint y: 371, distance: 190.7
click at [155, 371] on div "[Verse 1] ​ 8 i think the back of my head looks ​ 15 better than the front and …" at bounding box center [304, 235] width 430 height 408
type textarea "using a hammer made of styrofoam built diligently a house that will never be a …"
click at [200, 390] on pre "built diligently a house that will never be a home" at bounding box center [304, 396] width 430 height 13
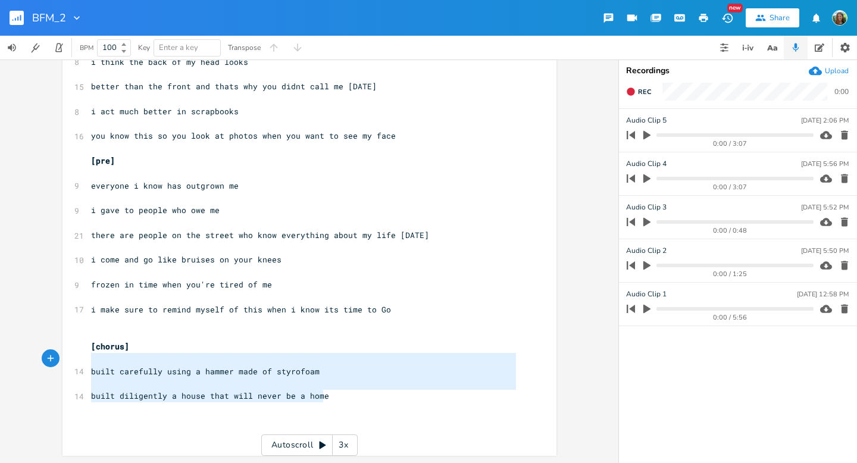
type textarea "built carefully using a hammer made of styrofoam built diligently a house that …"
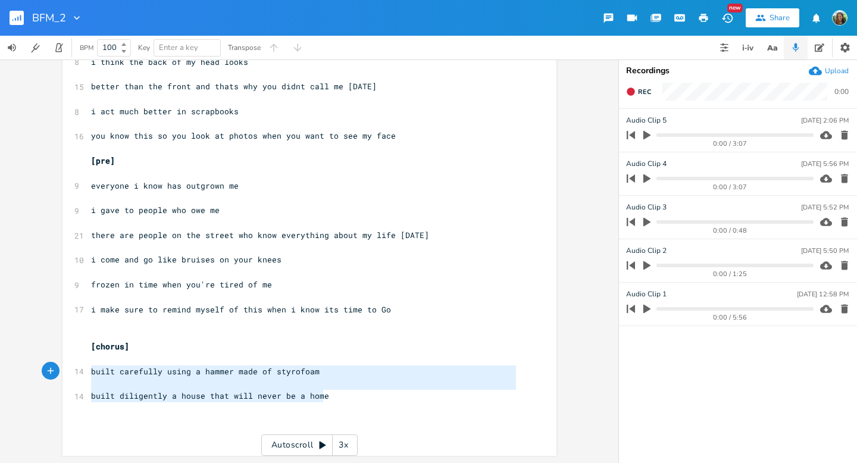
drag, startPoint x: 340, startPoint y: 400, endPoint x: 76, endPoint y: 367, distance: 265.8
click at [89, 367] on div "[Verse 1] ​ 8 i think the back of my head looks ​ 15 better than the front and …" at bounding box center [304, 235] width 430 height 408
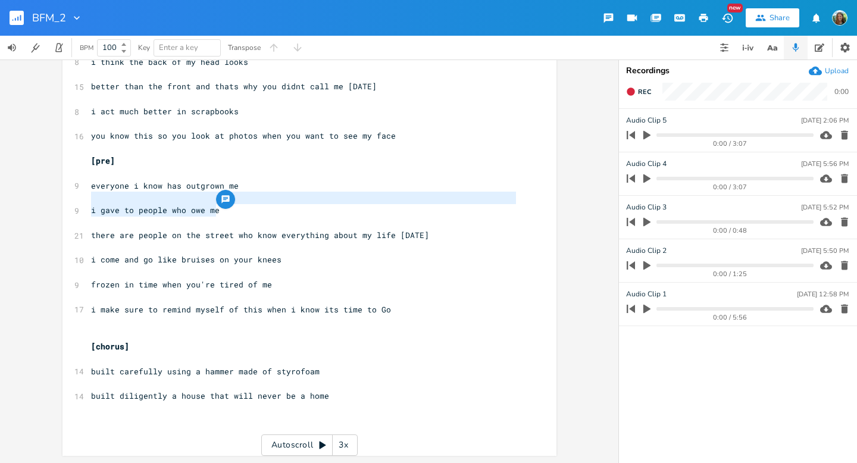
type textarea "everyone i know has outgrown me i gave to people who owe me"
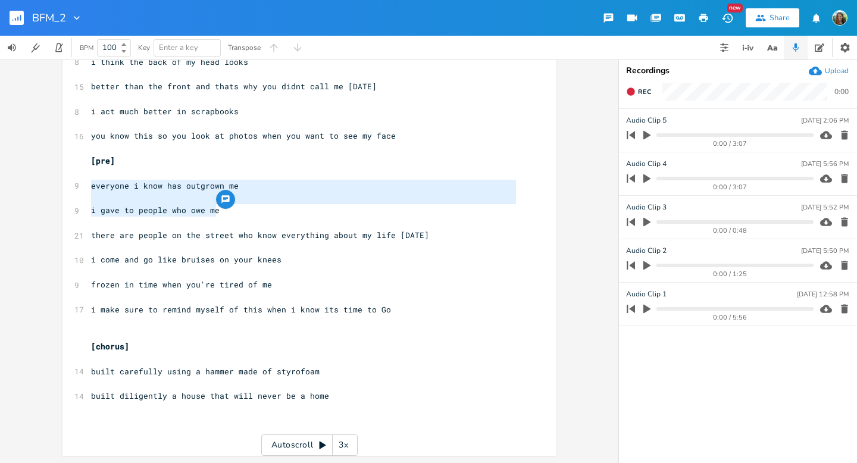
drag, startPoint x: 226, startPoint y: 213, endPoint x: 54, endPoint y: 182, distance: 174.8
click at [54, 182] on div "everyone i know has outgrown me i gave to people who owe me x [Verse 1] ​ 8 i t…" at bounding box center [309, 262] width 619 height 404
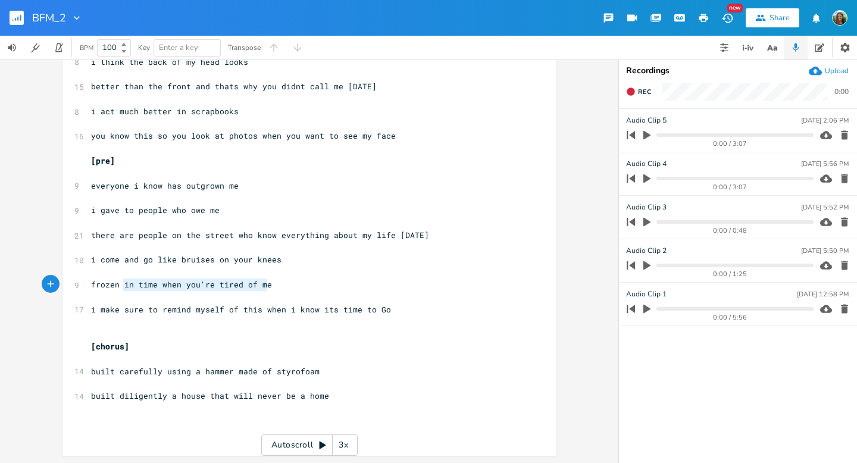
type textarea "i come and go like bruises on your knees frozen in time when you're tired of me"
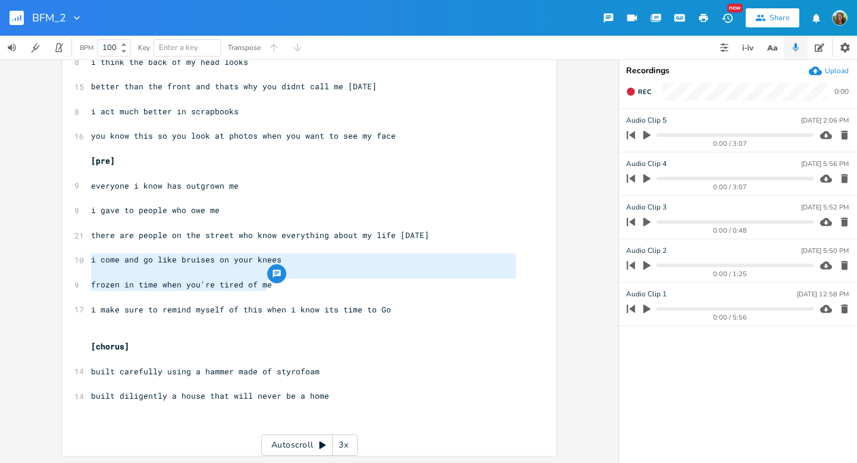
drag, startPoint x: 280, startPoint y: 282, endPoint x: 80, endPoint y: 261, distance: 201.2
click at [80, 261] on div "i come and go like bruises on your knees frozen in time when you're tired of me…" at bounding box center [310, 233] width 494 height 446
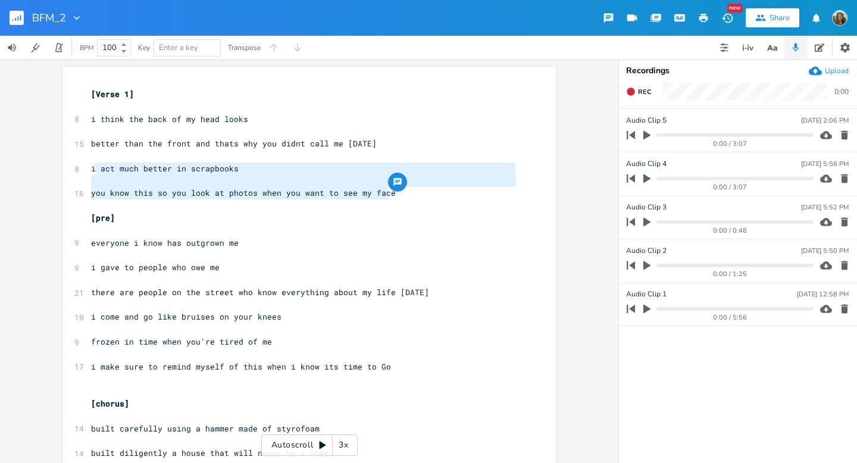
type textarea "i act much better in scrapbooks you know this so you look at photos when you wa…"
drag, startPoint x: 395, startPoint y: 193, endPoint x: 86, endPoint y: 169, distance: 310.5
click at [89, 169] on div "[Verse 1] ​ 8 i think the back of my head looks ​ 15 better than the front and …" at bounding box center [304, 292] width 430 height 408
click at [398, 271] on pre "i gave to people who owe me" at bounding box center [304, 267] width 430 height 13
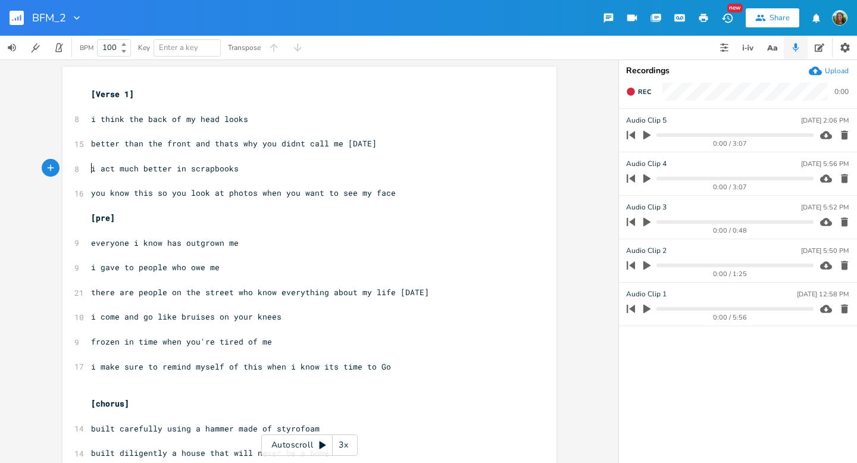
click at [91, 170] on span "i act much better in scrapbooks" at bounding box center [165, 168] width 148 height 11
click at [91, 171] on span "i act much better in scrapbooks" at bounding box center [165, 168] width 148 height 11
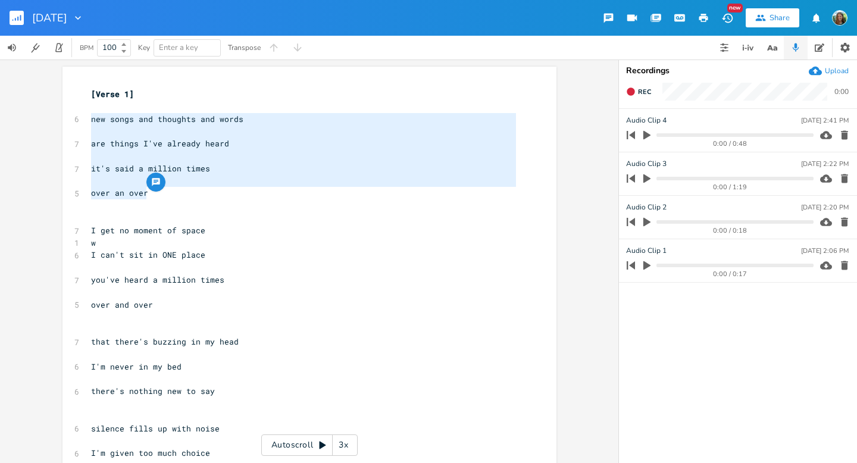
scroll to position [0, 5]
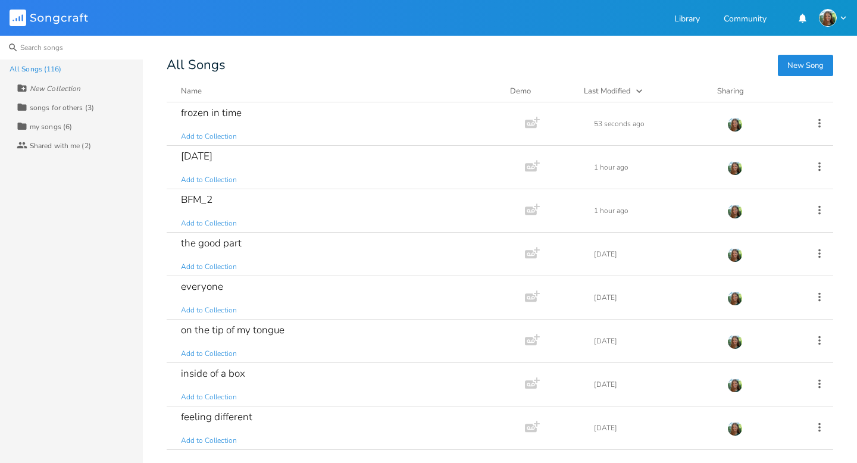
click at [51, 46] on input at bounding box center [71, 48] width 143 height 24
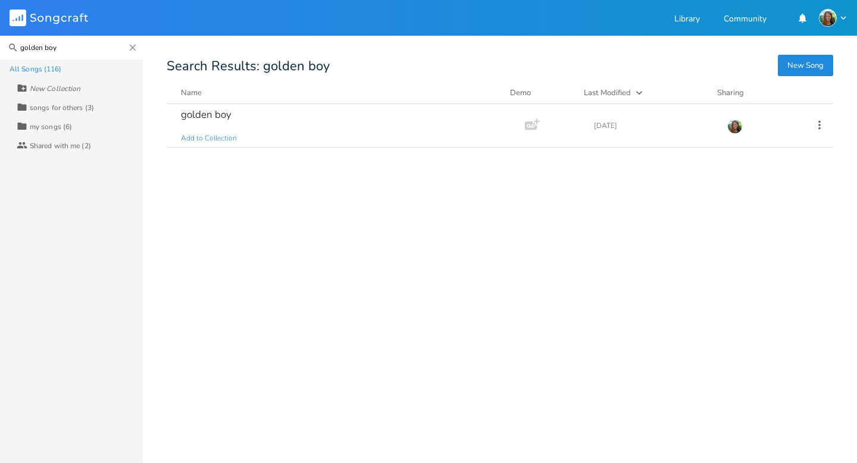
type input "golden boy"
click at [211, 113] on div "golden boy" at bounding box center [206, 115] width 51 height 10
